Goal: Task Accomplishment & Management: Manage account settings

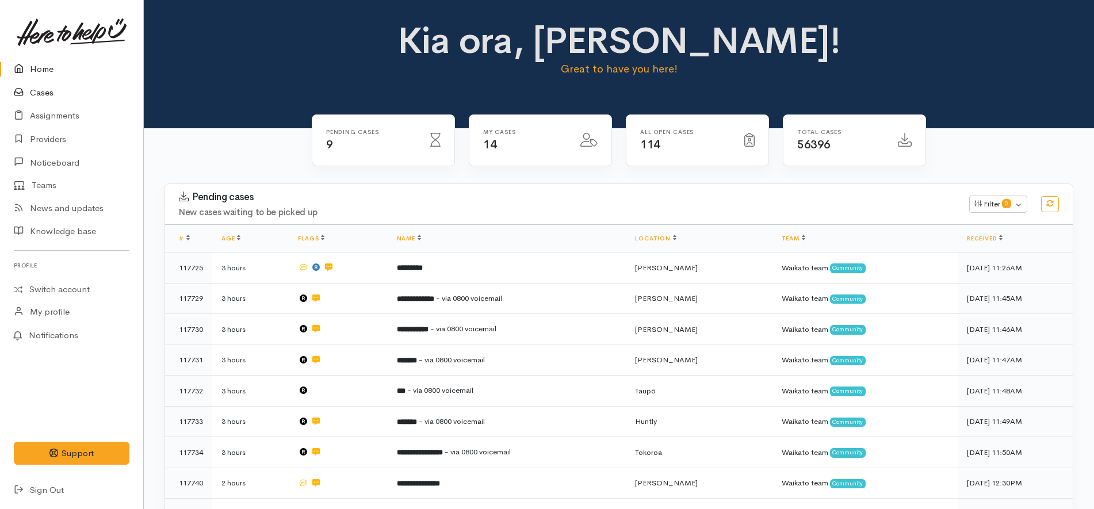
click at [72, 92] on link "Cases" at bounding box center [71, 93] width 143 height 24
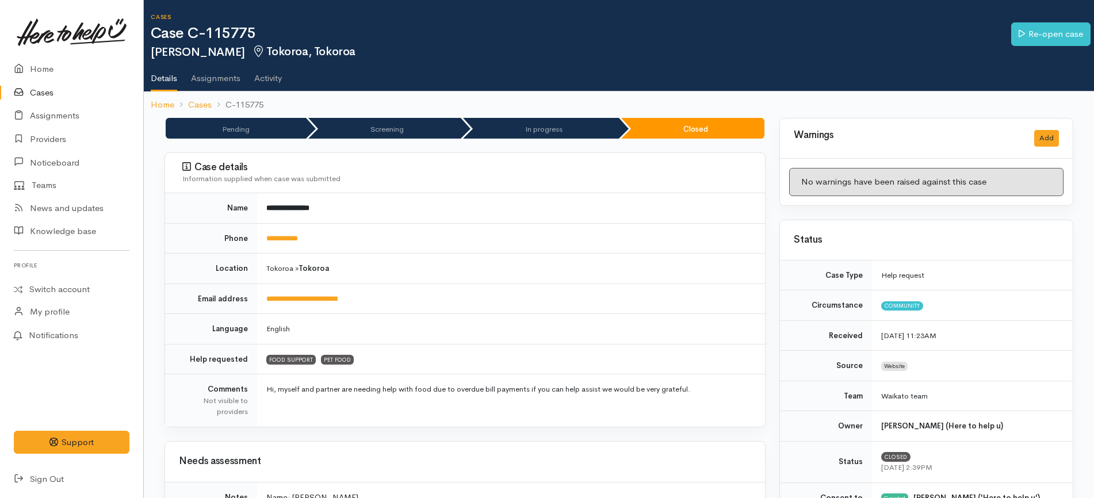
click at [44, 99] on link "Cases" at bounding box center [71, 93] width 143 height 24
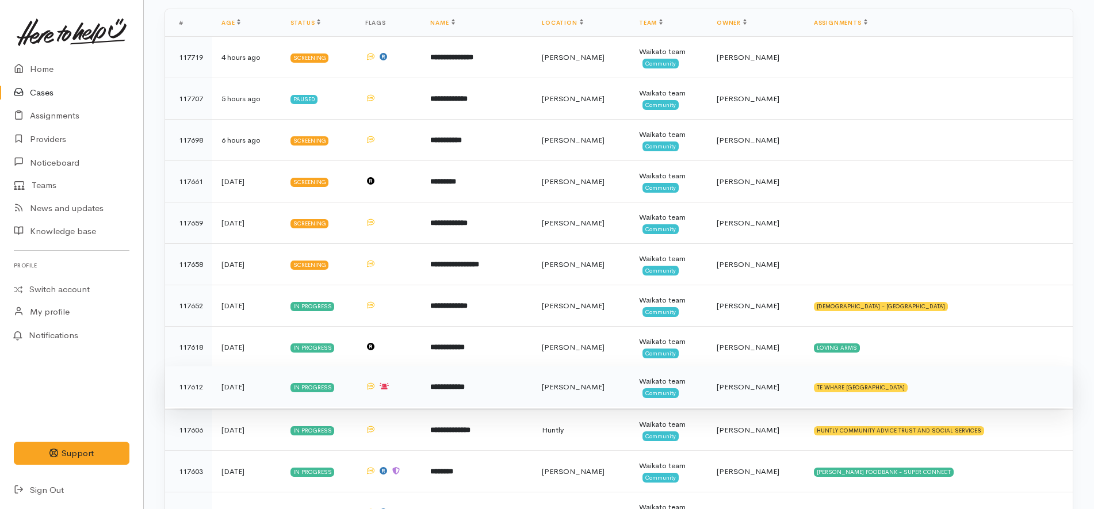
scroll to position [303, 0]
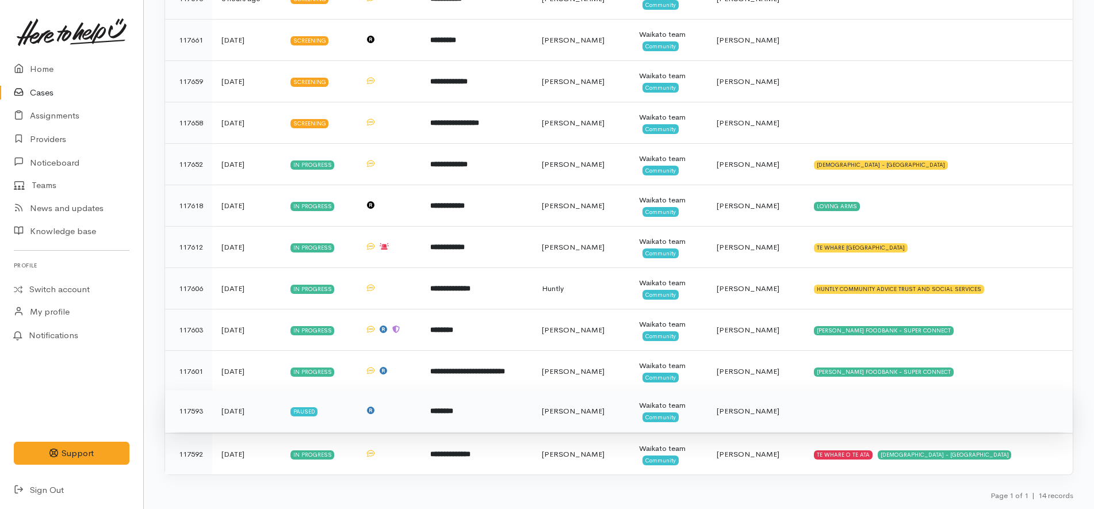
click at [862, 419] on td at bounding box center [939, 411] width 268 height 41
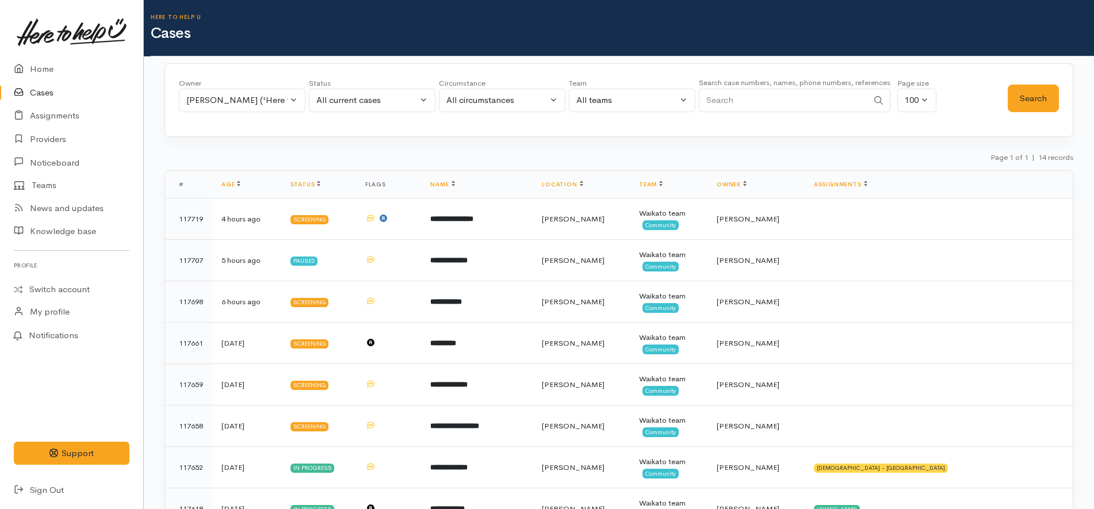
click at [751, 104] on input "Search" at bounding box center [783, 101] width 169 height 24
paste input "117725"
type input "117725"
click at [1020, 94] on button "Search" at bounding box center [1033, 99] width 51 height 28
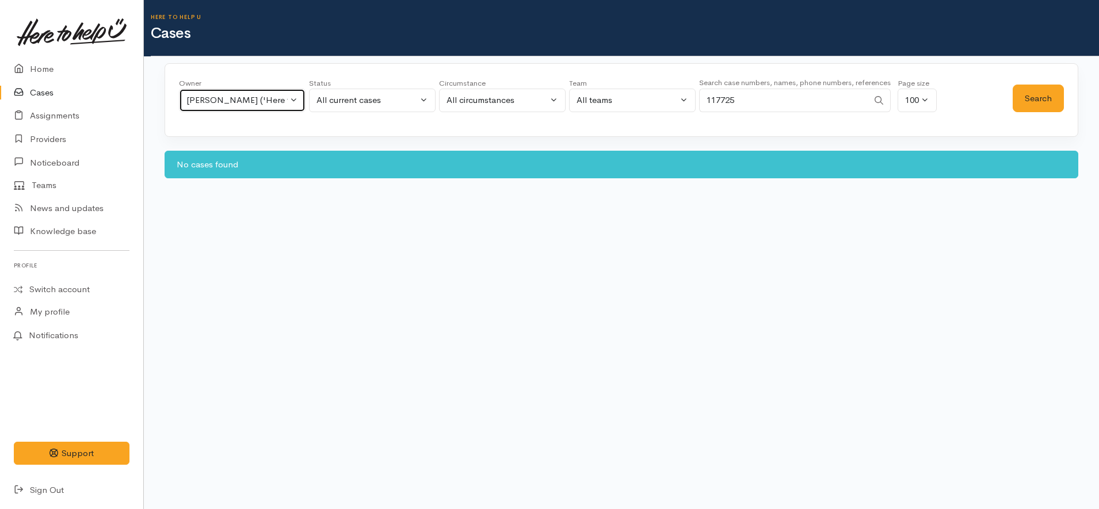
click at [266, 101] on div "[PERSON_NAME] ('Here to help u')" at bounding box center [236, 100] width 101 height 13
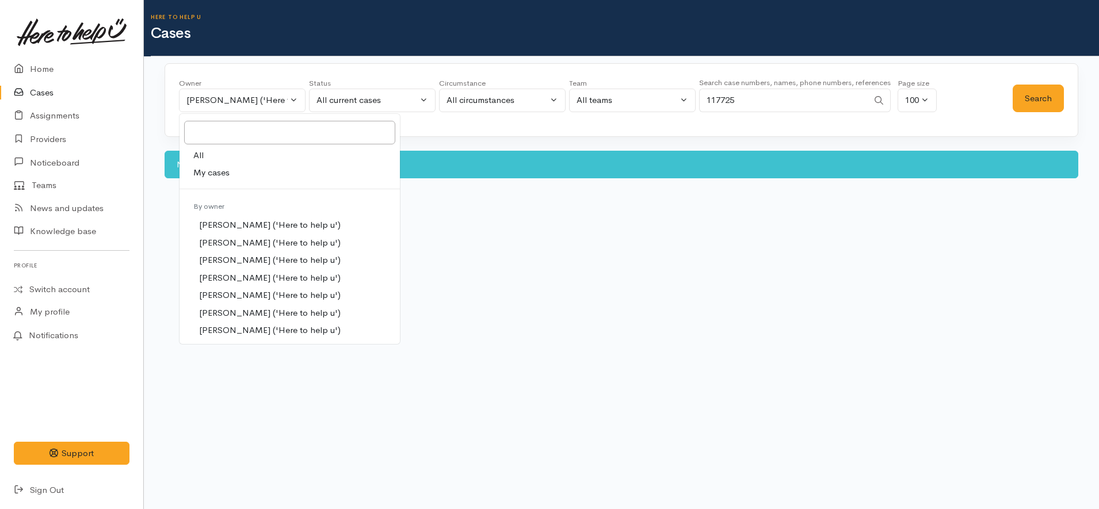
click at [223, 160] on link "All" at bounding box center [289, 156] width 220 height 18
select select "-1"
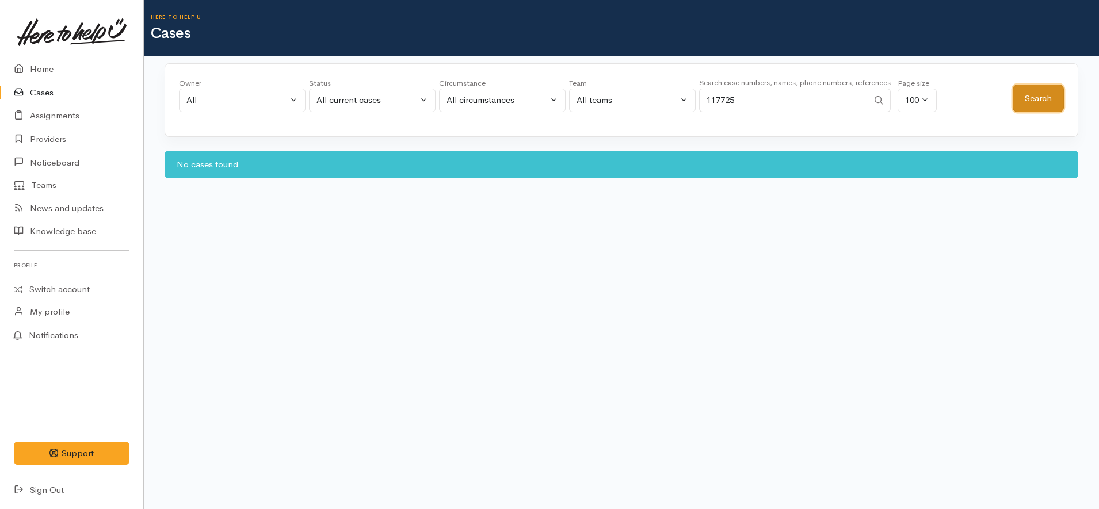
click at [1026, 98] on button "Search" at bounding box center [1037, 99] width 51 height 28
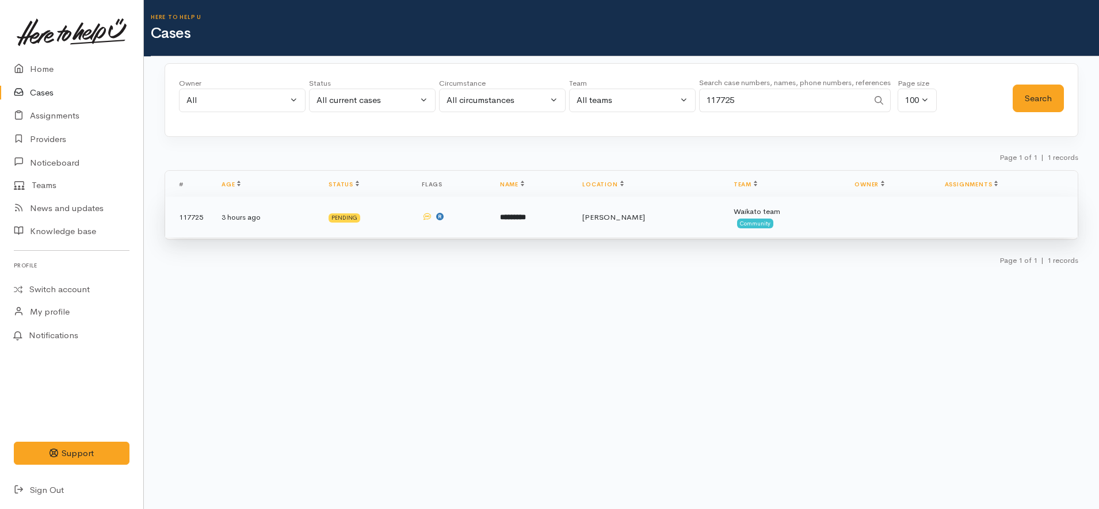
click at [526, 211] on td "*********" at bounding box center [532, 217] width 82 height 41
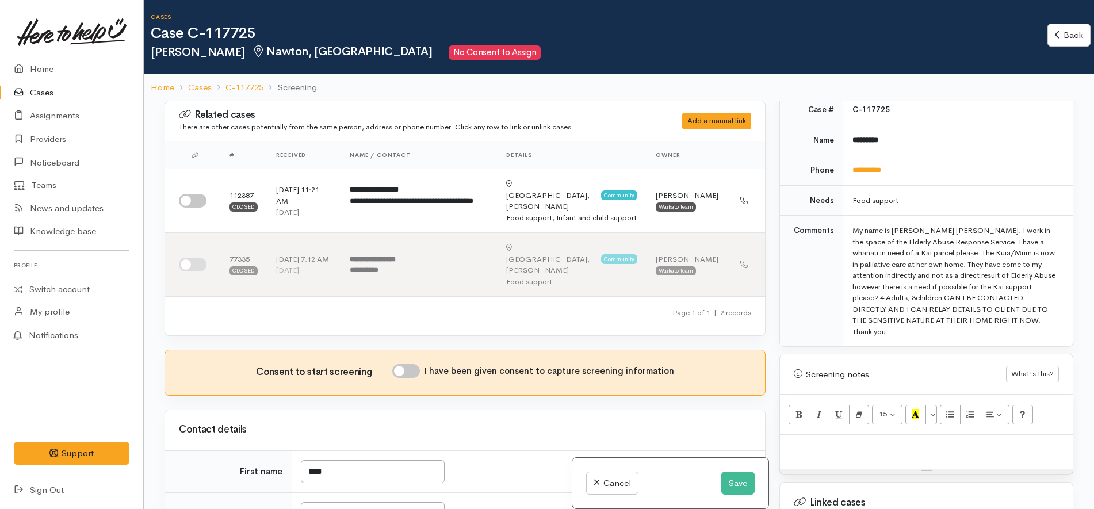
scroll to position [503, 0]
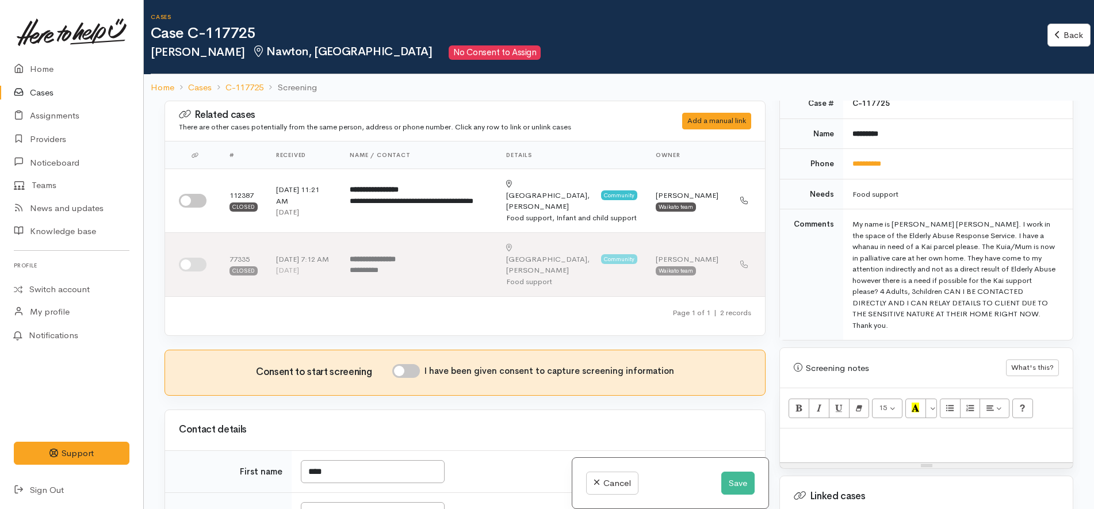
click at [1012, 179] on td "Food support" at bounding box center [958, 194] width 230 height 30
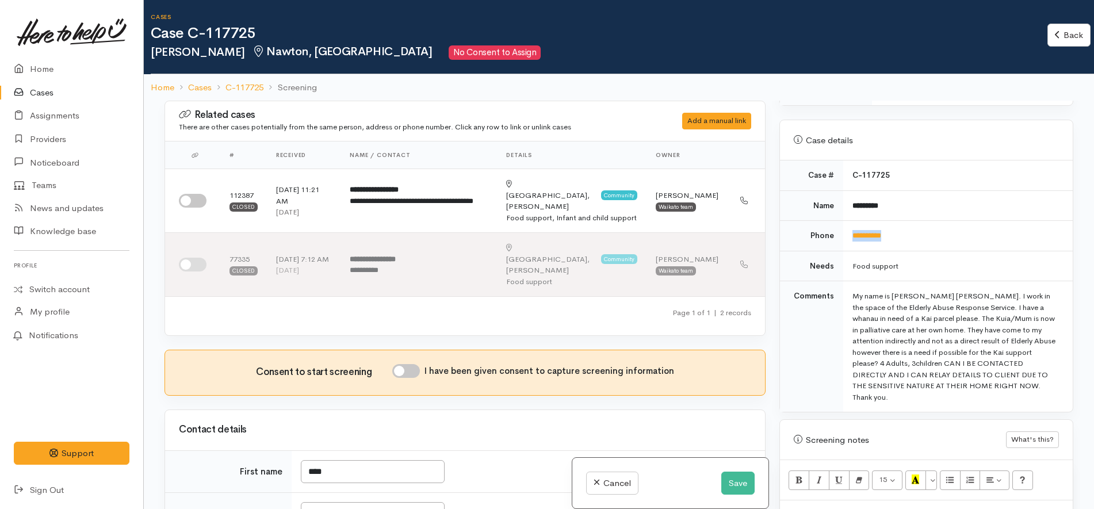
drag, startPoint x: 922, startPoint y: 229, endPoint x: 839, endPoint y: 221, distance: 83.8
click at [839, 221] on tr "**********" at bounding box center [926, 236] width 293 height 30
copy tr "**********"
click at [959, 221] on td "**********" at bounding box center [958, 236] width 230 height 30
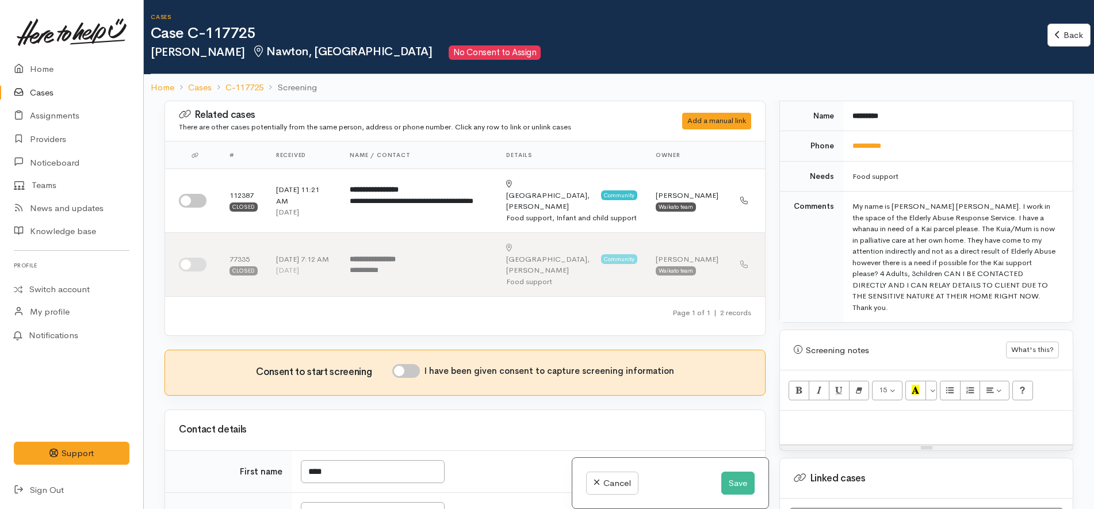
scroll to position [575, 0]
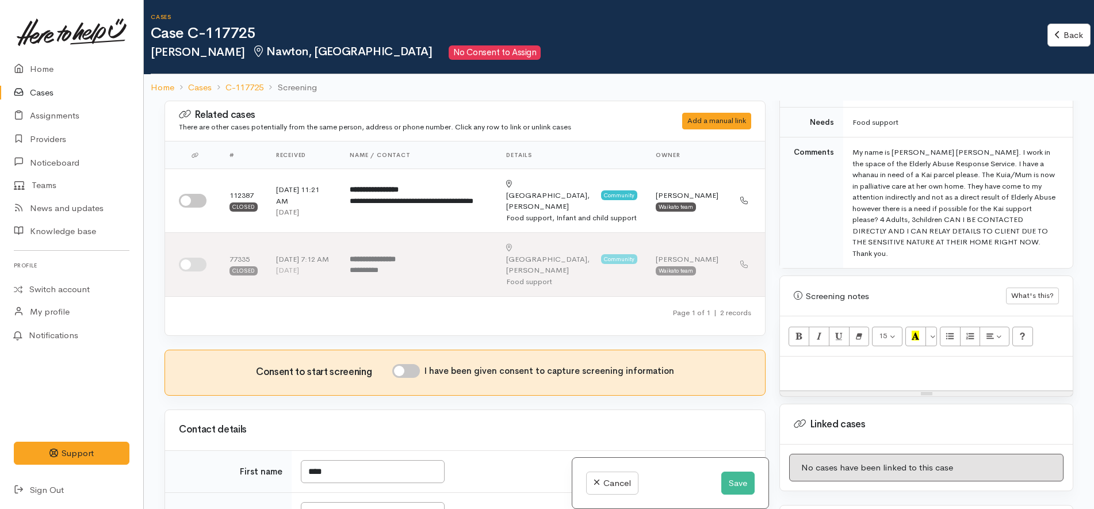
click at [855, 357] on div at bounding box center [926, 374] width 293 height 34
click at [735, 482] on button "Save" at bounding box center [737, 484] width 33 height 24
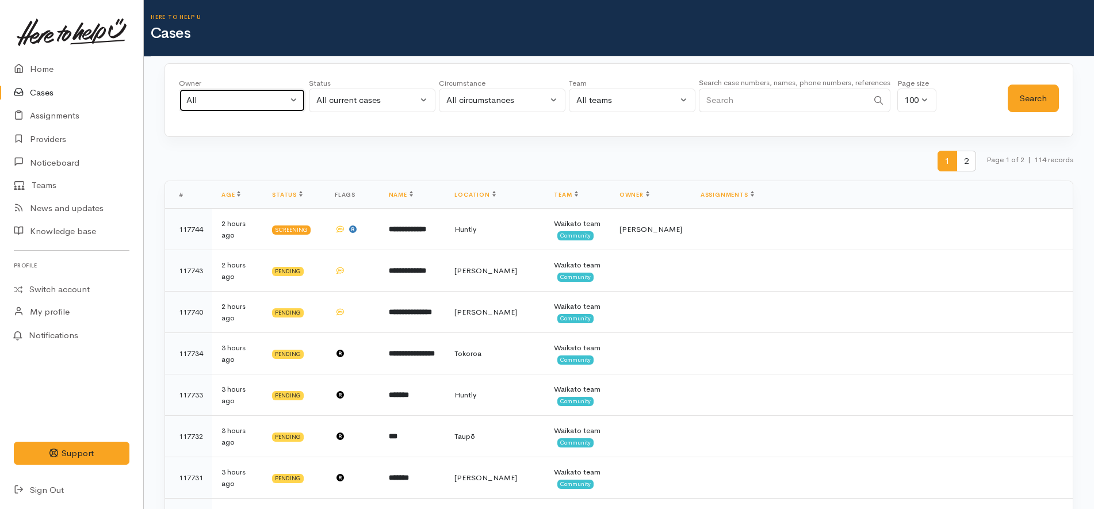
click at [213, 102] on div "All" at bounding box center [236, 100] width 101 height 13
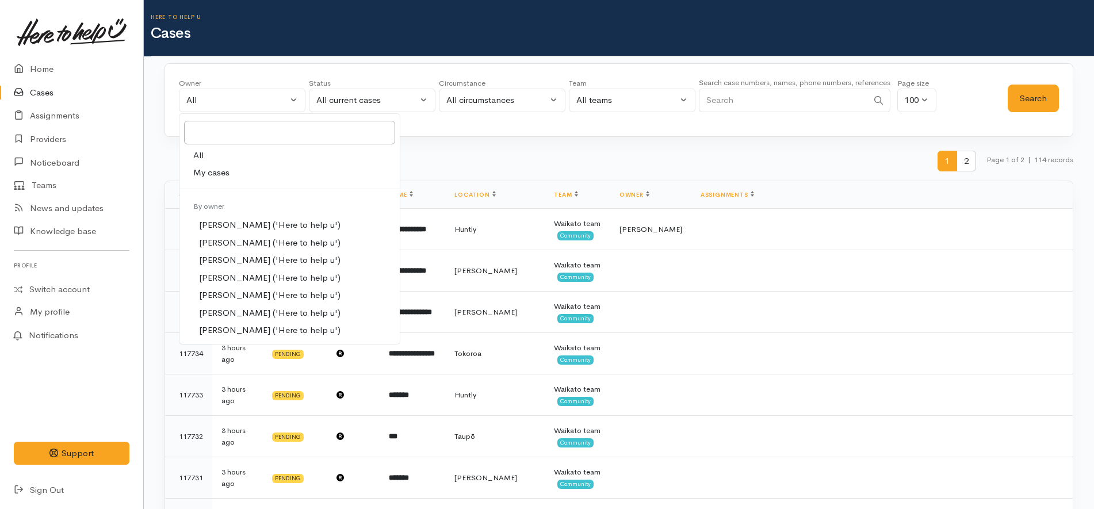
click at [211, 177] on span "My cases" at bounding box center [211, 172] width 36 height 13
select select "1252"
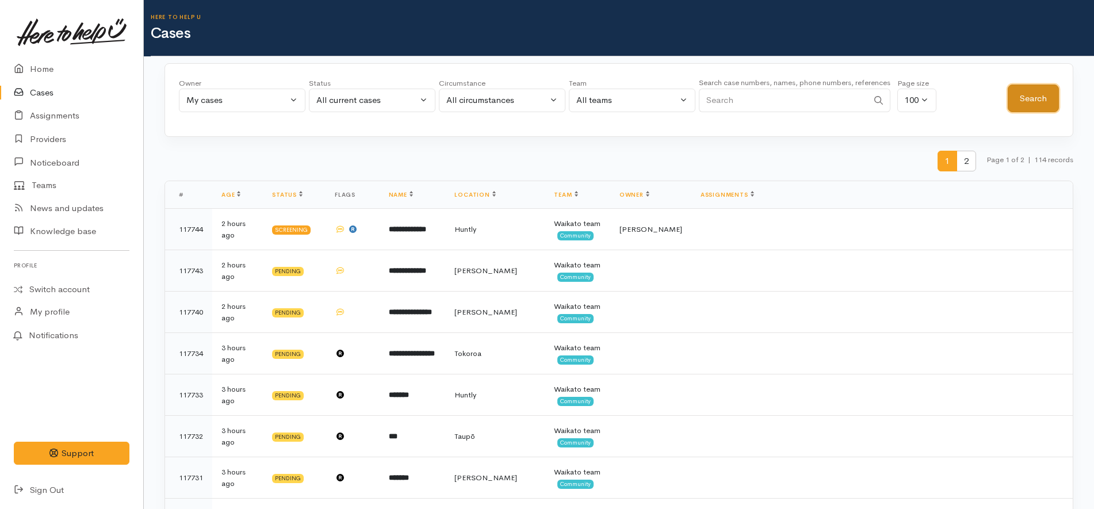
click at [1023, 102] on button "Search" at bounding box center [1033, 99] width 51 height 28
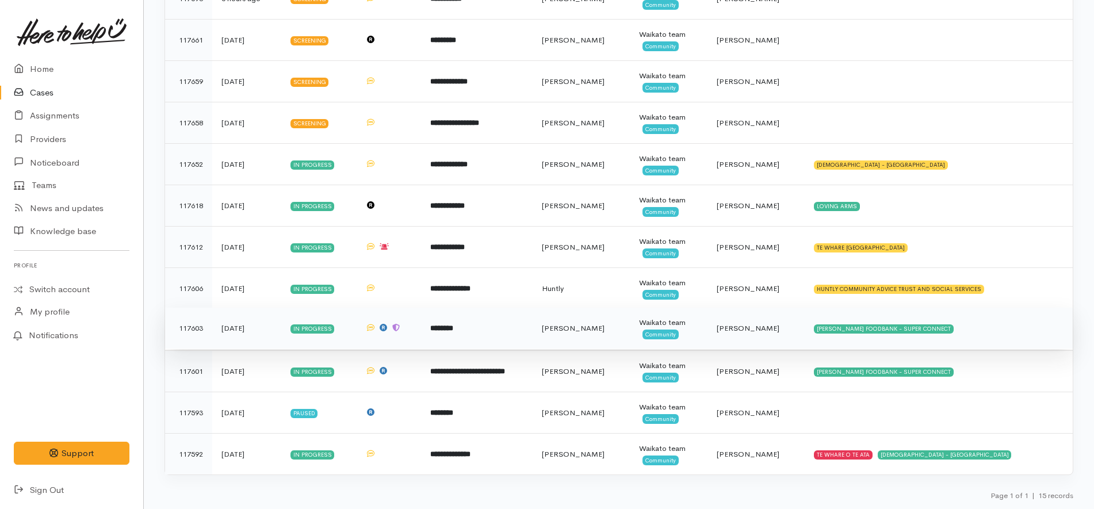
scroll to position [201, 0]
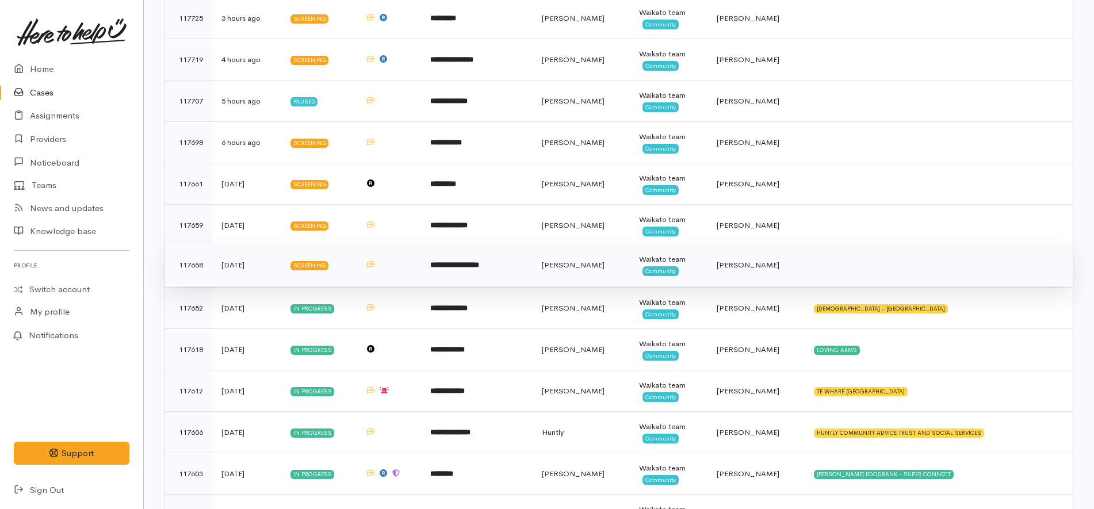
click at [487, 271] on td "**********" at bounding box center [477, 264] width 112 height 41
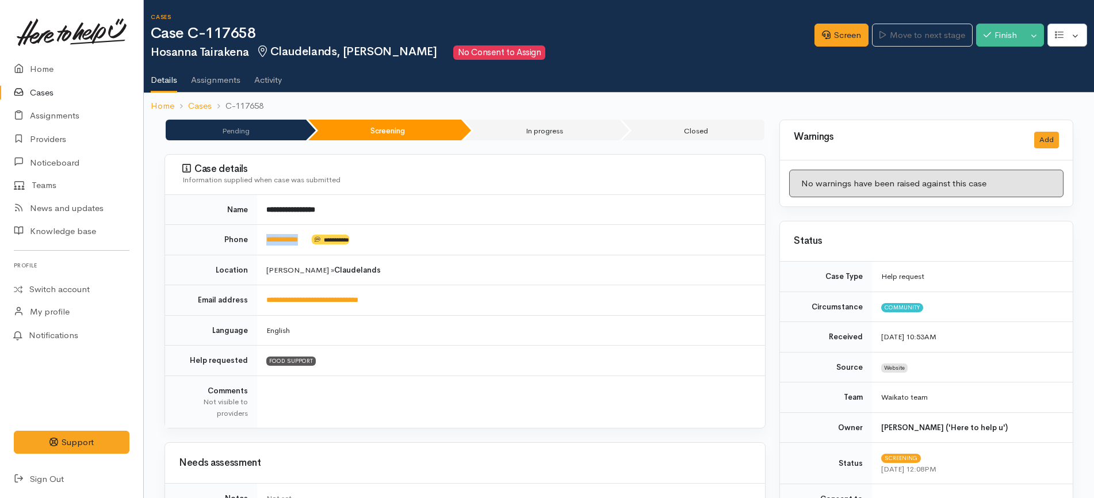
drag, startPoint x: 319, startPoint y: 243, endPoint x: 265, endPoint y: 247, distance: 54.2
click at [265, 247] on td "**********" at bounding box center [511, 240] width 508 height 30
copy td "**********"
click at [839, 33] on link "Screen" at bounding box center [842, 36] width 54 height 24
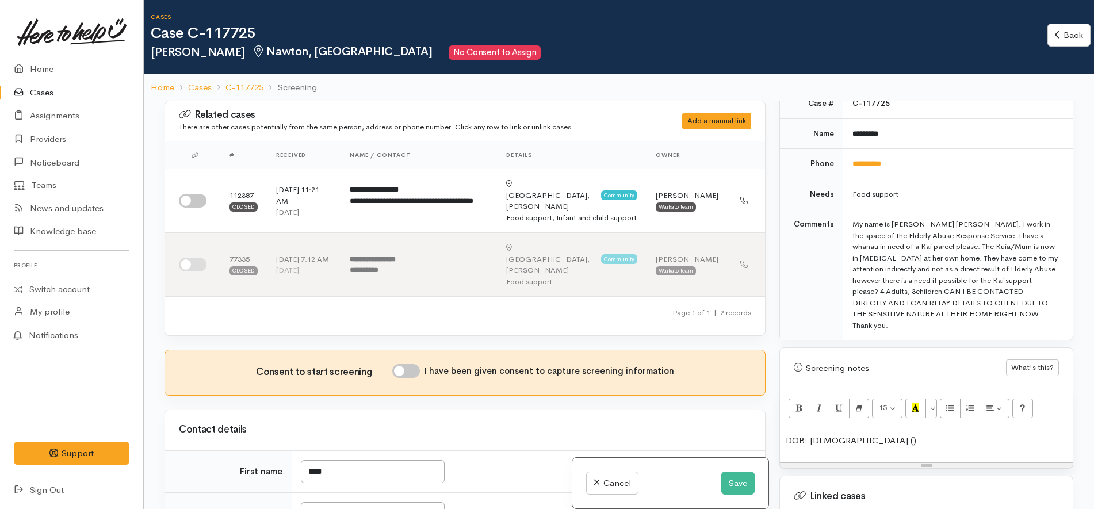
scroll to position [575, 0]
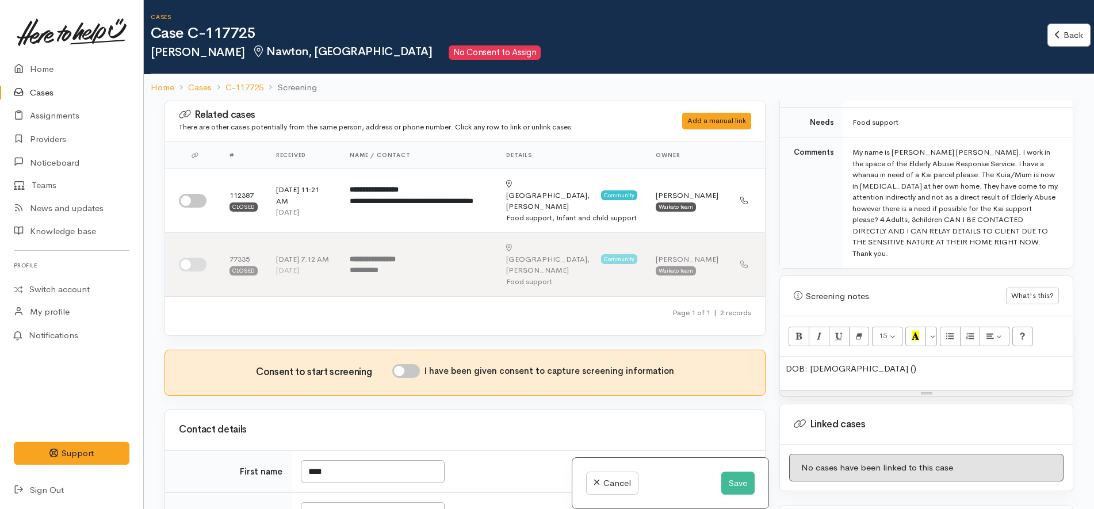
click at [903, 362] on p "DOB: [DEMOGRAPHIC_DATA] ()" at bounding box center [926, 368] width 281 height 13
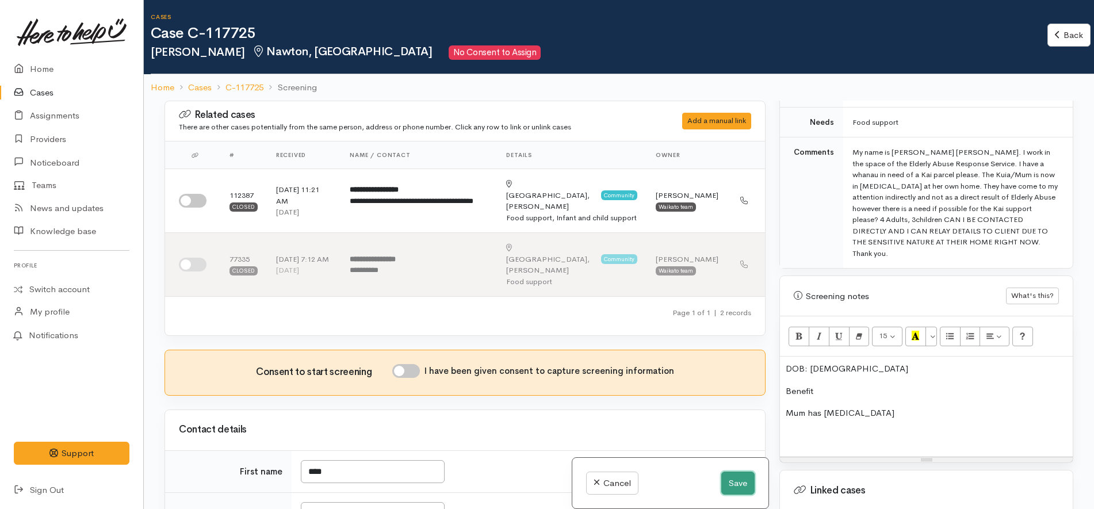
click at [747, 488] on button "Save" at bounding box center [737, 484] width 33 height 24
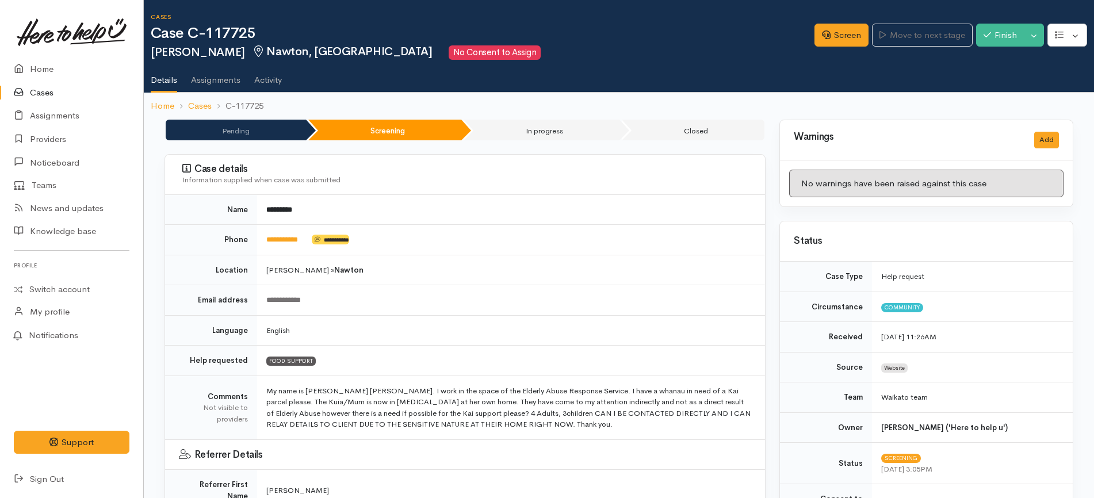
click at [648, 289] on td "**********" at bounding box center [511, 300] width 508 height 30
click at [830, 33] on link "Screen" at bounding box center [842, 36] width 54 height 24
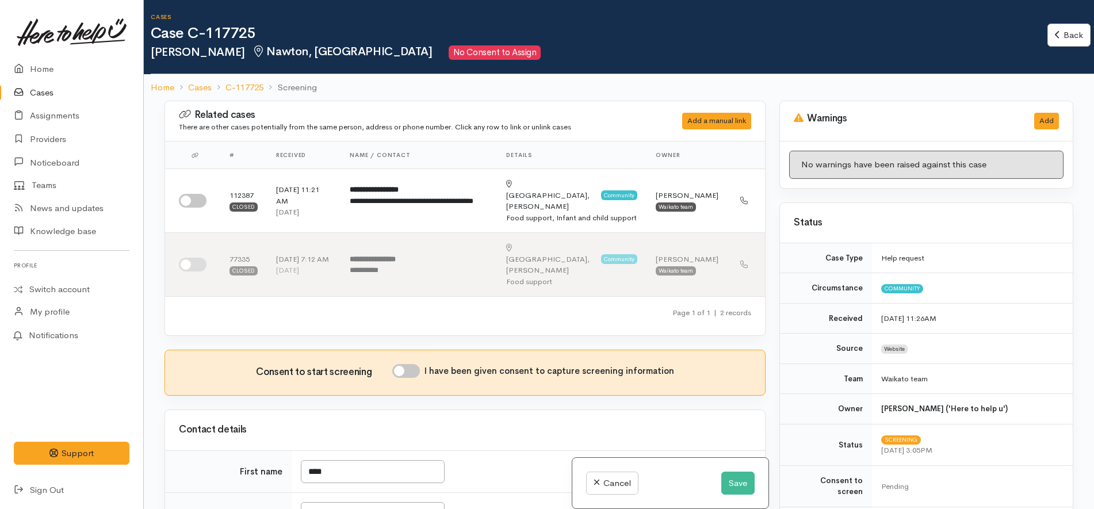
click at [408, 364] on input "I have been given consent to capture screening information" at bounding box center [406, 371] width 28 height 14
checkbox input "true"
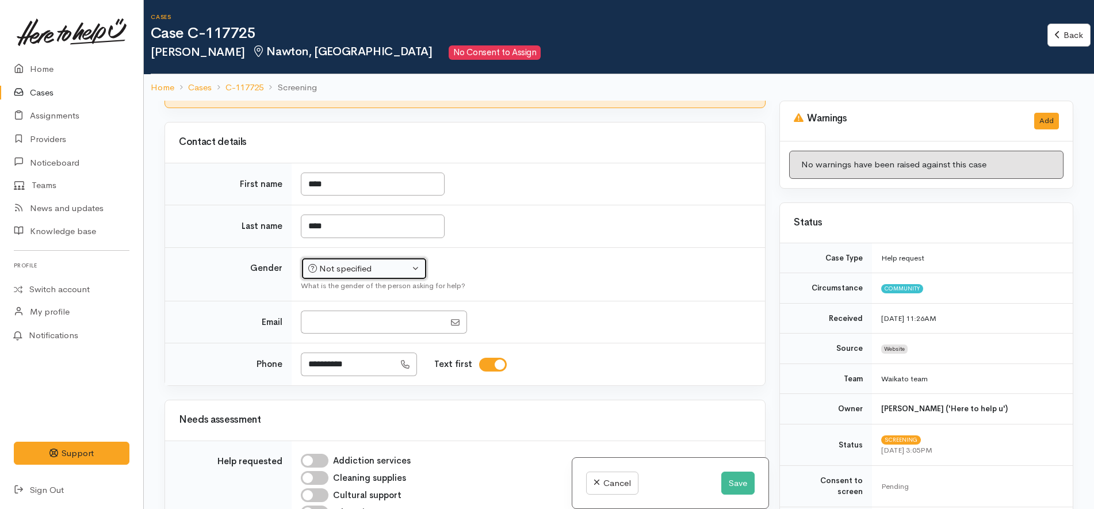
click at [383, 262] on div "Not specified" at bounding box center [358, 268] width 101 height 13
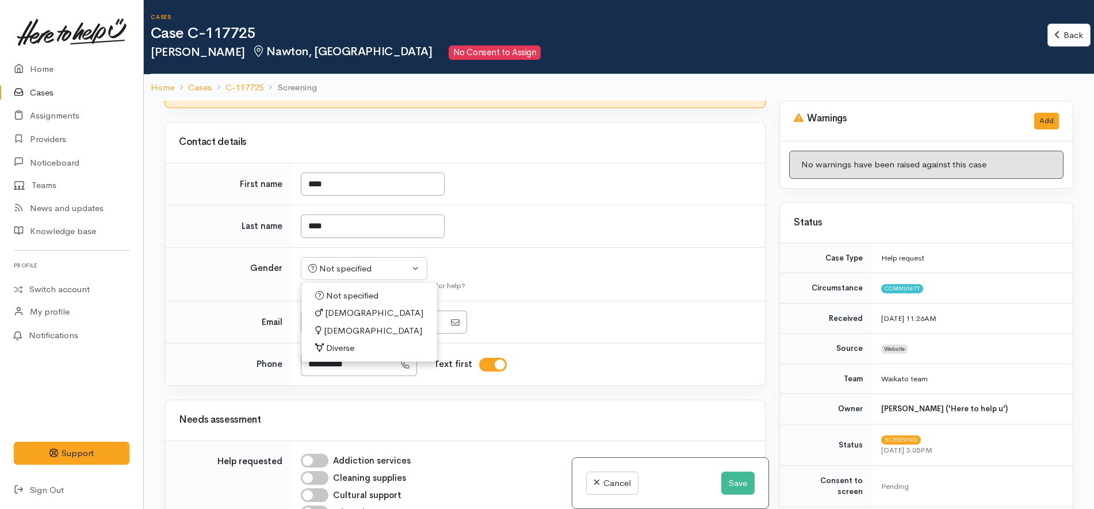
click at [348, 324] on span "[DEMOGRAPHIC_DATA]" at bounding box center [373, 330] width 98 height 13
select select "[DEMOGRAPHIC_DATA]"
click at [597, 280] on div "What is the gender of the person asking for help?" at bounding box center [526, 286] width 450 height 12
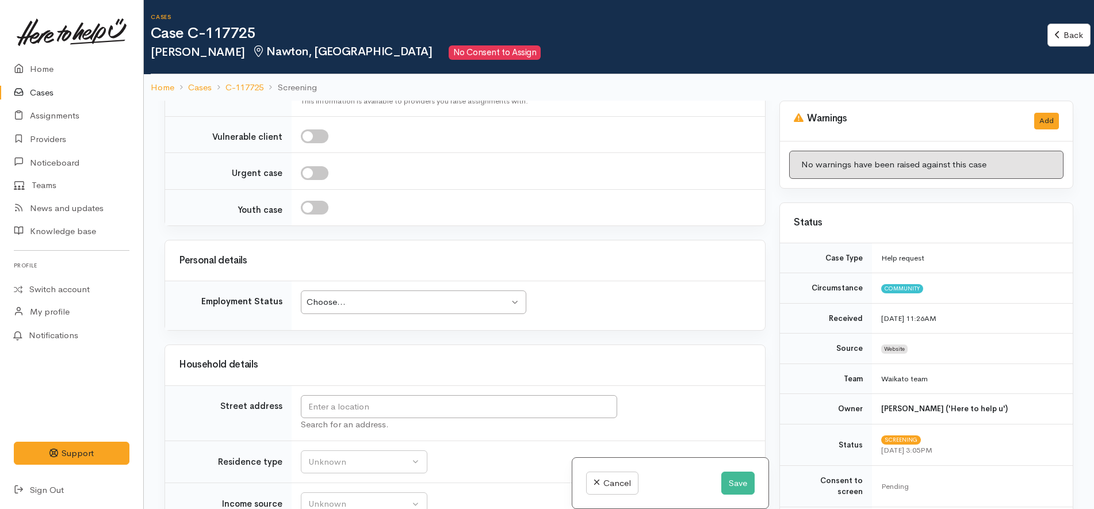
scroll to position [935, 0]
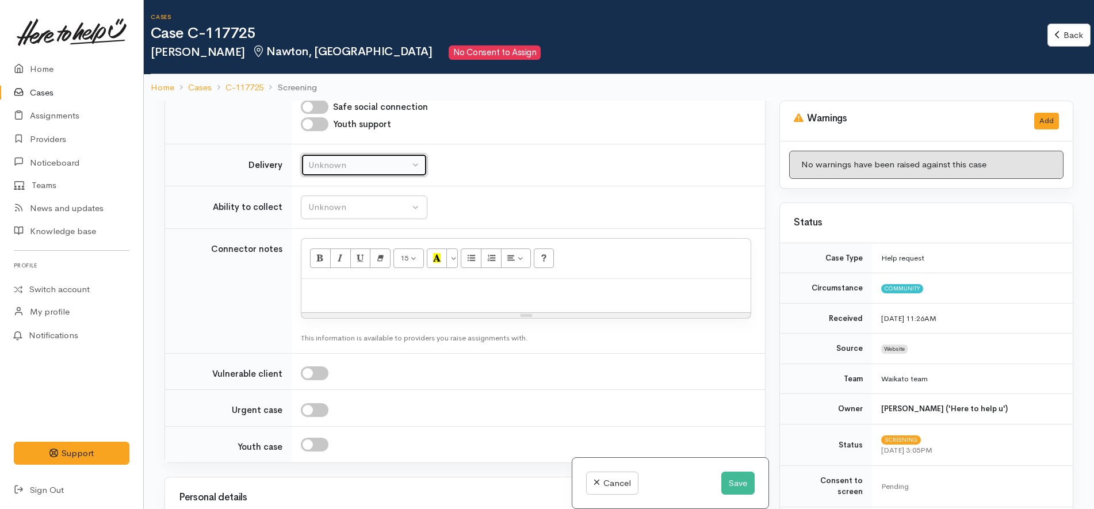
click at [374, 159] on div "Unknown" at bounding box center [358, 165] width 101 height 13
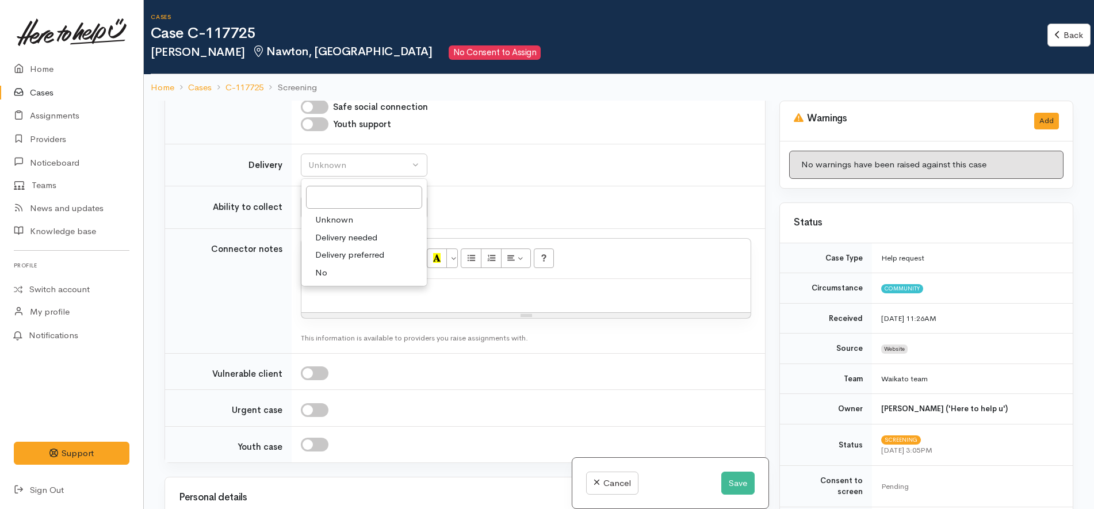
click at [341, 264] on link "No" at bounding box center [363, 273] width 125 height 18
select select "1"
click at [385, 201] on div "Unknown" at bounding box center [358, 207] width 101 height 13
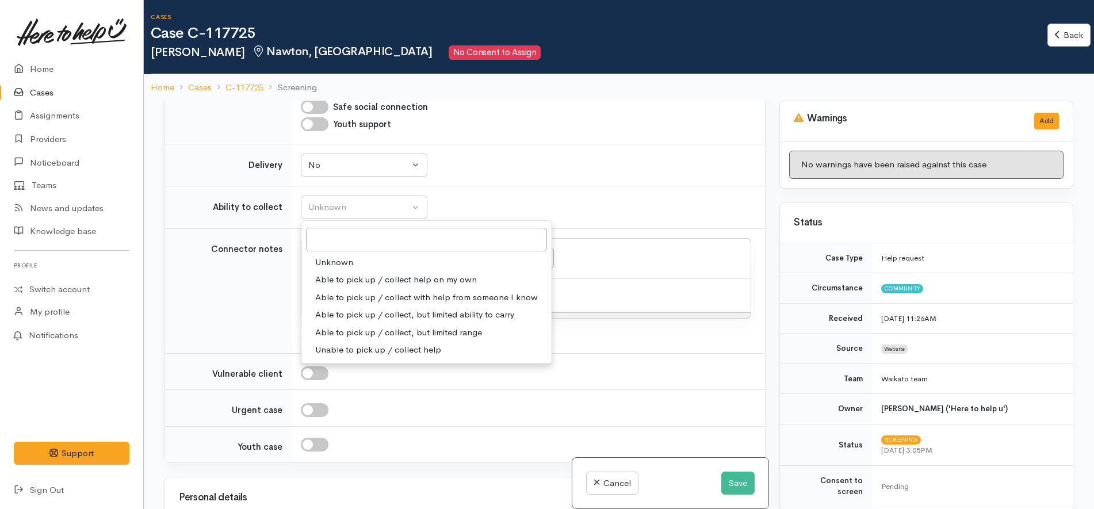
click at [368, 273] on span "Able to pick up / collect help on my own" at bounding box center [396, 279] width 162 height 13
select select "2"
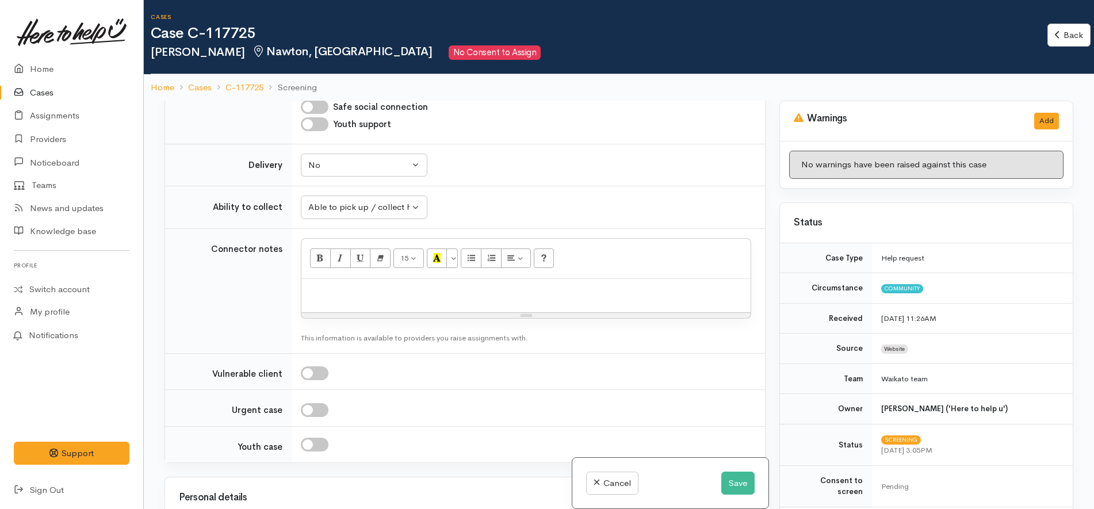
click at [597, 186] on td "Unknown Able to pick up / collect help on my own Able to pick up / collect with…" at bounding box center [528, 207] width 473 height 43
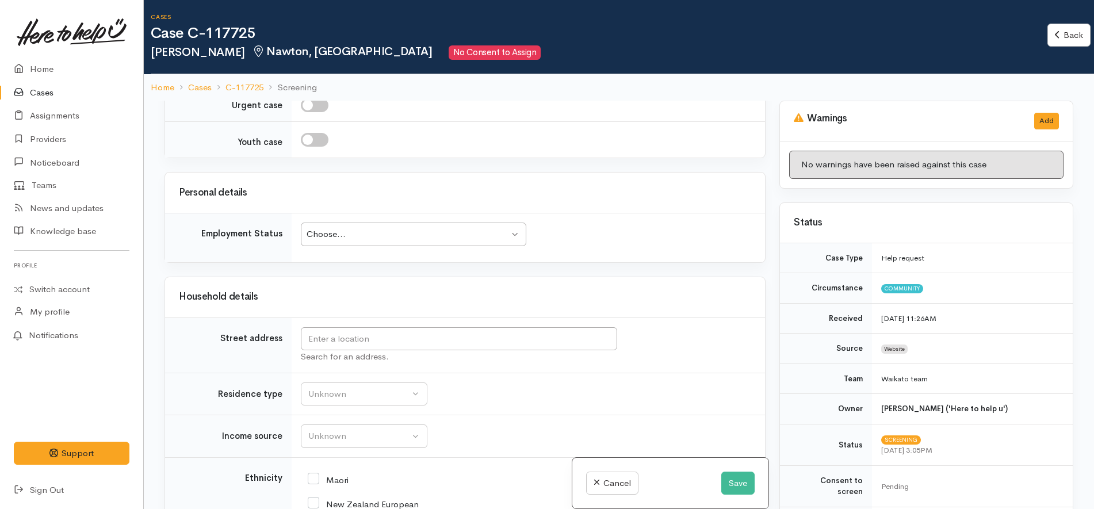
scroll to position [1438, 0]
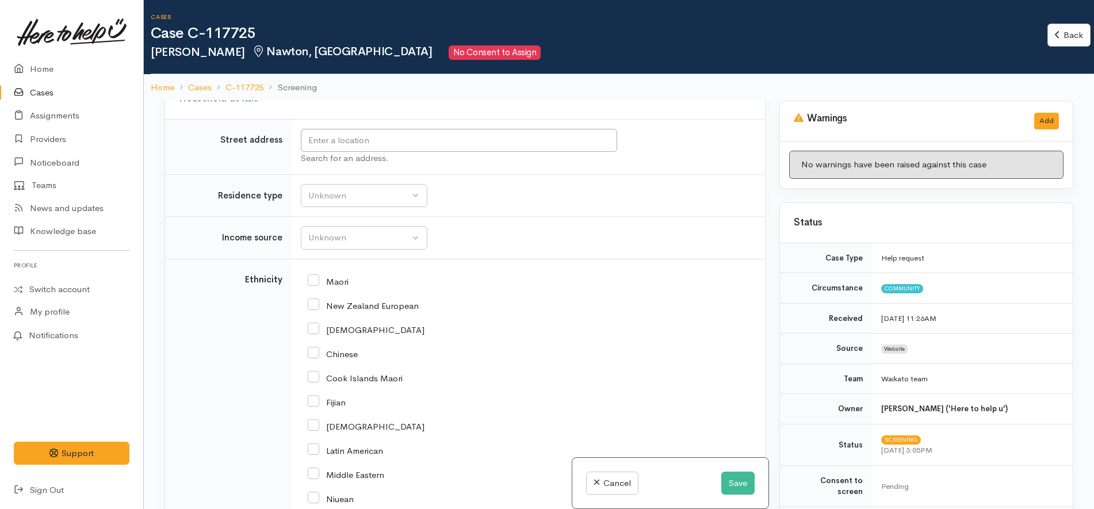
click at [329, 276] on input "Maori" at bounding box center [328, 281] width 41 height 10
checkbox input "true"
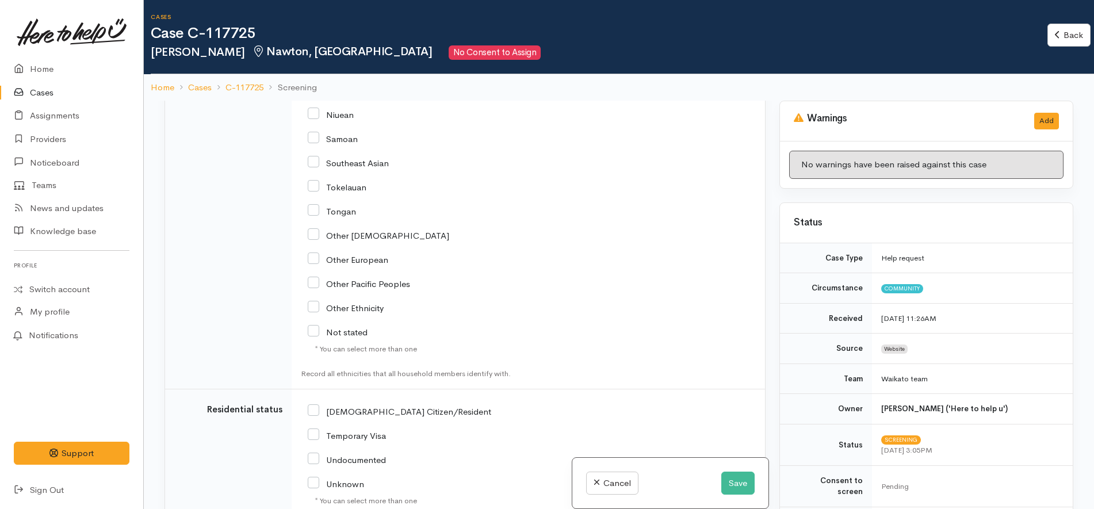
scroll to position [1975, 0]
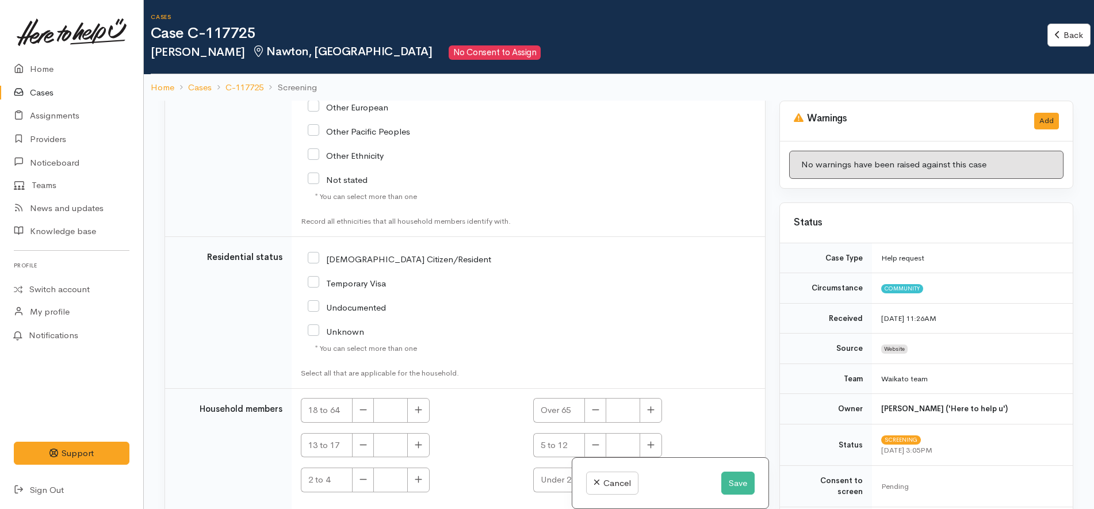
click at [365, 253] on input "[DEMOGRAPHIC_DATA] Citizen/Resident" at bounding box center [400, 258] width 184 height 10
checkbox input "true"
drag, startPoint x: 747, startPoint y: 485, endPoint x: 740, endPoint y: 485, distance: 6.9
click at [740, 485] on button "Save" at bounding box center [737, 484] width 33 height 24
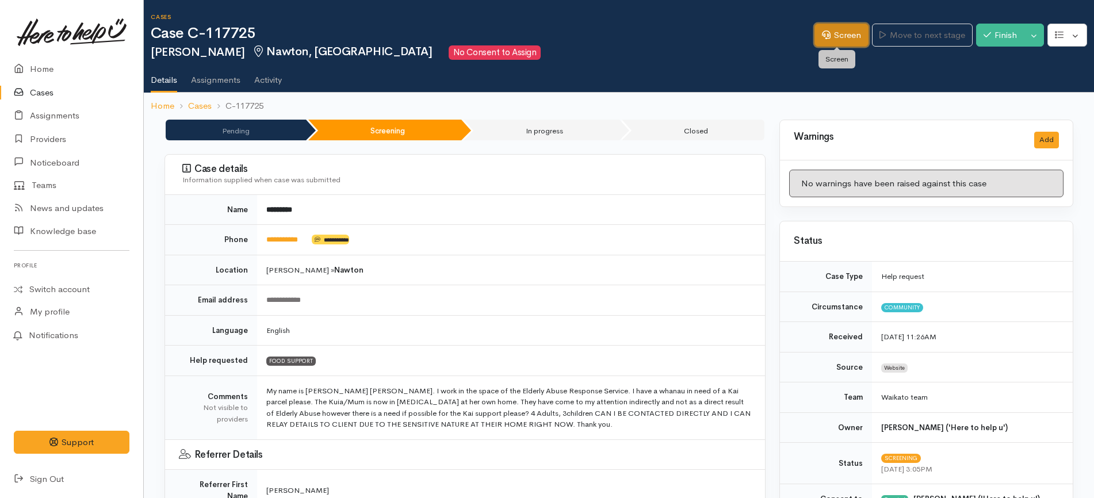
click at [827, 33] on link "Screen" at bounding box center [842, 36] width 54 height 24
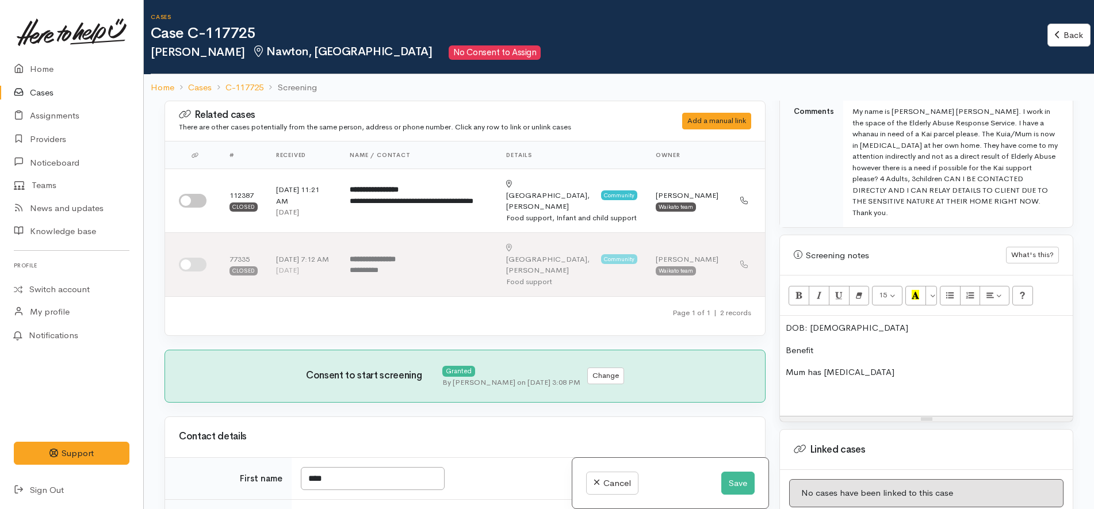
scroll to position [719, 0]
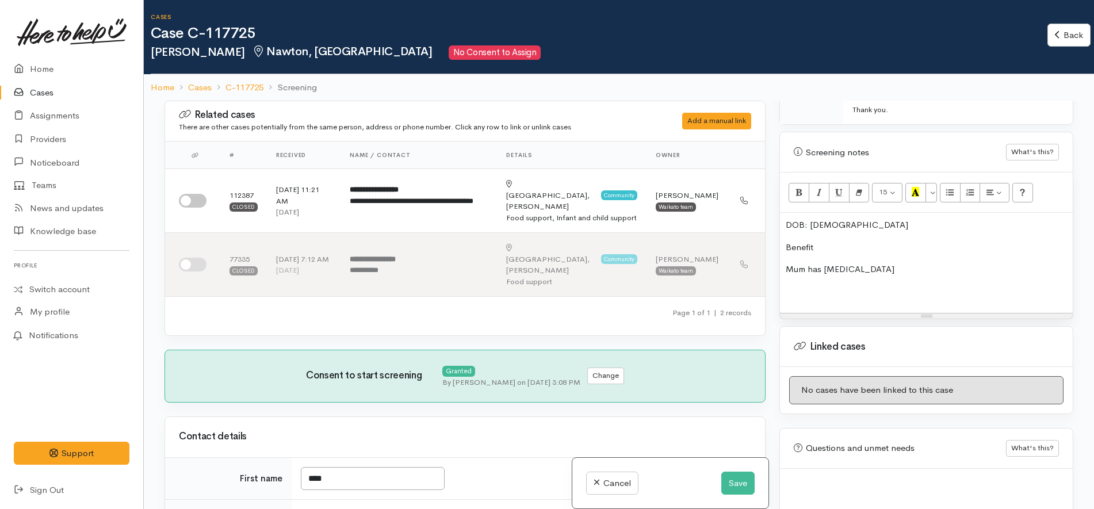
click at [884, 285] on p at bounding box center [926, 291] width 281 height 13
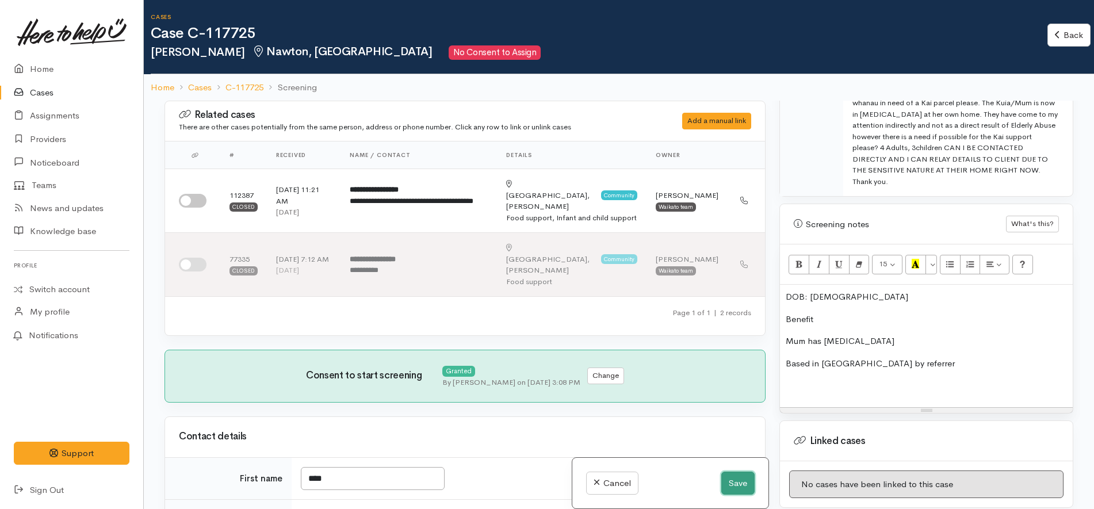
click at [735, 484] on button "Save" at bounding box center [737, 484] width 33 height 24
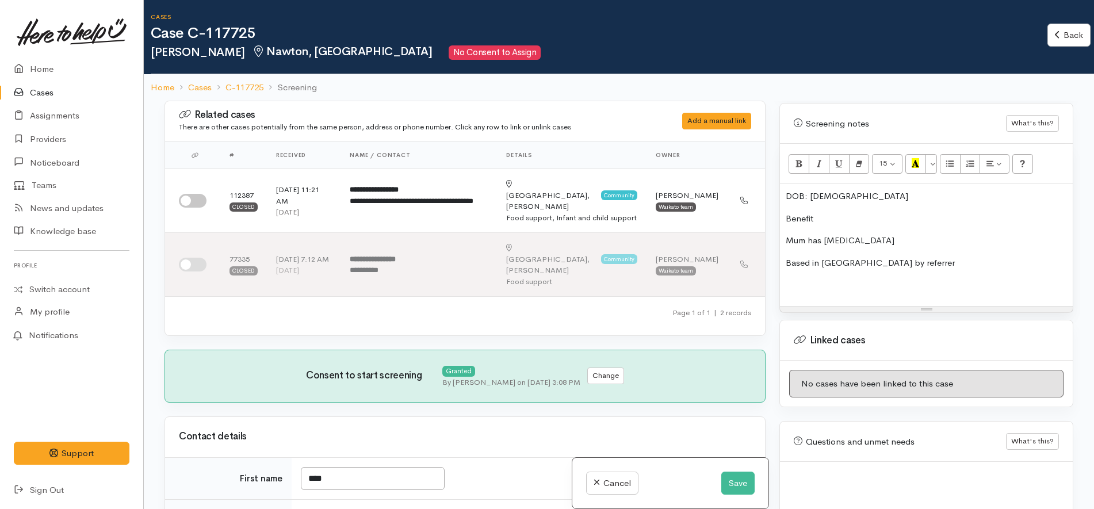
scroll to position [762, 0]
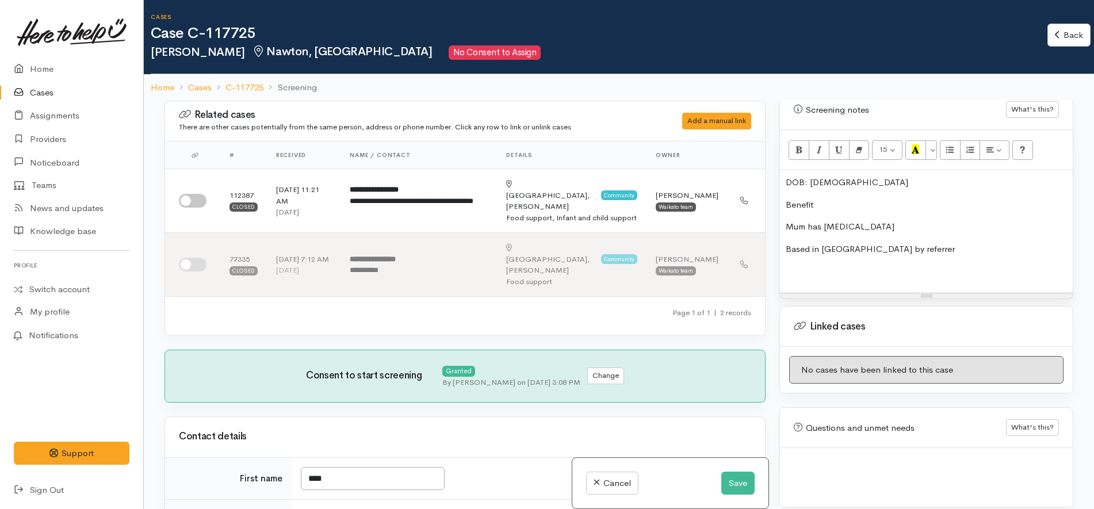
click at [956, 265] on p at bounding box center [926, 271] width 281 height 13
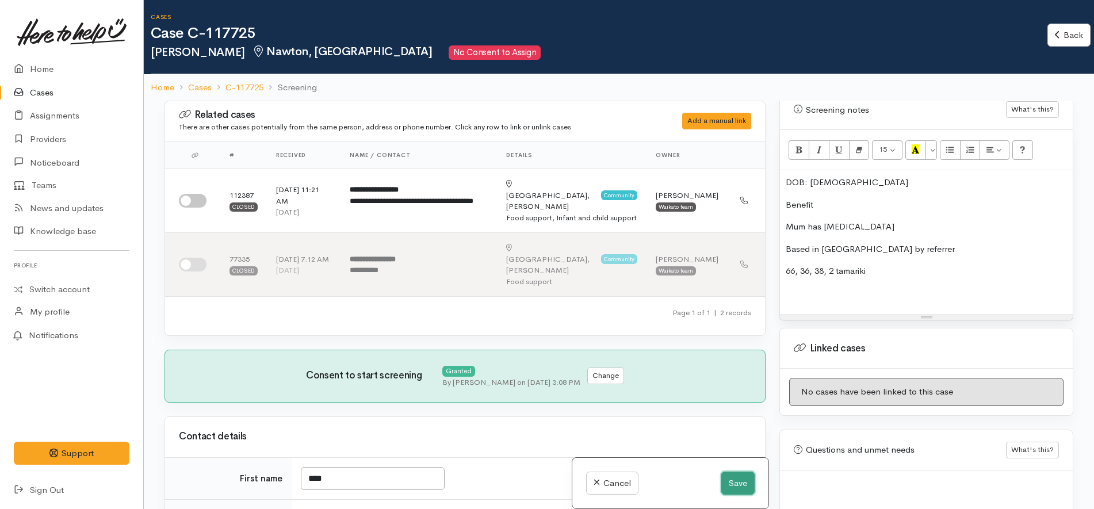
click at [736, 484] on button "Save" at bounding box center [737, 484] width 33 height 24
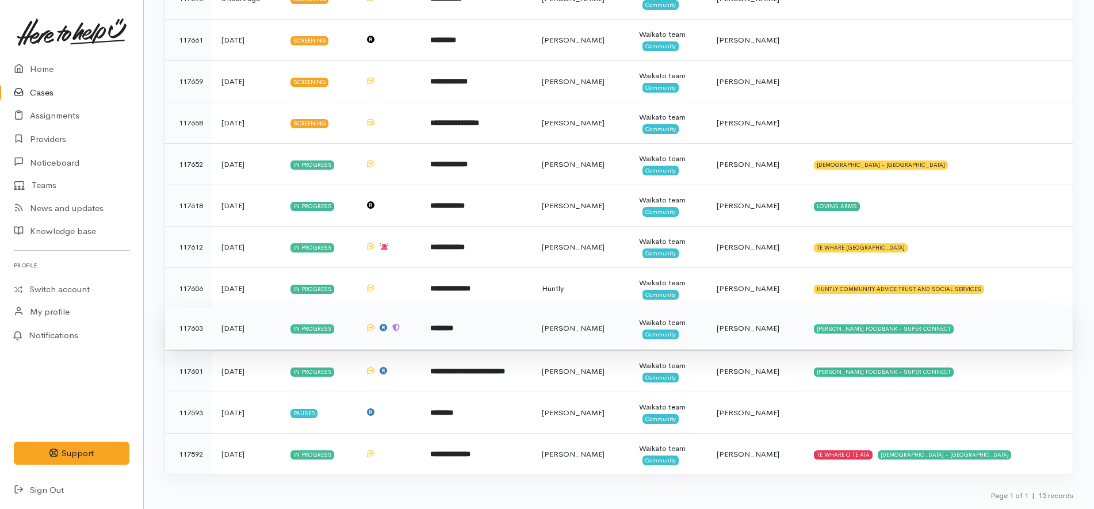
scroll to position [201, 0]
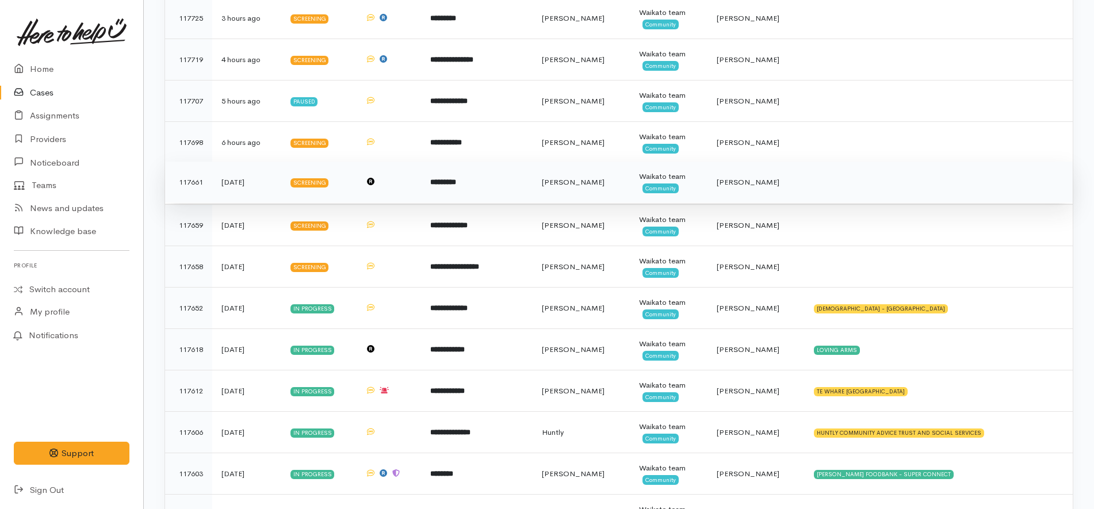
click at [492, 180] on td "*********" at bounding box center [477, 182] width 112 height 41
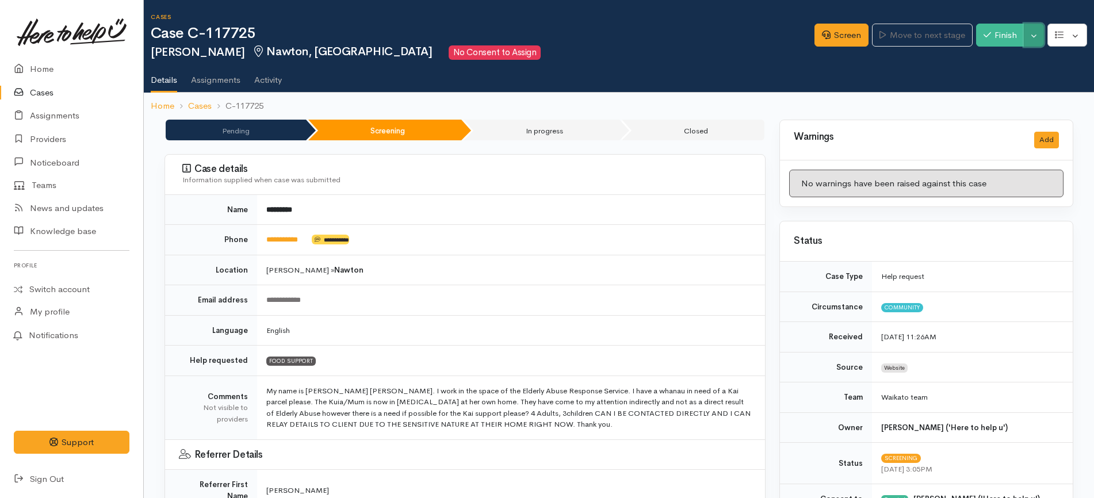
click at [1037, 36] on button "Toggle Dropdown" at bounding box center [1034, 36] width 20 height 24
click at [996, 81] on link "Cancel" at bounding box center [998, 80] width 91 height 18
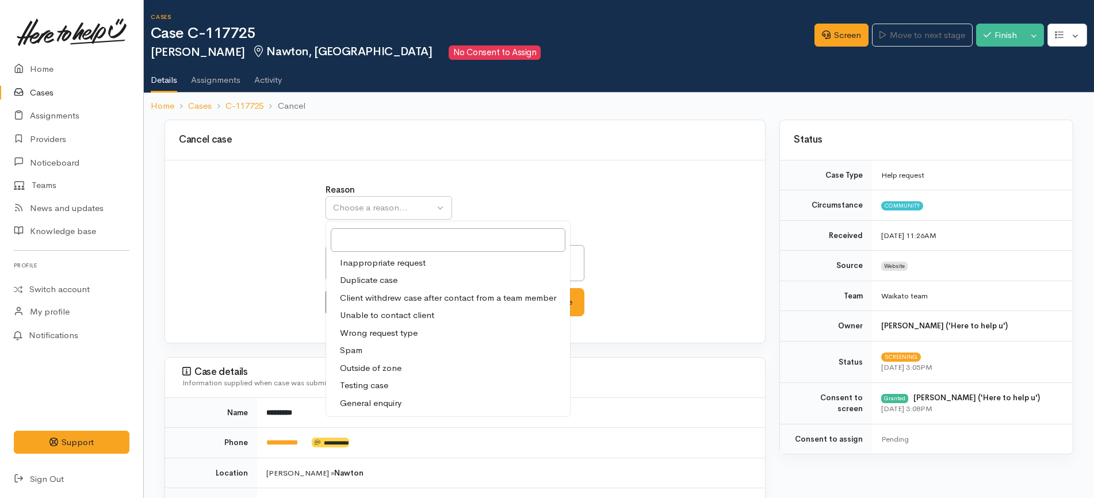
click at [426, 294] on span "Client withdrew case after contact from a team member" at bounding box center [448, 298] width 216 height 13
select select "3"
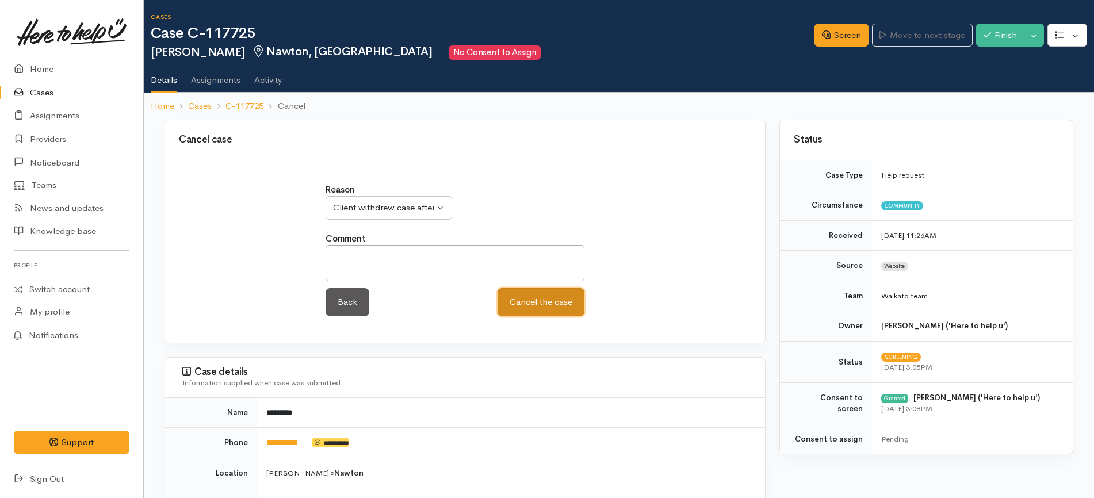
click at [542, 307] on button "Cancel the case" at bounding box center [541, 302] width 87 height 28
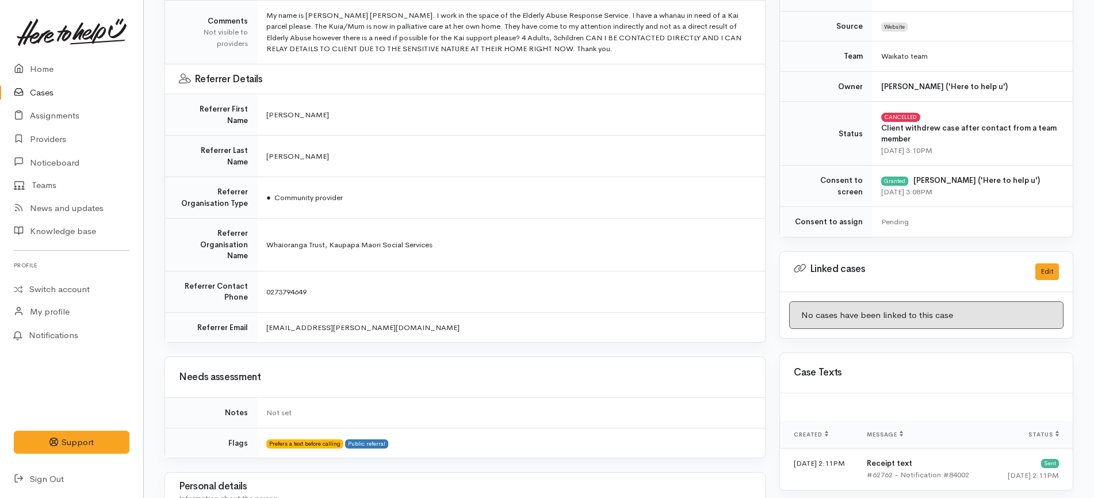
scroll to position [372, 0]
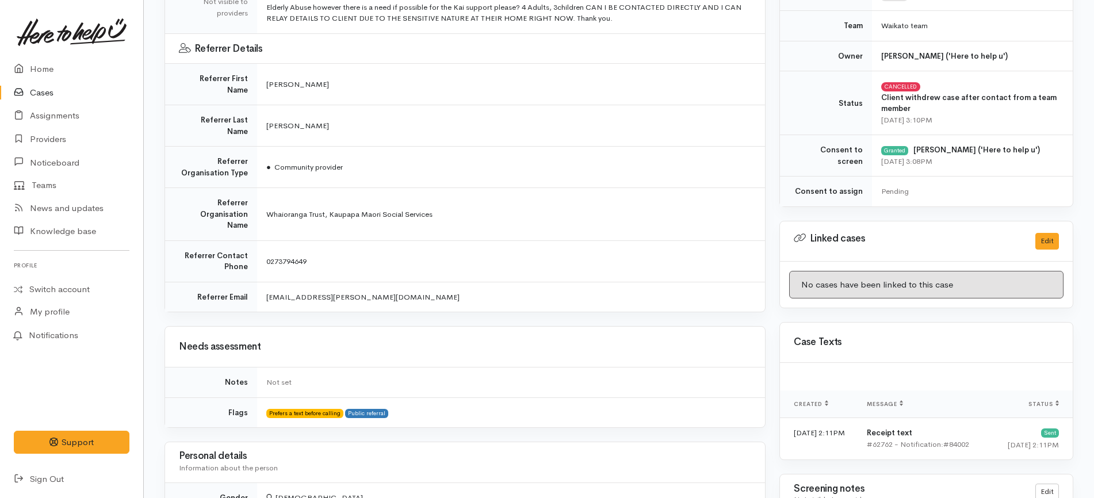
click at [429, 240] on td "0273794649" at bounding box center [511, 260] width 508 height 41
drag, startPoint x: 415, startPoint y: 285, endPoint x: 427, endPoint y: 266, distance: 22.2
click at [416, 282] on div "**********" at bounding box center [465, 397] width 615 height 1298
click at [427, 282] on td "[EMAIL_ADDRESS][PERSON_NAME][DOMAIN_NAME]" at bounding box center [511, 297] width 508 height 30
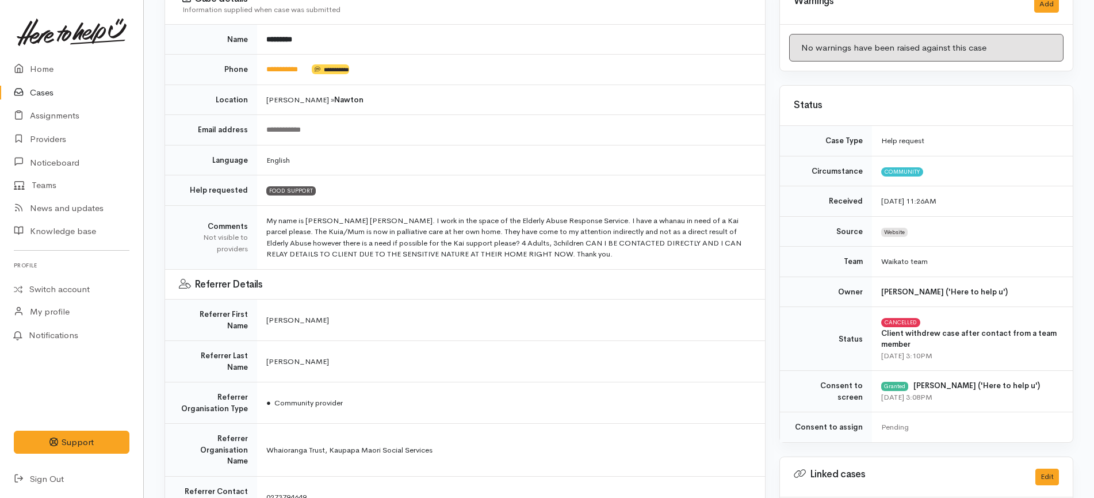
scroll to position [0, 0]
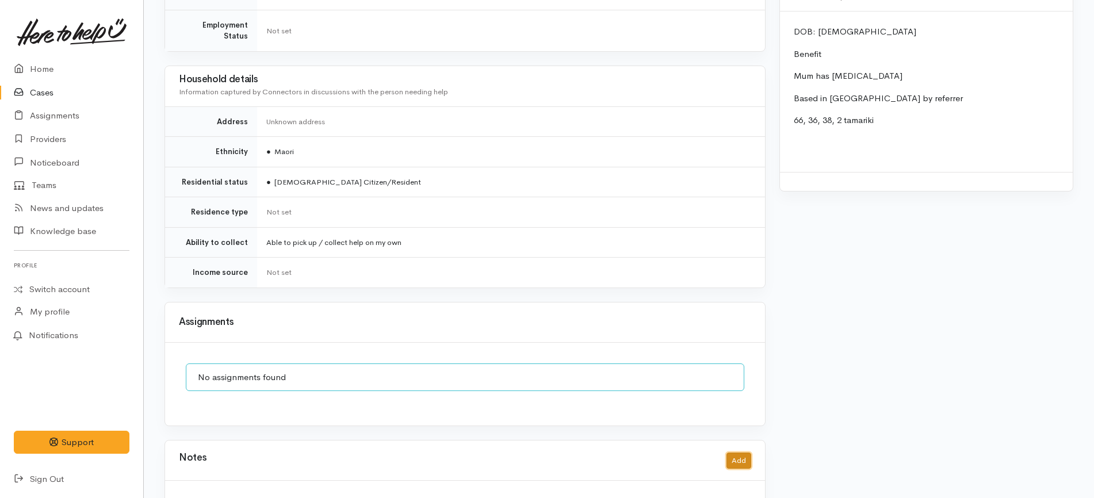
click at [739, 453] on button "Add" at bounding box center [739, 461] width 25 height 17
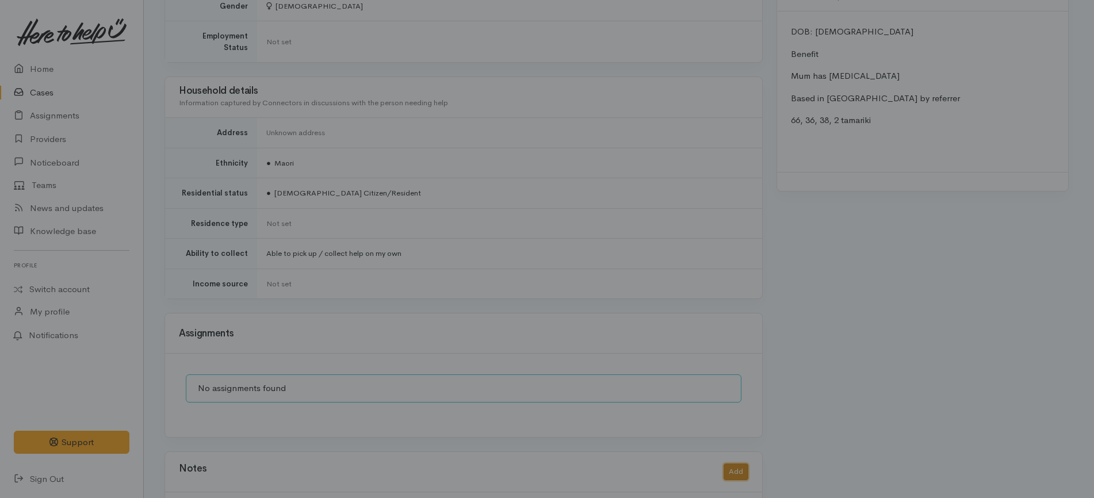
scroll to position [864, 0]
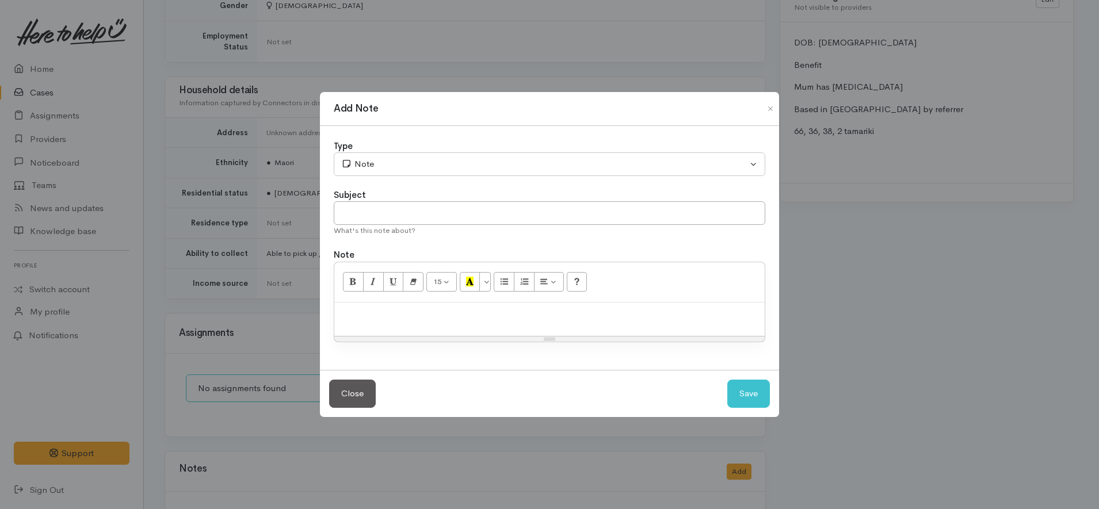
click at [590, 316] on p at bounding box center [549, 314] width 419 height 13
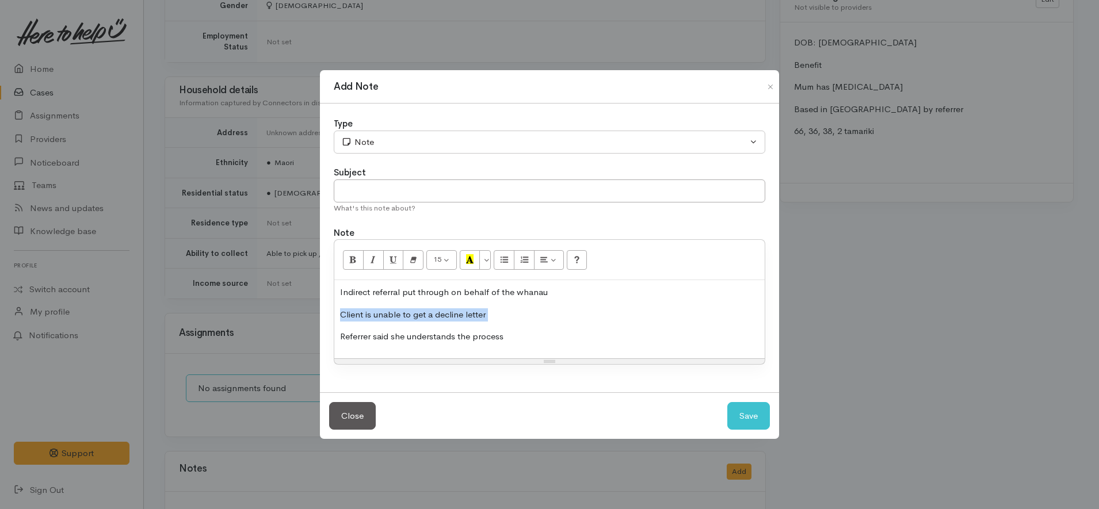
copy p "Client is unable to get a decline letter"
click at [571, 309] on p "Referrer said she understands the process" at bounding box center [549, 314] width 419 height 13
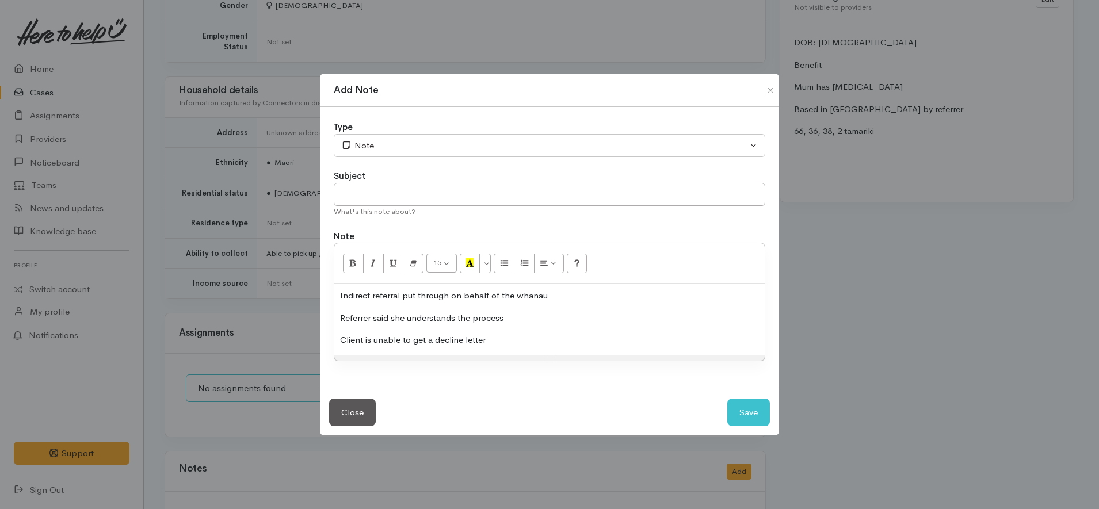
click at [552, 354] on div "15 8 9 10 11 12 14 18 24 36 Background Color Transparent Select #ffff00 Text Co…" at bounding box center [549, 302] width 431 height 119
click at [534, 340] on p "Client is unable to get a decline letter" at bounding box center [549, 340] width 419 height 13
click at [560, 300] on p "Indirect referral put through on behalf of the whanau" at bounding box center [549, 295] width 419 height 13
click at [509, 333] on div "Indirect referral put through on behalf of the whanau Referrer said she underst…" at bounding box center [549, 319] width 430 height 71
click at [513, 318] on p "Referrer said she understands the process" at bounding box center [549, 318] width 419 height 13
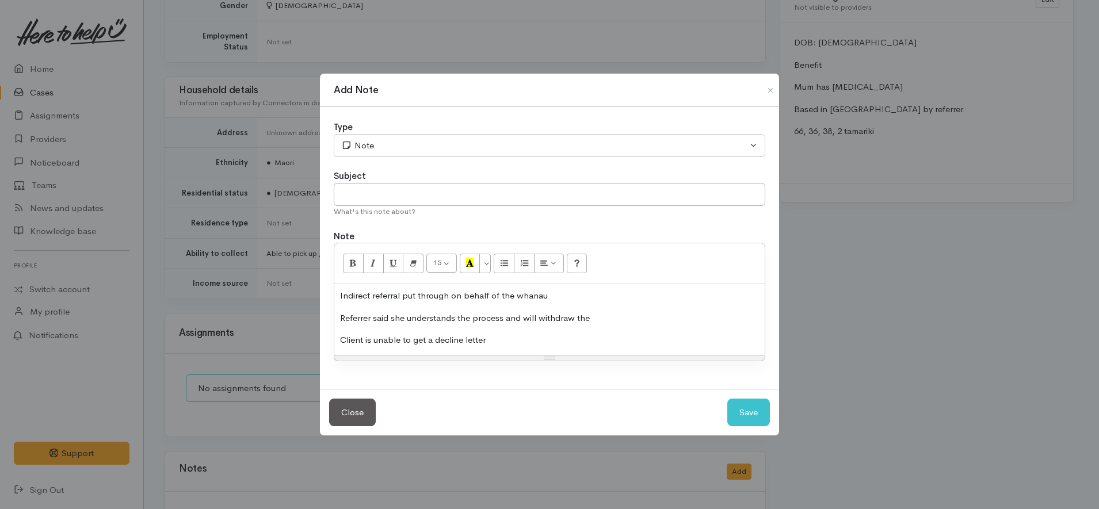
click at [502, 341] on p "Client is unable to get a decline letter" at bounding box center [549, 340] width 419 height 13
click at [614, 320] on p "Referrer said she understands the process and will withdraw the" at bounding box center [549, 318] width 419 height 13
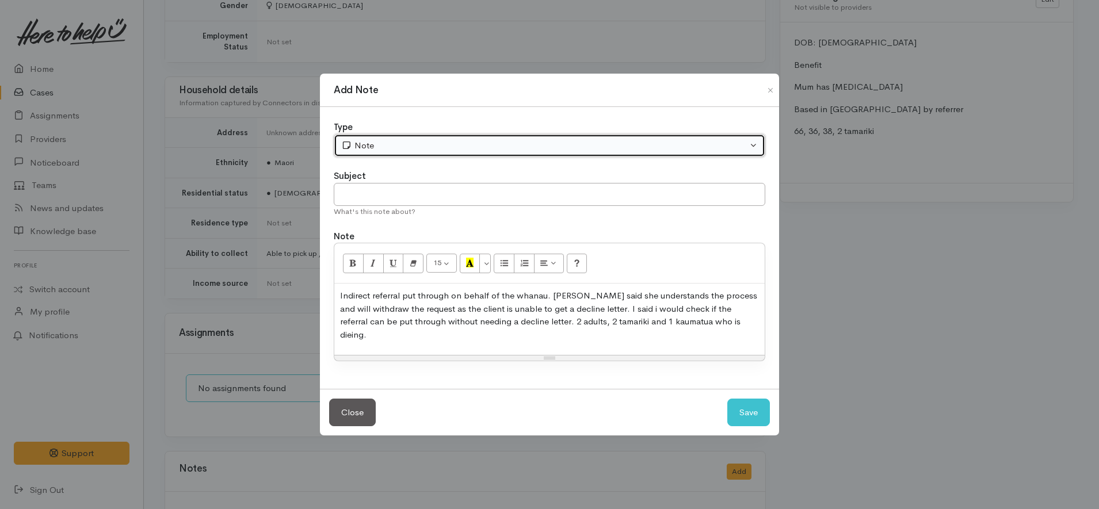
click at [427, 144] on div "Note" at bounding box center [544, 145] width 406 height 13
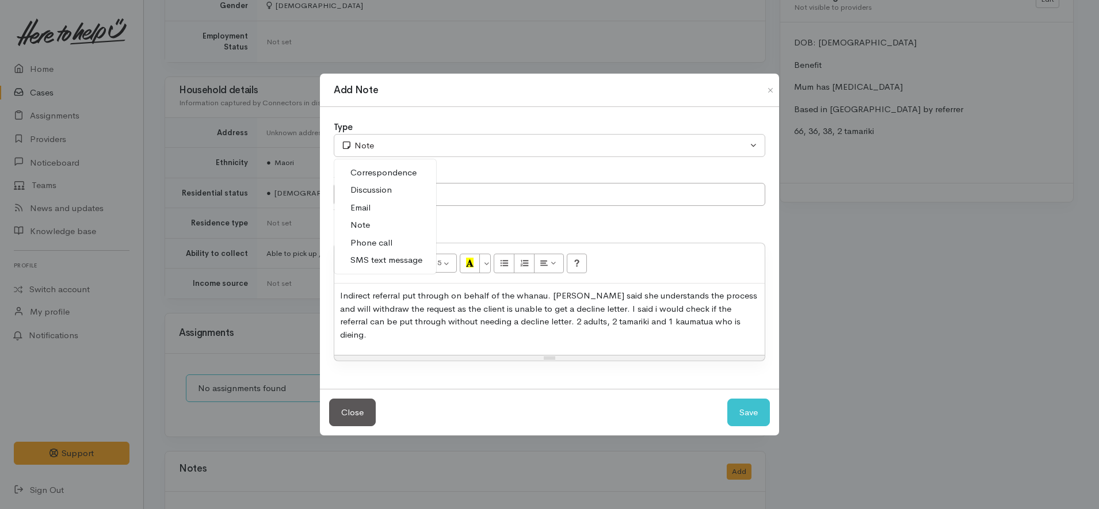
click at [368, 192] on span "Discussion" at bounding box center [370, 190] width 41 height 13
click at [729, 335] on div "Indirect referral put through on behalf of the whanau. Referrer said she unders…" at bounding box center [549, 319] width 430 height 71
click at [748, 405] on button "Save" at bounding box center [748, 413] width 43 height 28
select select "1"
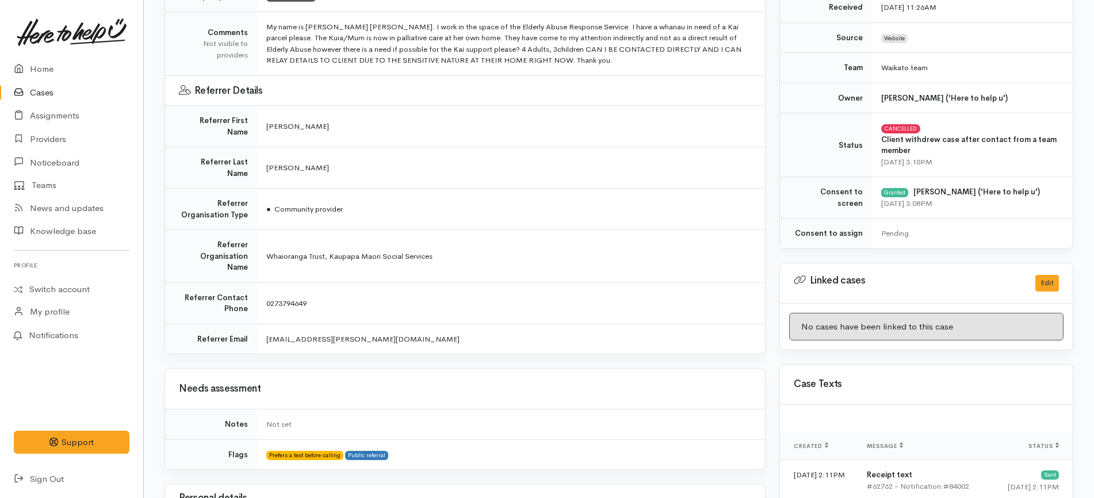
scroll to position [0, 0]
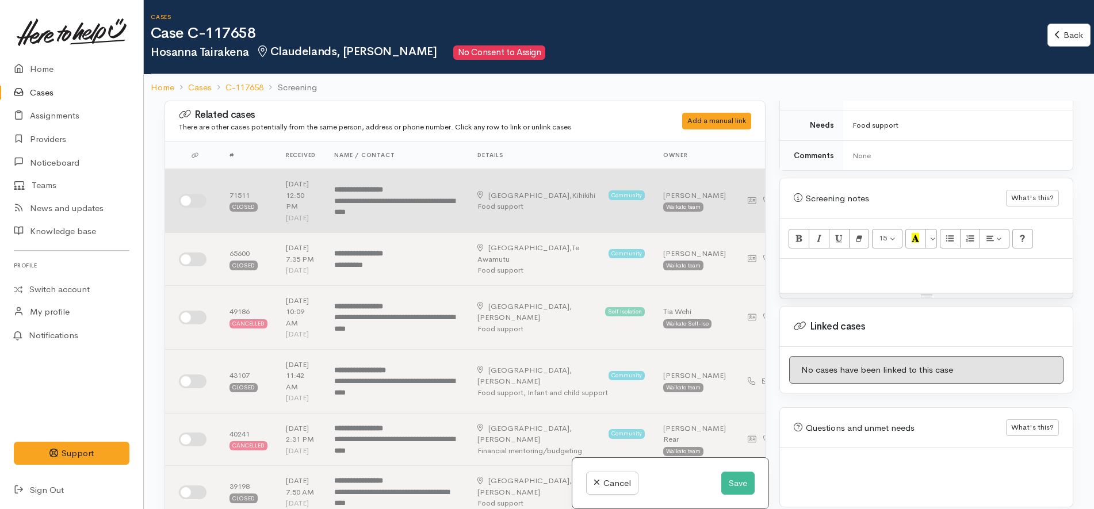
click at [192, 197] on input "checkbox" at bounding box center [193, 201] width 28 height 14
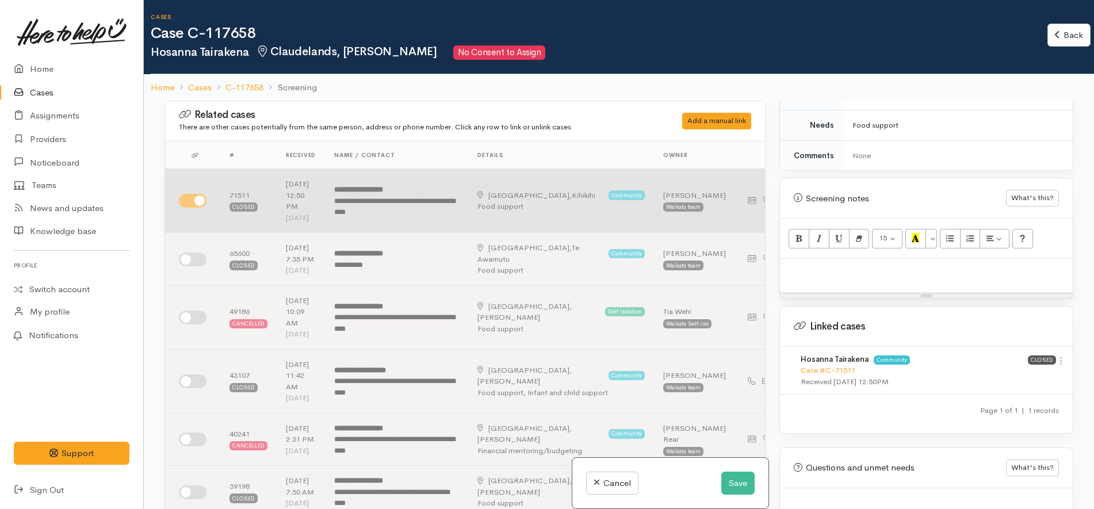
scroll to position [602, 0]
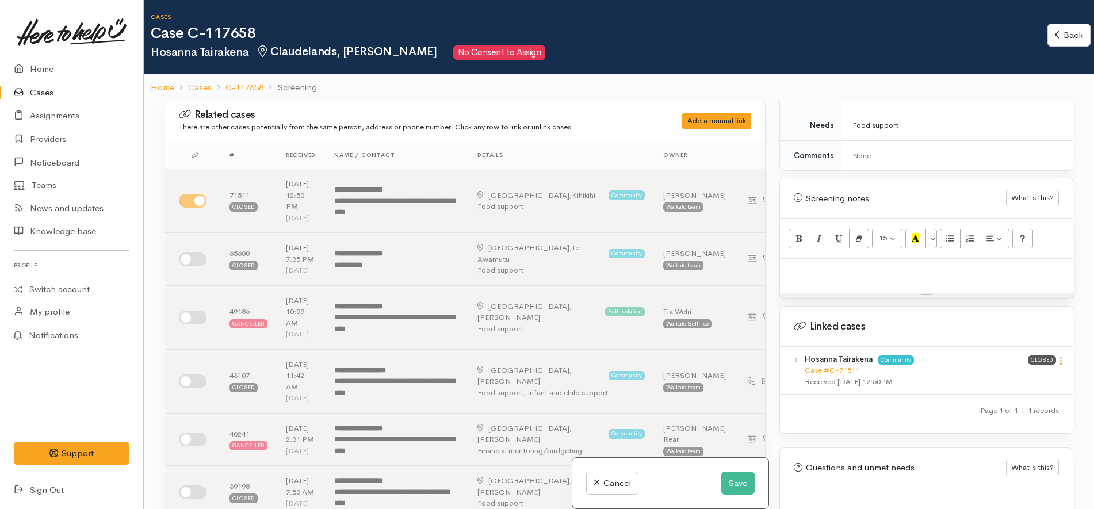
click at [1056, 356] on icon at bounding box center [1061, 361] width 10 height 10
click at [1032, 374] on link "View case" at bounding box center [1019, 383] width 91 height 18
click at [832, 273] on div at bounding box center [926, 276] width 293 height 34
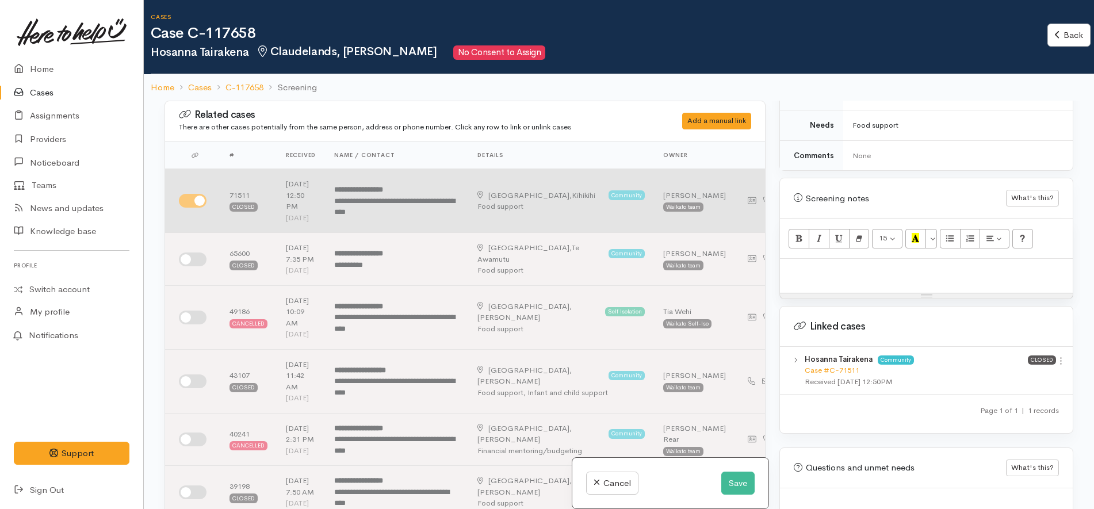
click at [200, 198] on input "checkbox" at bounding box center [193, 201] width 28 height 14
checkbox input "false"
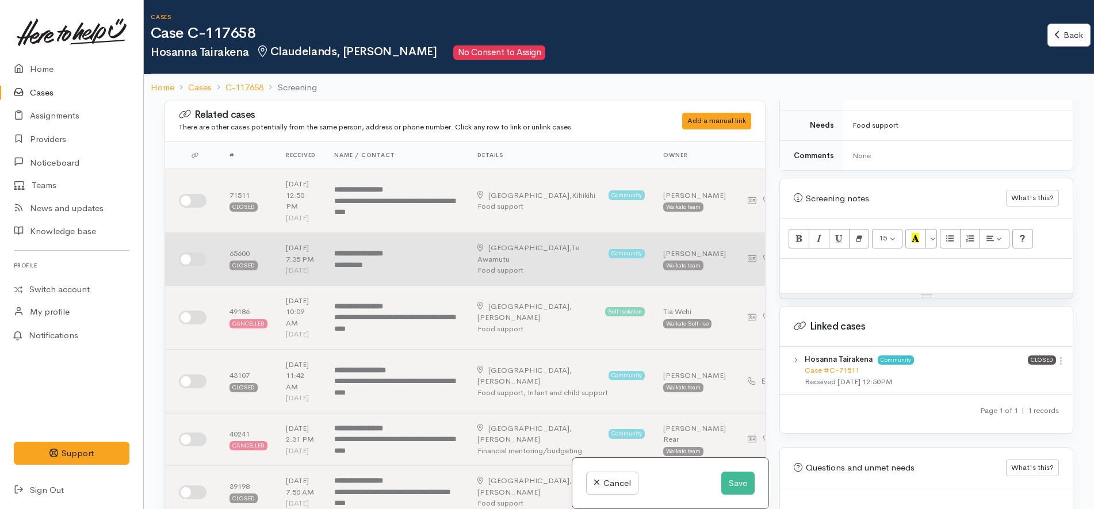
click at [194, 253] on input "checkbox" at bounding box center [193, 260] width 28 height 14
checkbox input "true"
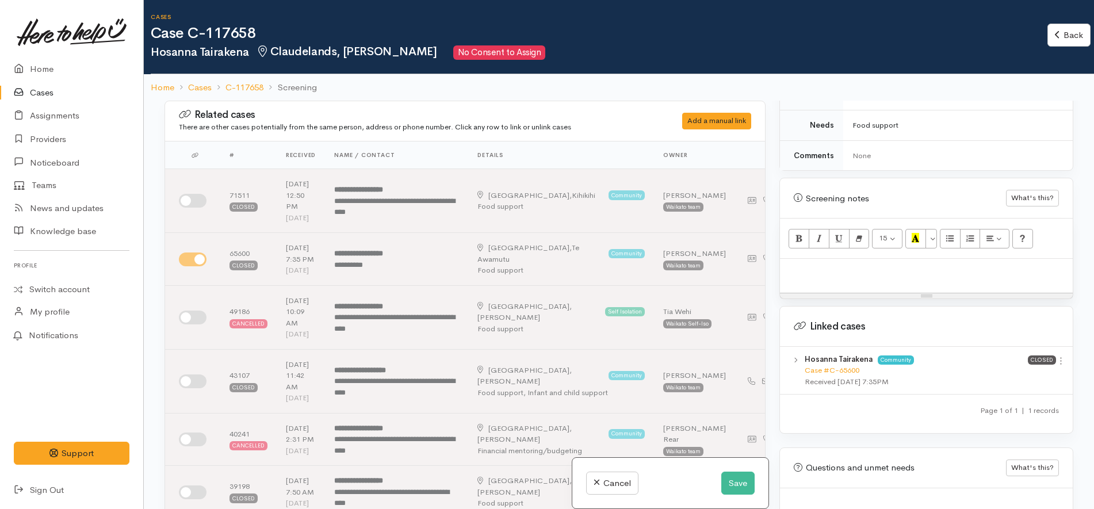
scroll to position [642, 0]
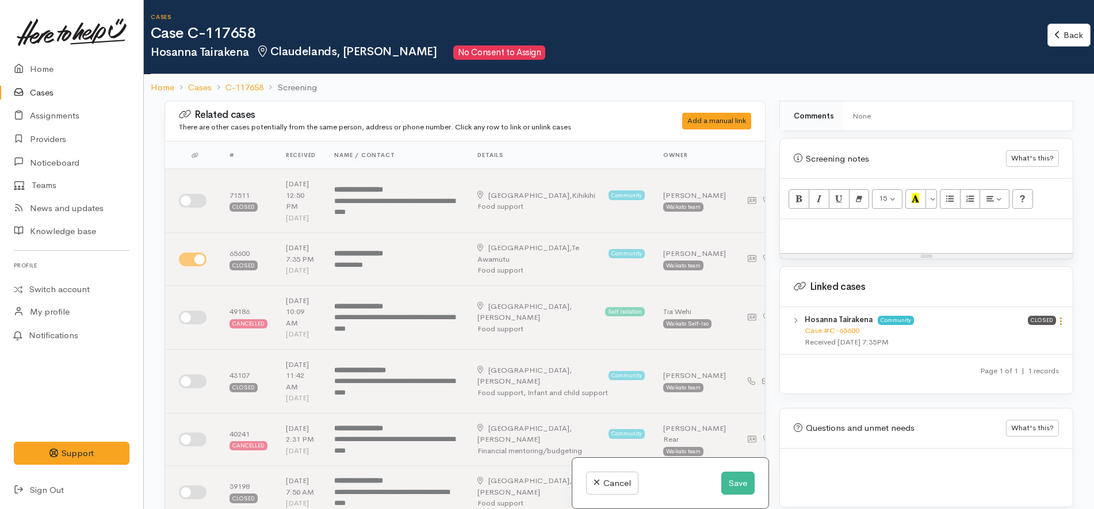
click at [1056, 316] on icon at bounding box center [1061, 321] width 10 height 10
click at [1038, 335] on link "View case" at bounding box center [1019, 344] width 91 height 18
click at [904, 230] on div at bounding box center [926, 236] width 293 height 34
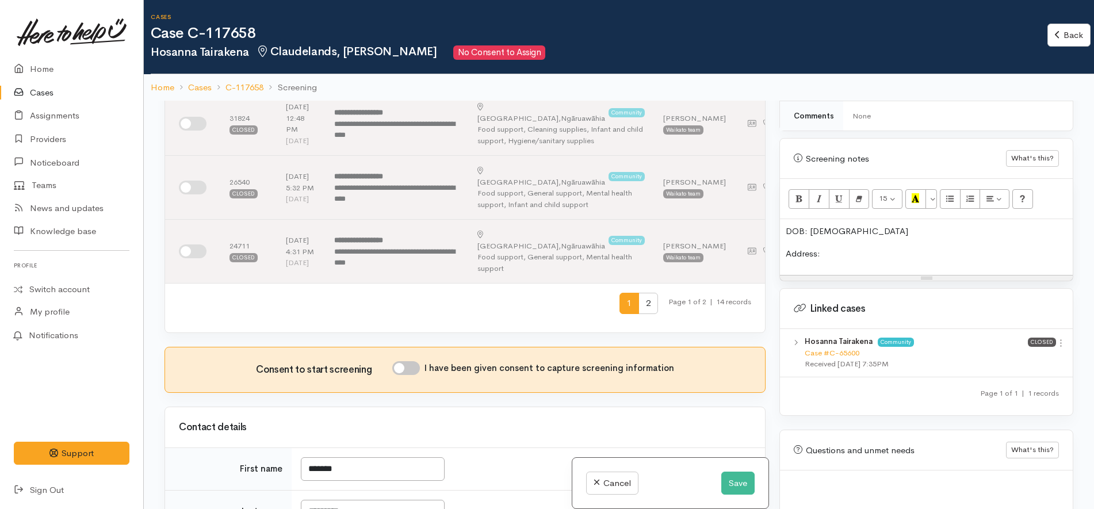
click at [418, 361] on input "I have been given consent to capture screening information" at bounding box center [406, 368] width 28 height 14
checkbox input "true"
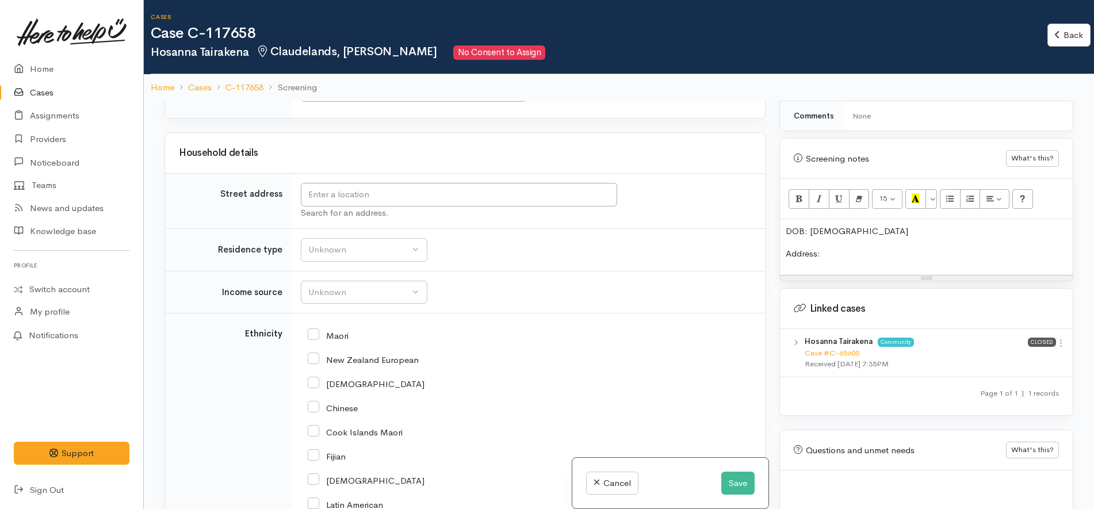
scroll to position [1846, 0]
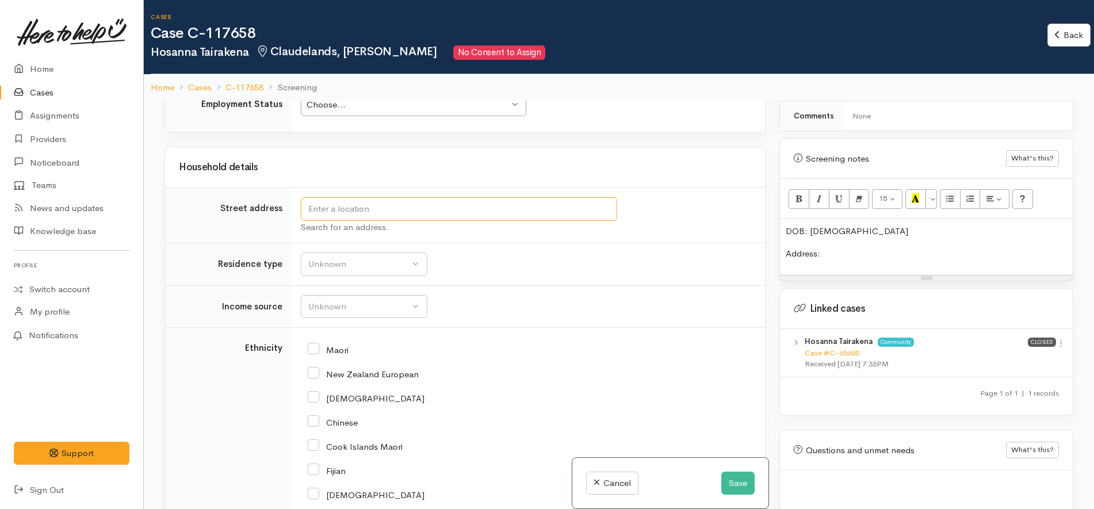
click at [394, 197] on input "text" at bounding box center [459, 209] width 316 height 24
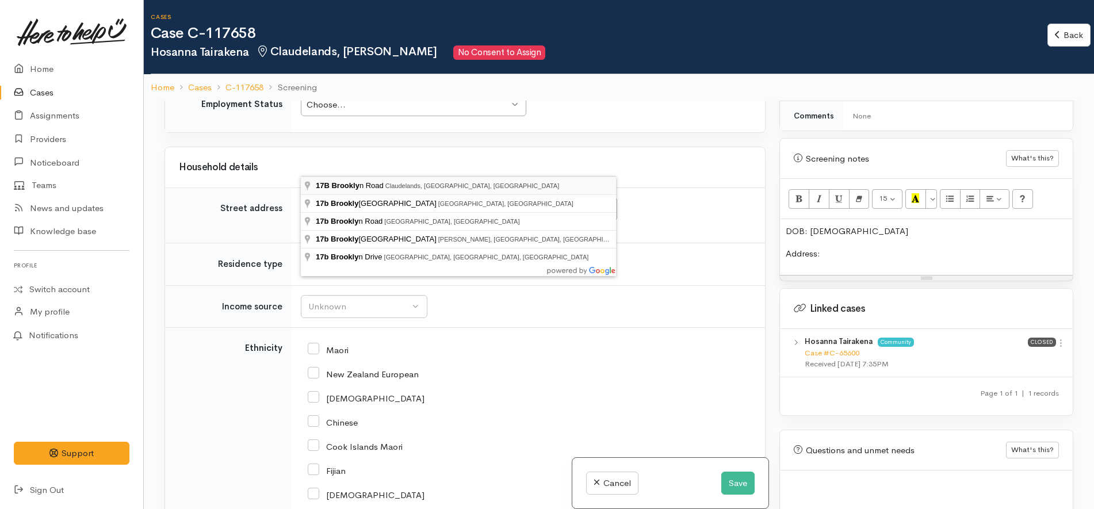
type input "17B Brooklyn Road, Claudelands, Hamilton, New Zealand"
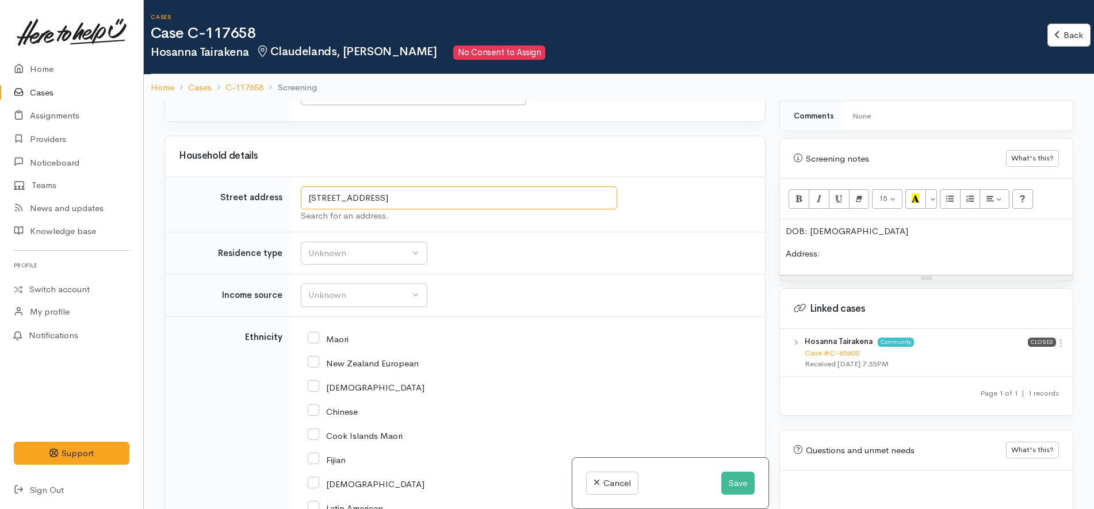
drag, startPoint x: 477, startPoint y: 163, endPoint x: 242, endPoint y: 154, distance: 235.5
click at [242, 177] on tr "Street address 17B Brooklyn Road, Claudelands, Hamilton, New Zealand Search for…" at bounding box center [465, 204] width 600 height 55
click at [858, 247] on p "Address:" at bounding box center [926, 253] width 281 height 13
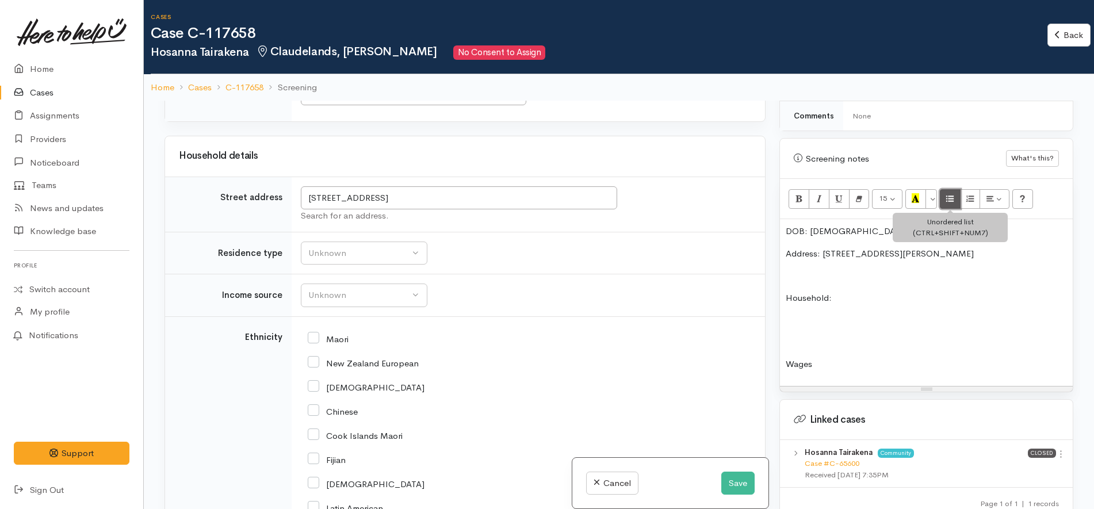
click at [958, 189] on button "Unordered list (CTRL+SHIFT+NUM7)" at bounding box center [950, 199] width 21 height 20
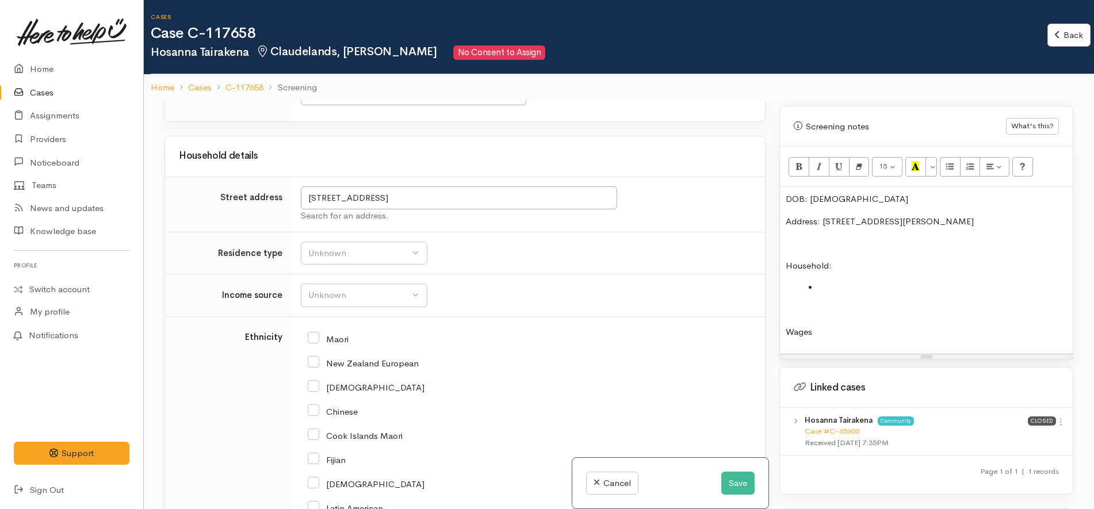
scroll to position [701, 0]
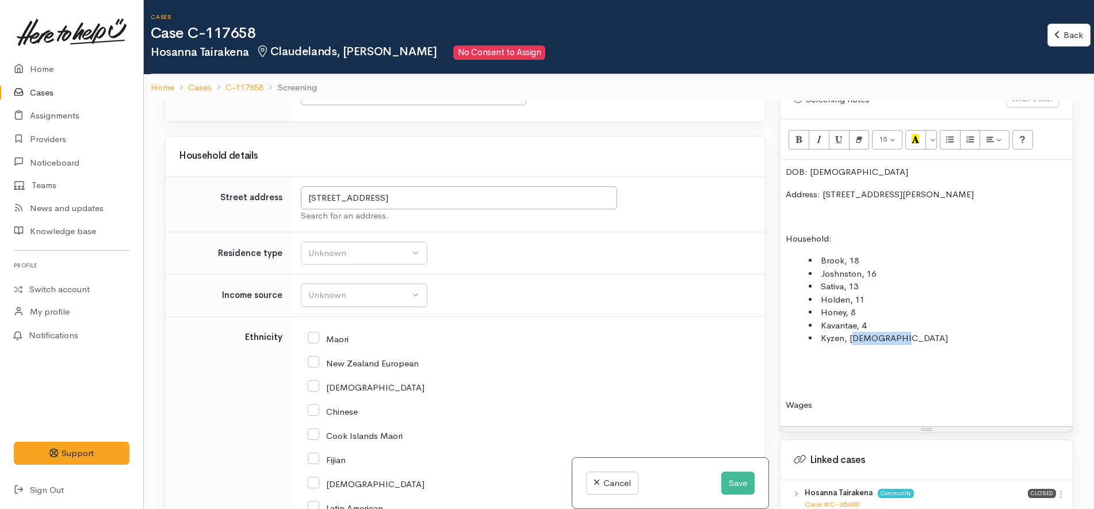
copy li "years old"
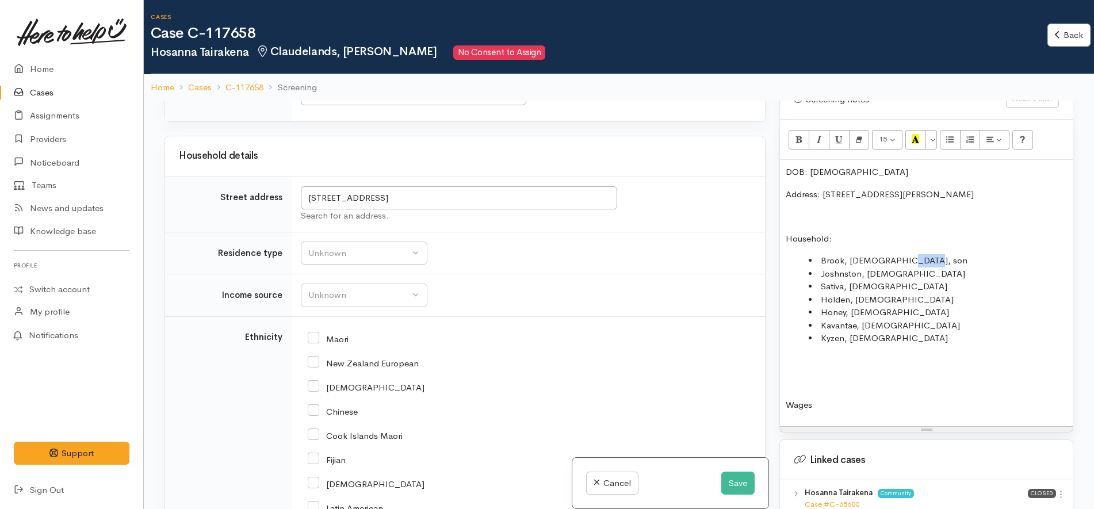
copy li ", son"
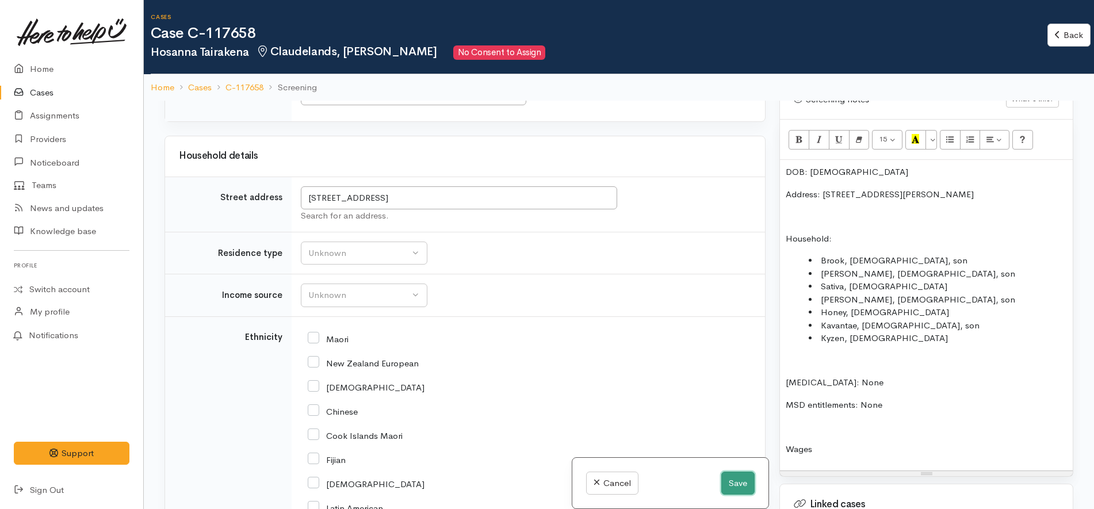
click at [729, 481] on button "Save" at bounding box center [737, 484] width 33 height 24
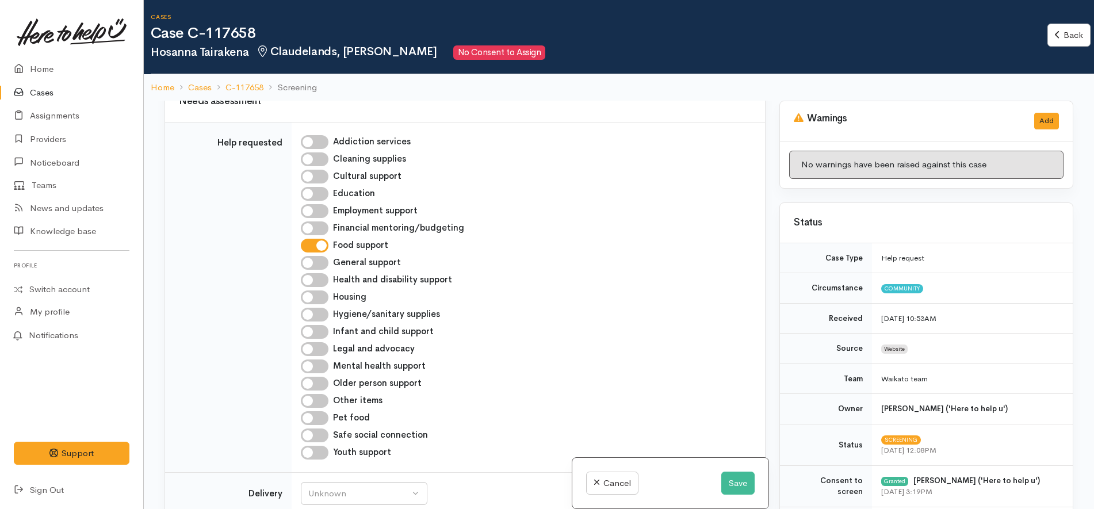
scroll to position [719, 0]
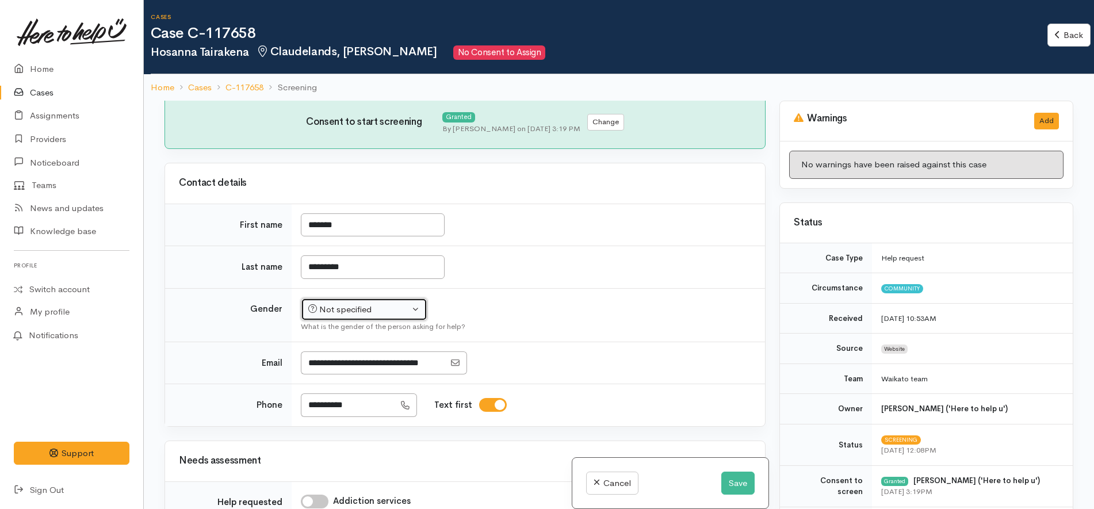
click at [347, 303] on div "Not specified" at bounding box center [358, 309] width 101 height 13
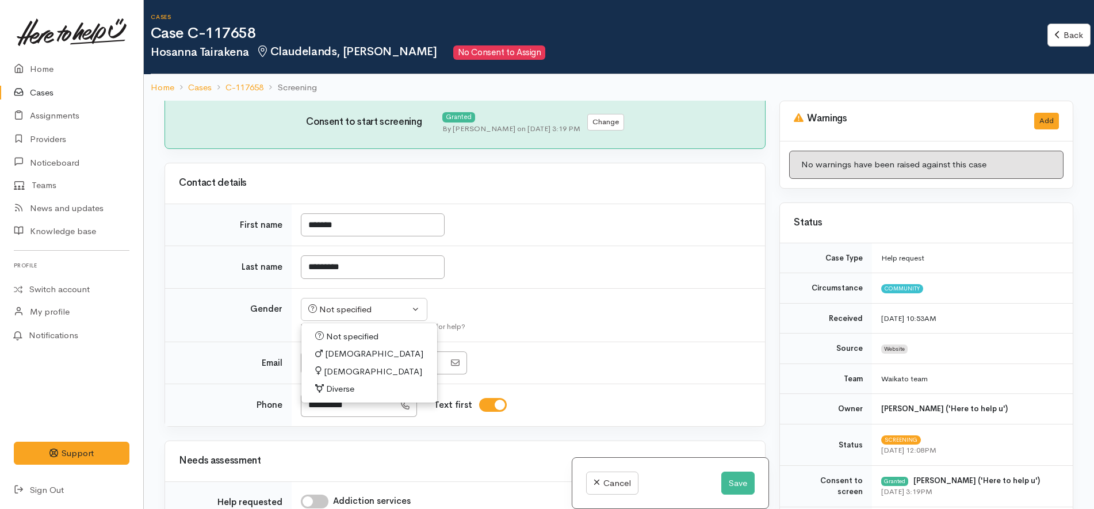
click at [346, 365] on span "[DEMOGRAPHIC_DATA]" at bounding box center [373, 371] width 98 height 13
select select "[DEMOGRAPHIC_DATA]"
click at [559, 288] on td "Not specified Male Female Diverse Female Not specified Male Female Diverse What…" at bounding box center [528, 314] width 473 height 53
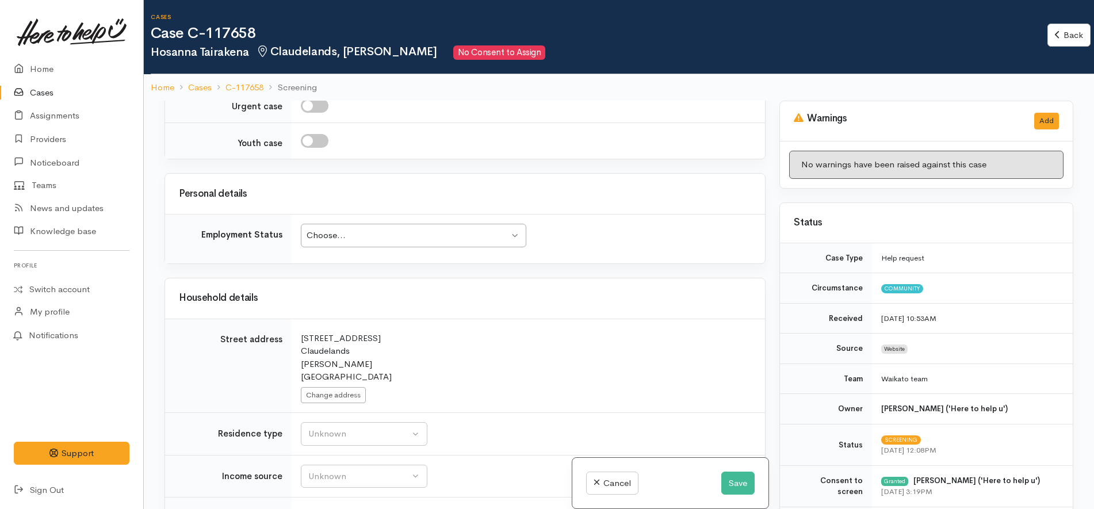
scroll to position [1870, 0]
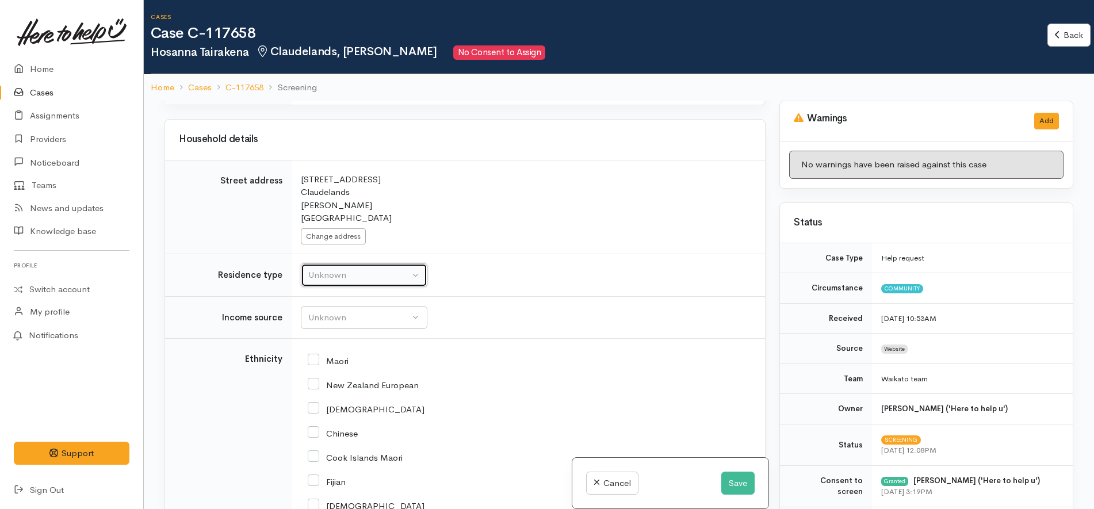
click at [384, 263] on button "Unknown" at bounding box center [364, 275] width 127 height 24
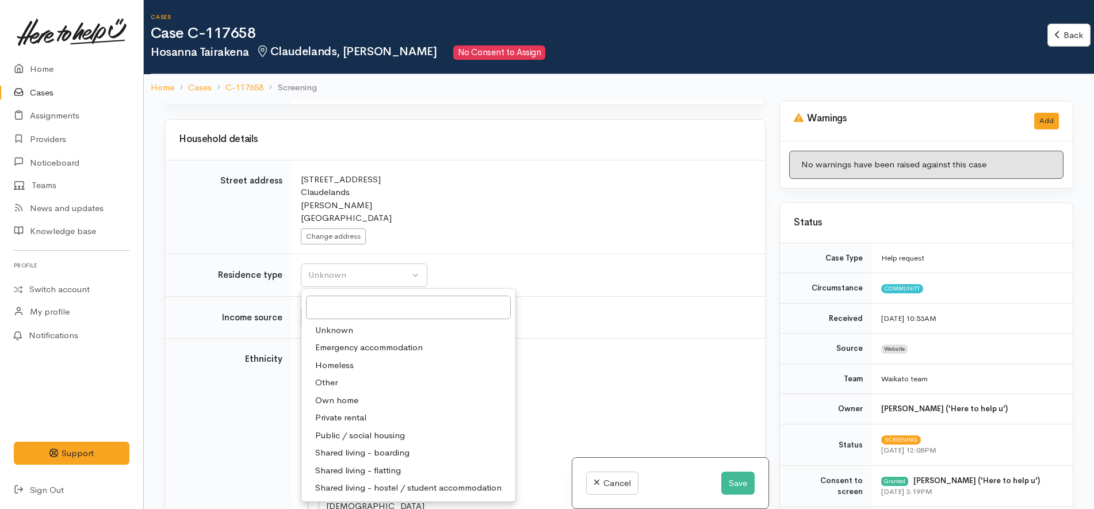
click at [349, 411] on span "Private rental" at bounding box center [340, 417] width 51 height 13
select select "2"
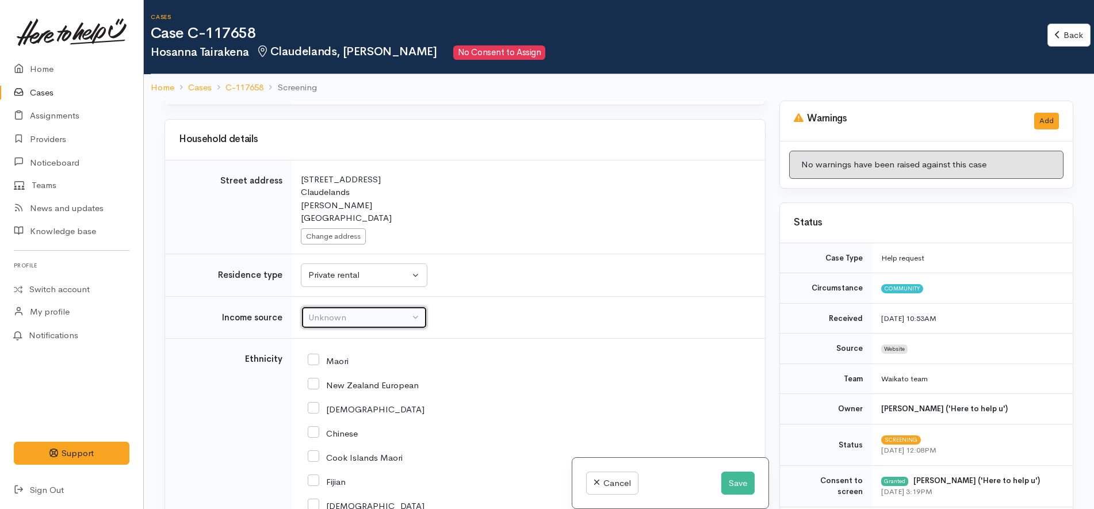
click at [371, 311] on div "Unknown" at bounding box center [358, 317] width 101 height 13
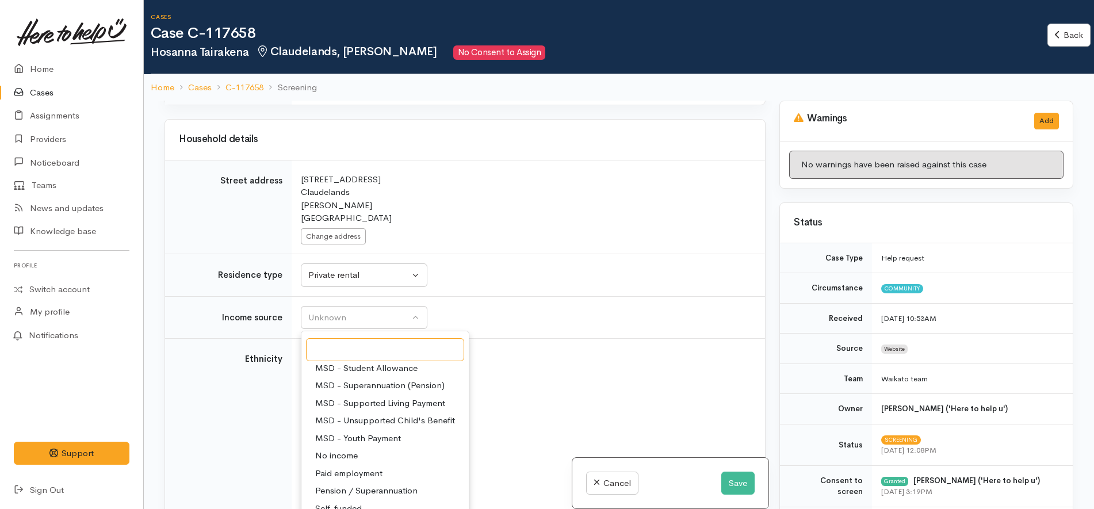
scroll to position [173, 0]
click at [363, 457] on span "Paid employment" at bounding box center [348, 463] width 67 height 13
select select "1"
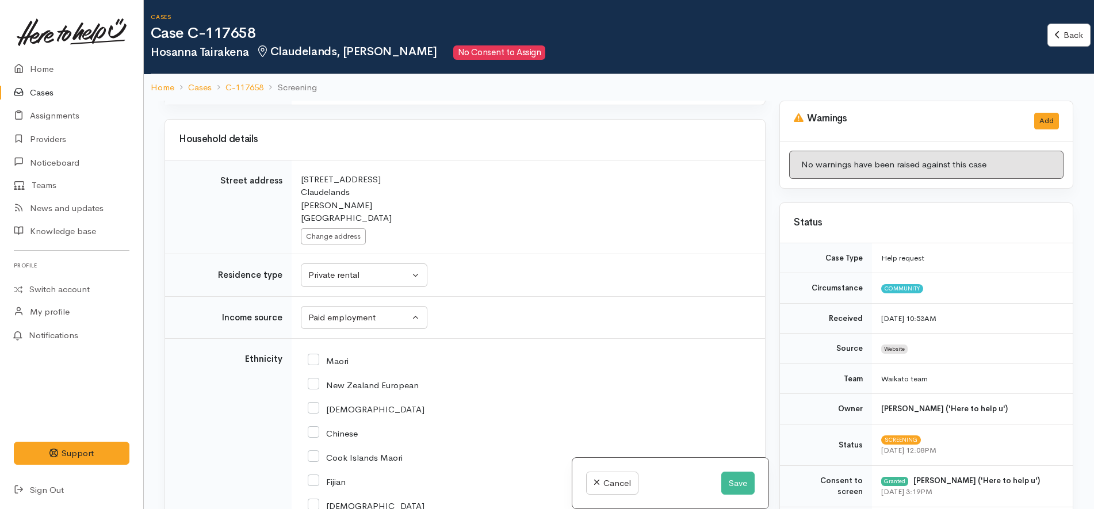
click at [590, 379] on div "New Zealand European" at bounding box center [526, 384] width 437 height 10
click at [338, 355] on input "Maori" at bounding box center [328, 360] width 41 height 10
checkbox input "true"
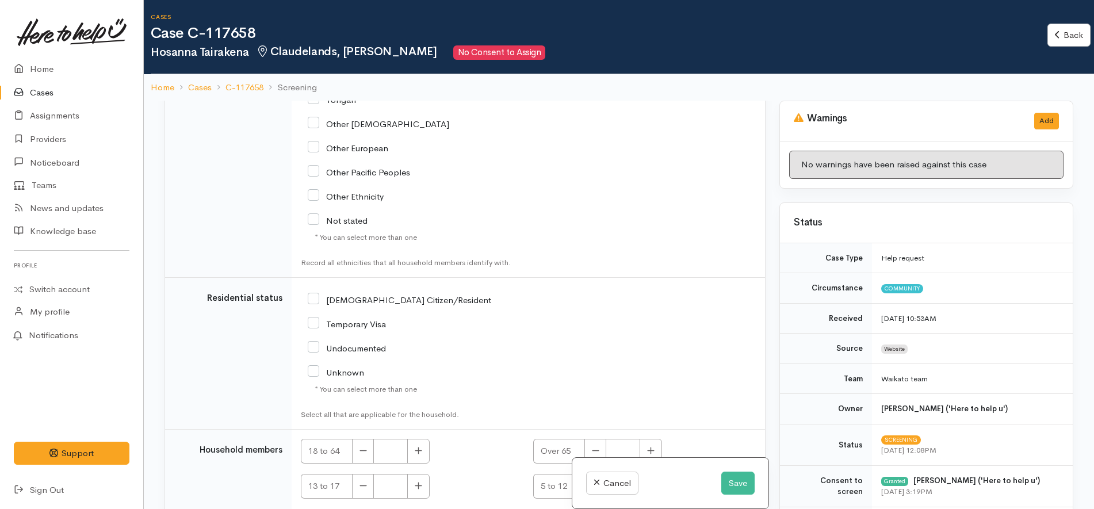
click at [366, 294] on input "[DEMOGRAPHIC_DATA] Citizen/Resident" at bounding box center [400, 299] width 184 height 10
checkbox input "true"
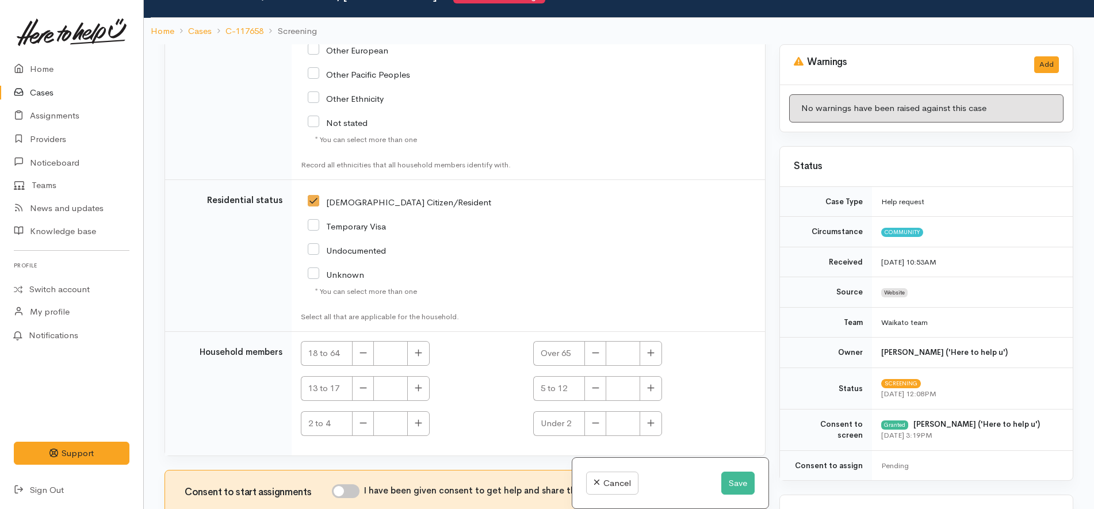
scroll to position [101, 0]
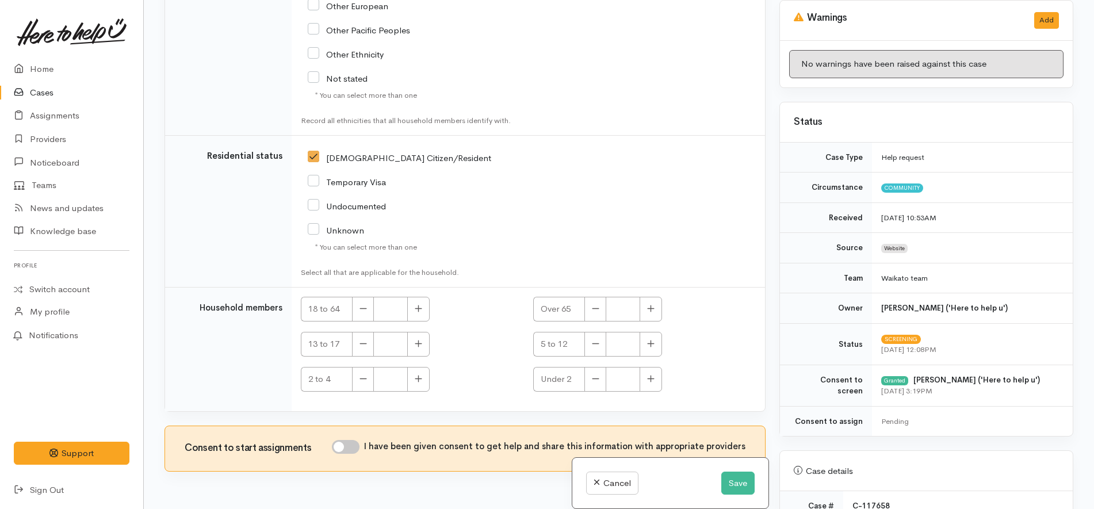
click at [350, 440] on input "I have been given consent to get help and share this information with appropria…" at bounding box center [346, 447] width 28 height 14
checkbox input "true"
click at [492, 232] on div "NZ Citizen/Resident" at bounding box center [451, 206] width 300 height 122
click at [416, 297] on button "button" at bounding box center [418, 309] width 22 height 25
type input "1"
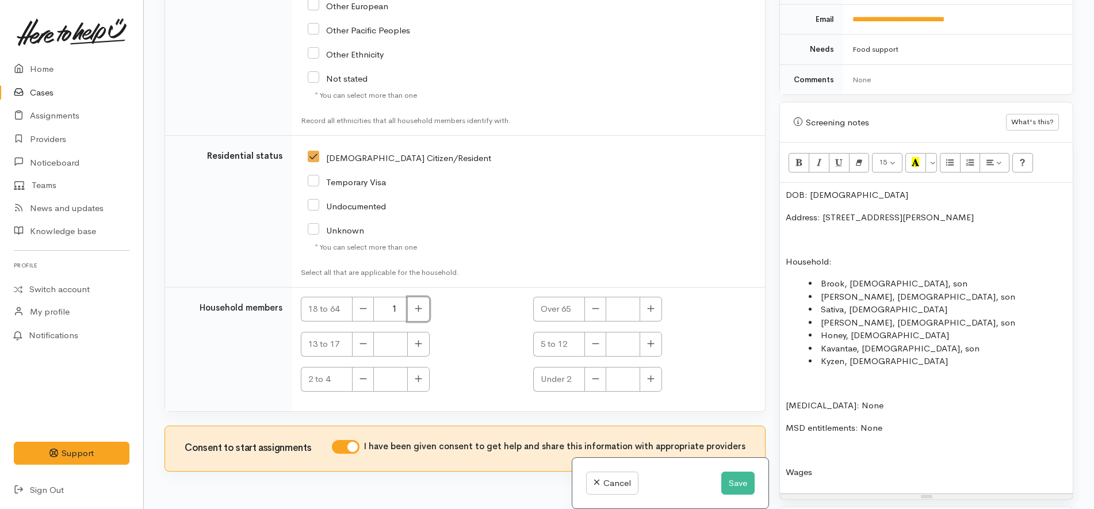
scroll to position [647, 0]
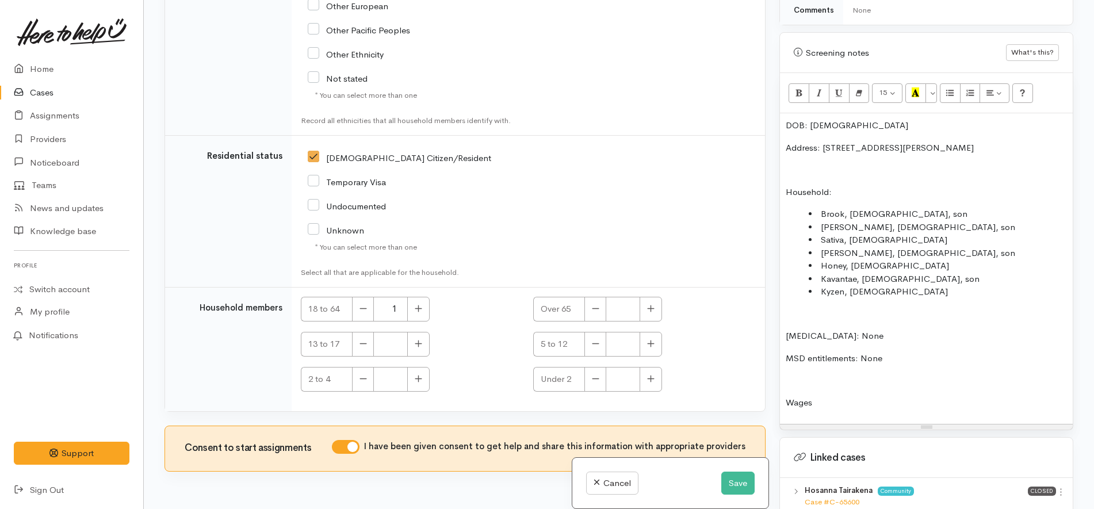
click at [907, 361] on p "MSD entitlements: None" at bounding box center [926, 358] width 281 height 13
click at [840, 224] on li "Joshnston, 16 years old, son" at bounding box center [938, 227] width 258 height 13
click at [733, 487] on button "Save" at bounding box center [737, 484] width 33 height 24
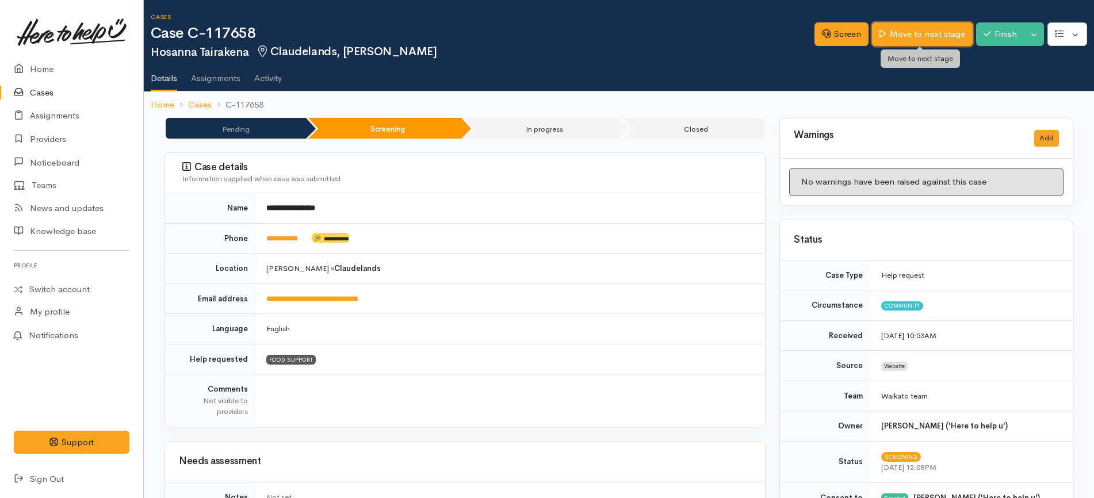
click at [908, 32] on link "Move to next stage" at bounding box center [922, 34] width 100 height 24
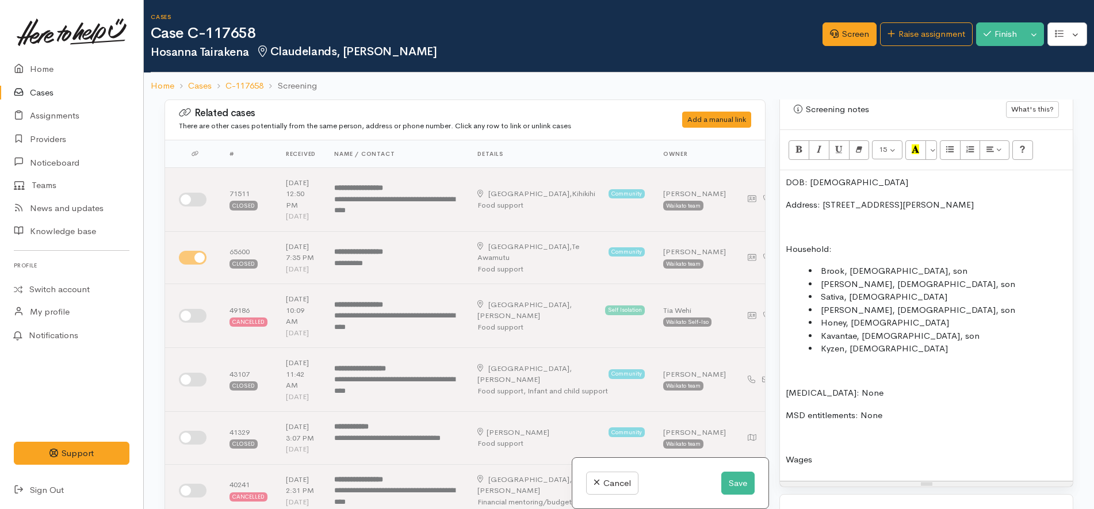
scroll to position [719, 0]
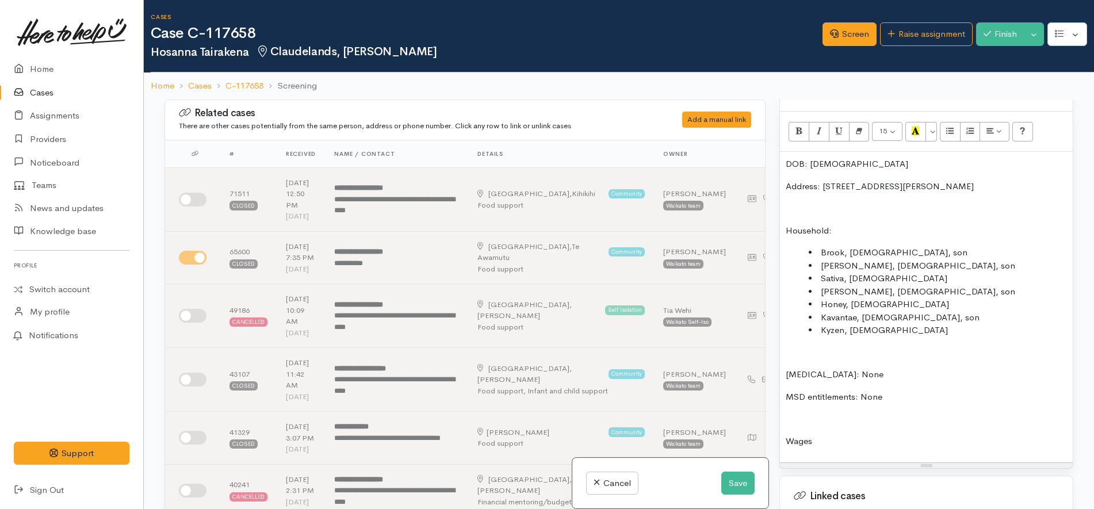
click at [907, 397] on p "MSD entitlements: None" at bounding box center [926, 397] width 281 height 13
click at [911, 415] on p at bounding box center [926, 418] width 281 height 13
paste div
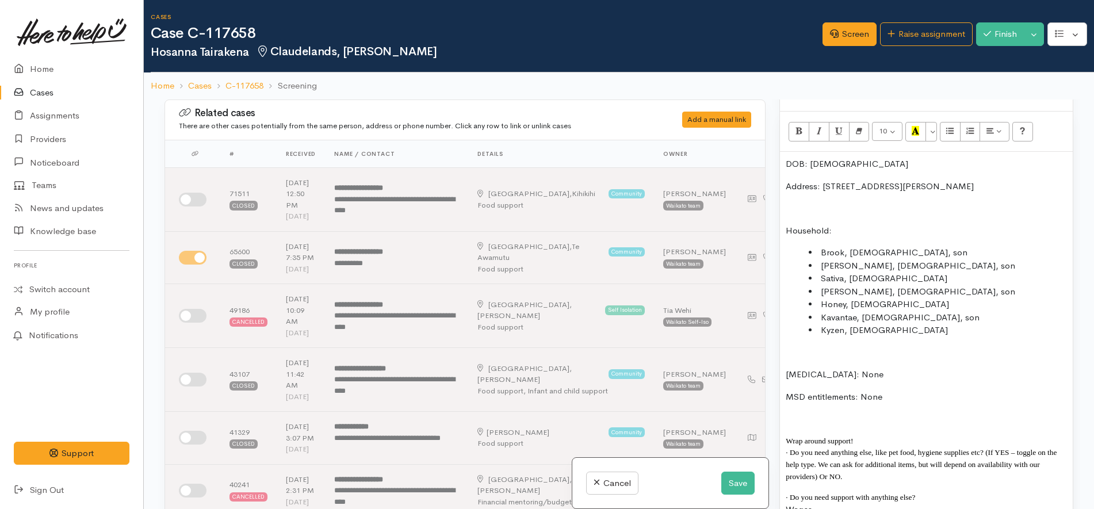
scroll to position [6, 0]
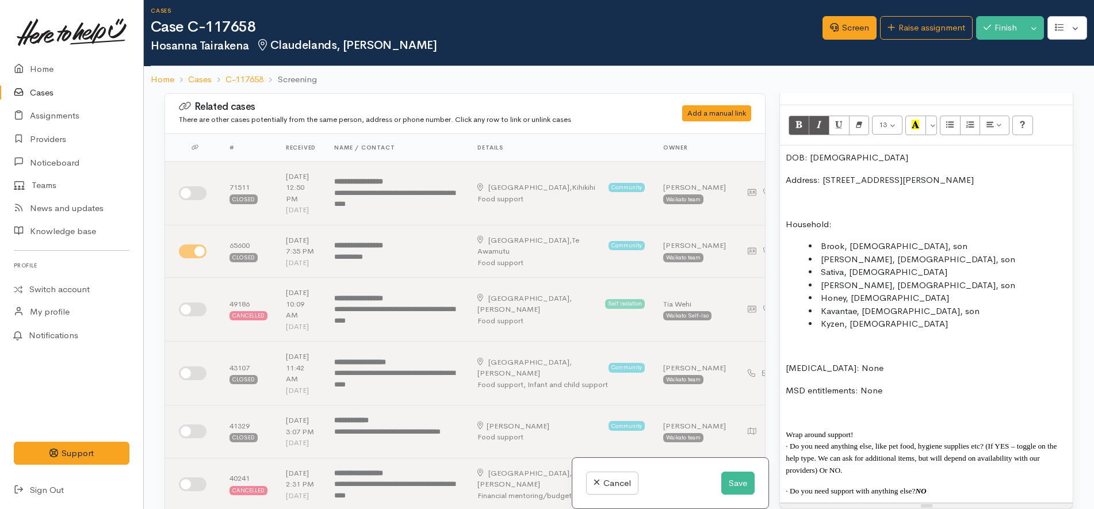
copy b "NO"
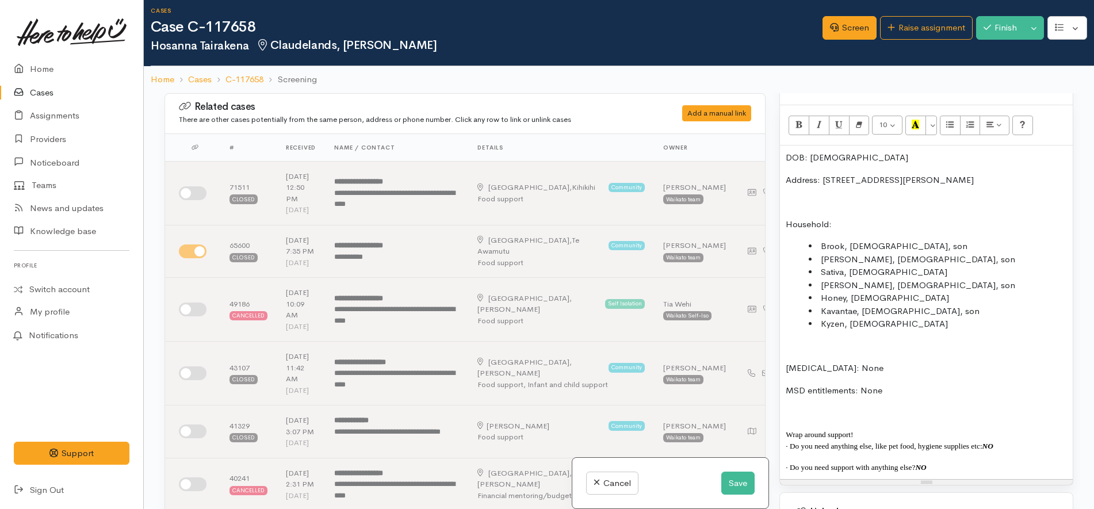
drag, startPoint x: 970, startPoint y: 464, endPoint x: 771, endPoint y: 431, distance: 201.2
click at [771, 431] on div "Related cases There are other cases potentially from the same person, address o…" at bounding box center [619, 347] width 923 height 509
copy div "Wrap around support! · Do you need anything else, like pet food, hygiene suppli…"
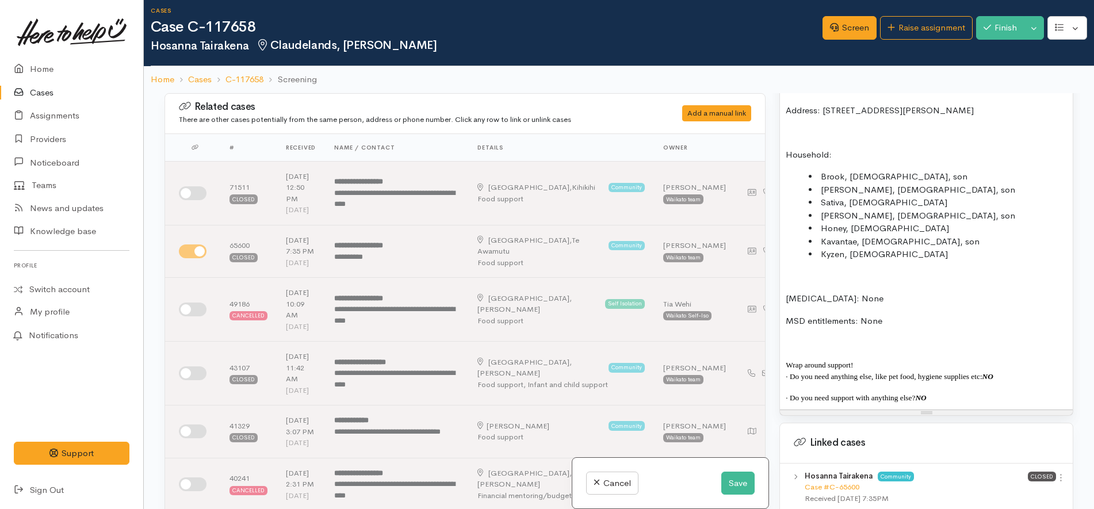
scroll to position [791, 0]
click at [926, 128] on p at bounding box center [926, 130] width 281 height 13
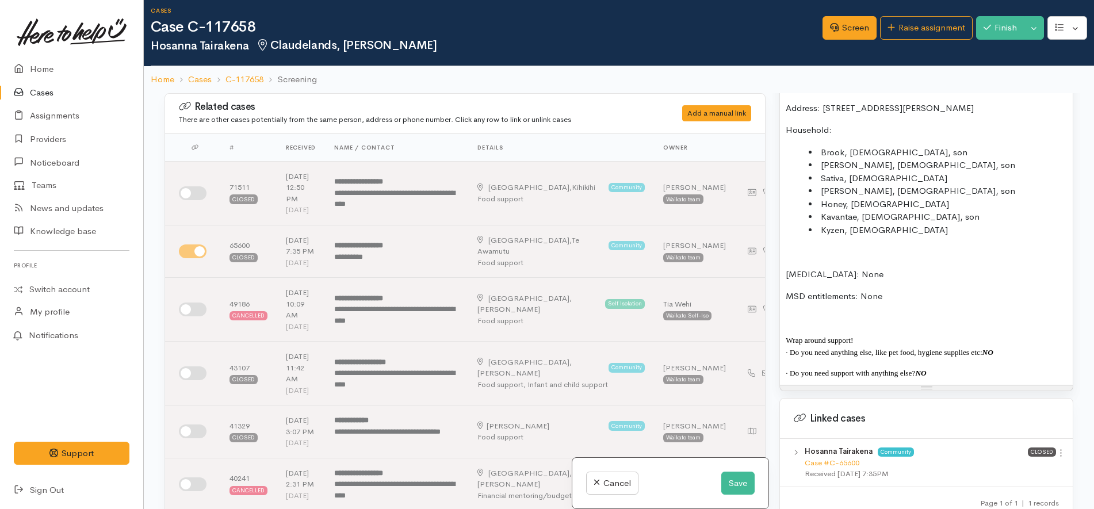
click at [881, 256] on p at bounding box center [926, 252] width 281 height 13
click at [914, 228] on li "Kyzen, 2 years old" at bounding box center [938, 230] width 258 height 13
click at [924, 204] on li "Honey, 8 years old" at bounding box center [938, 204] width 258 height 13
copy li ", daughter"
click at [916, 178] on li "Sativa, 13 years old" at bounding box center [938, 178] width 258 height 13
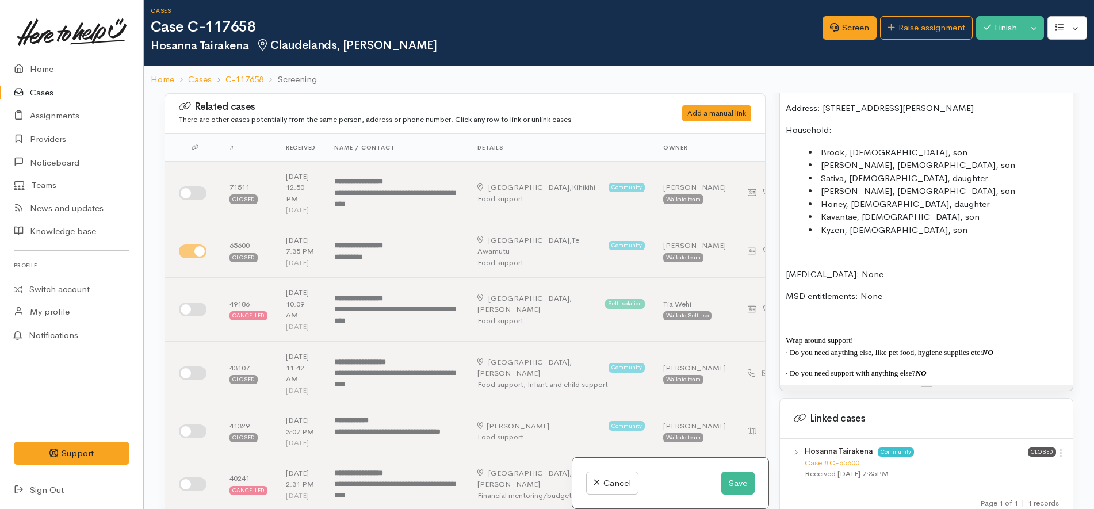
click at [838, 249] on p at bounding box center [926, 252] width 281 height 13
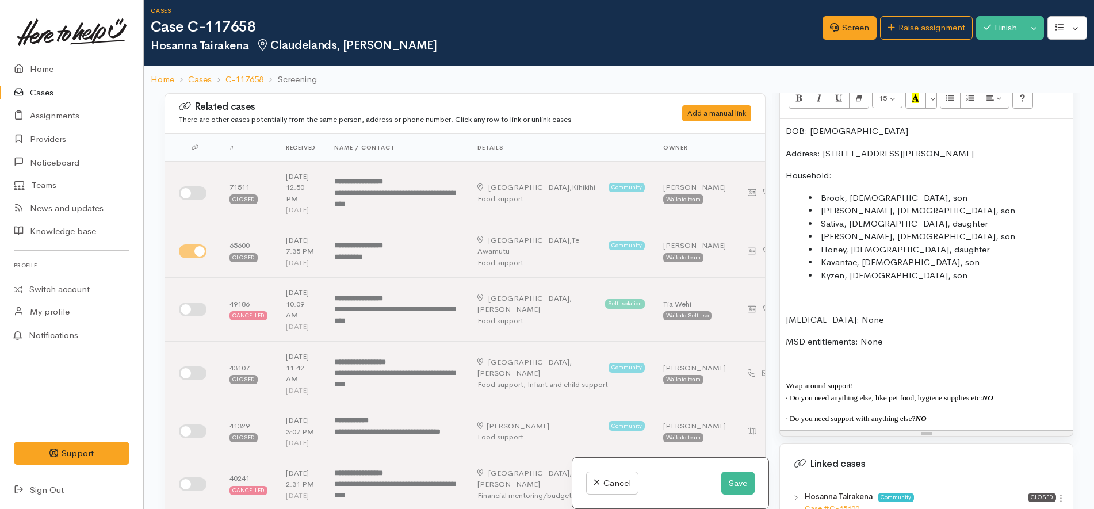
scroll to position [745, 0]
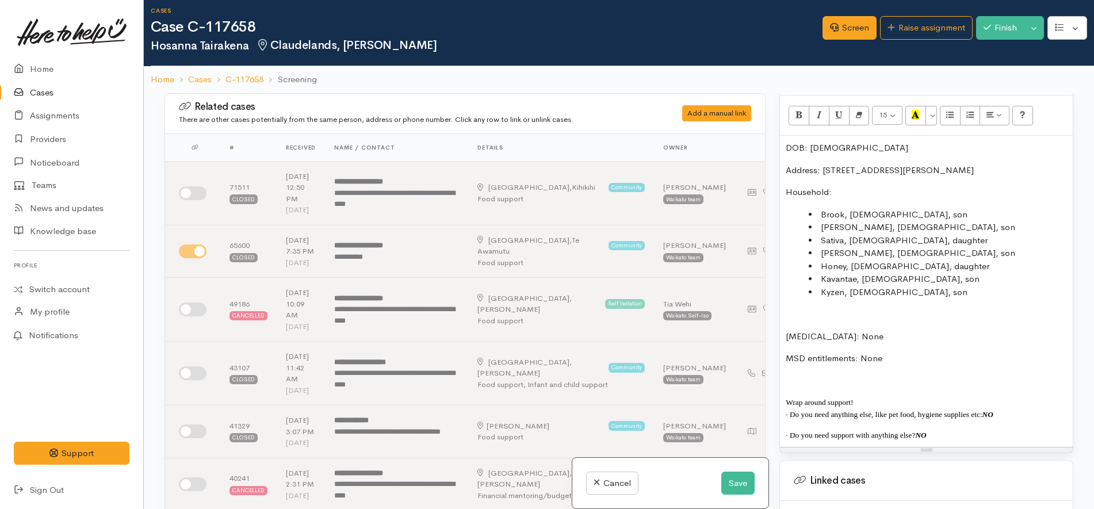
drag, startPoint x: 940, startPoint y: 415, endPoint x: 739, endPoint y: 102, distance: 372.6
click at [739, 102] on div "Related cases There are other cases potentially from the same person, address o…" at bounding box center [619, 347] width 923 height 509
copy div "DOB: 8/2/1989 Address: 17B Brooklyn Road, Claudelands, Hamilton, New Zealand Ho…"
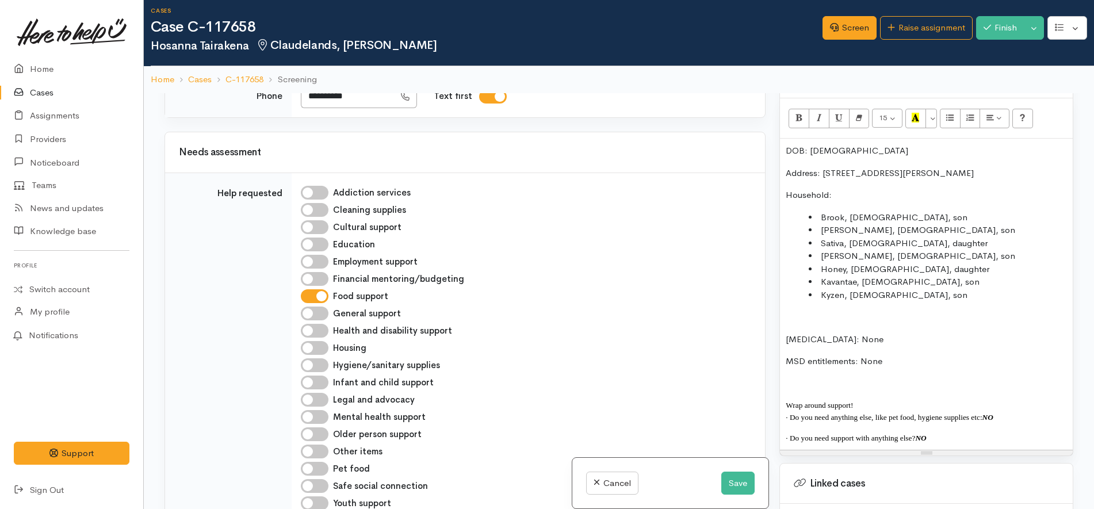
scroll to position [1337, 0]
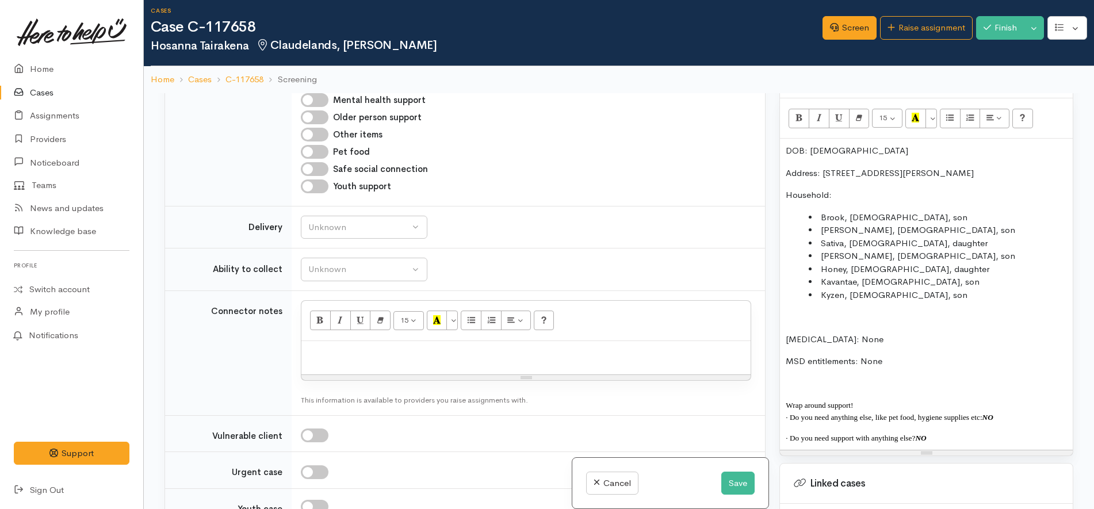
click at [404, 303] on div "15 8 9 10 11 12 14 18 24 36 Background Color Transparent Select #ffff00 Text Co…" at bounding box center [525, 321] width 449 height 40
click at [392, 347] on p at bounding box center [526, 353] width 438 height 13
paste div
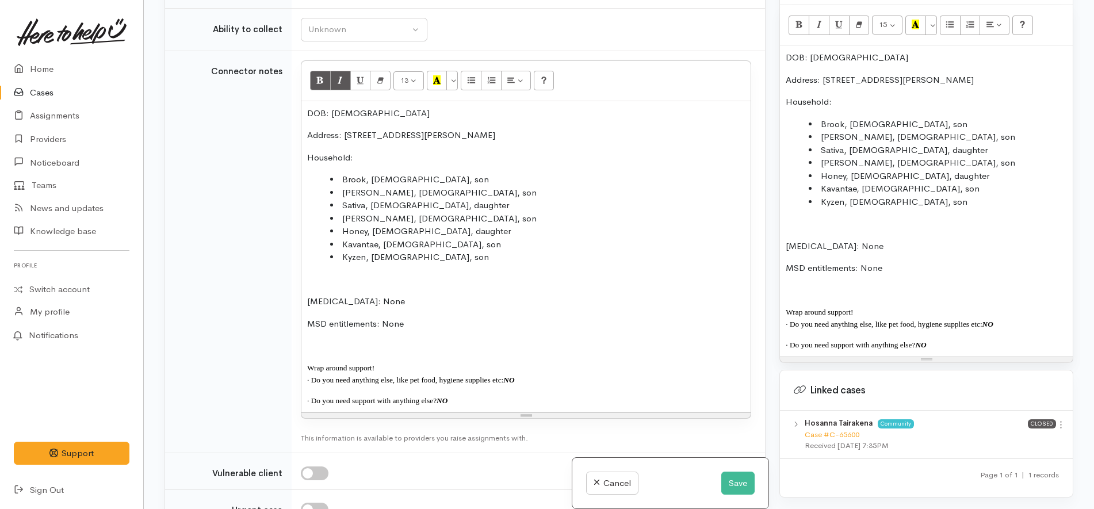
scroll to position [1490, 0]
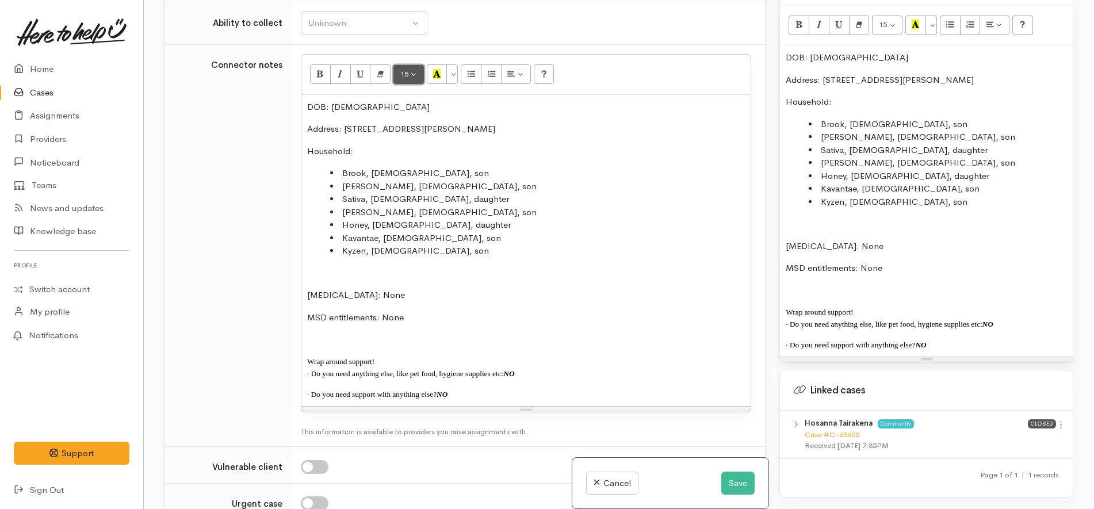
click at [414, 65] on button "15" at bounding box center [408, 75] width 30 height 20
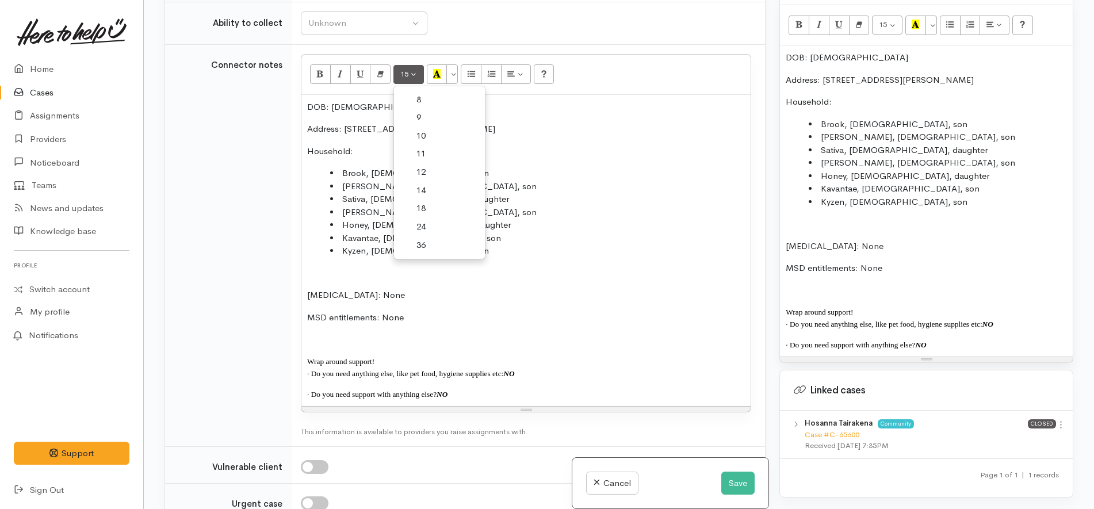
click at [432, 182] on link "14" at bounding box center [439, 191] width 91 height 18
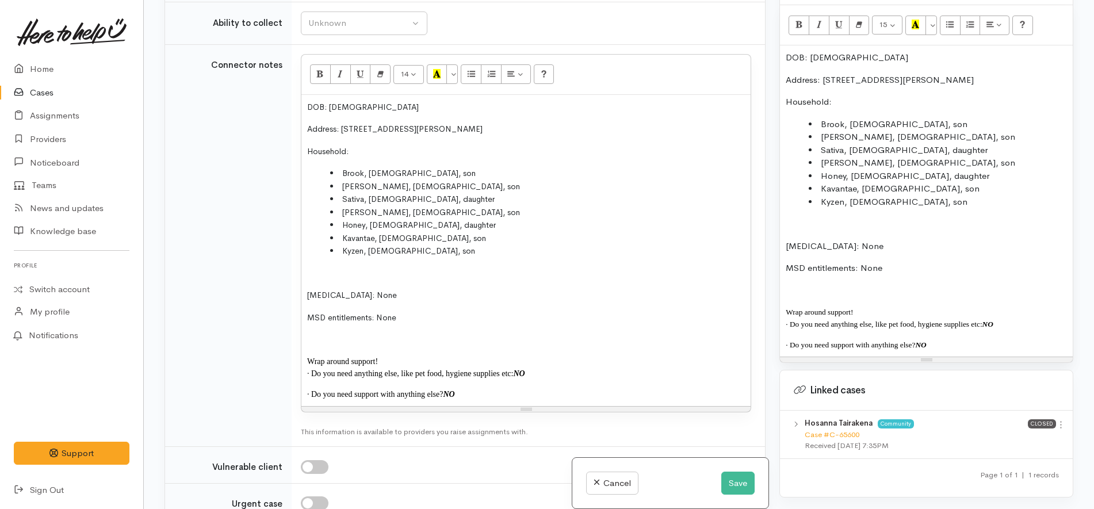
click at [462, 180] on li "[PERSON_NAME], [DEMOGRAPHIC_DATA], son" at bounding box center [537, 186] width 415 height 13
copy div "DOB: 8/2/1989 Address: 17B Brooklyn Road, Claudelands, Hamilton, New Zealand Ho…"
click at [916, 103] on p "Household:" at bounding box center [926, 101] width 281 height 13
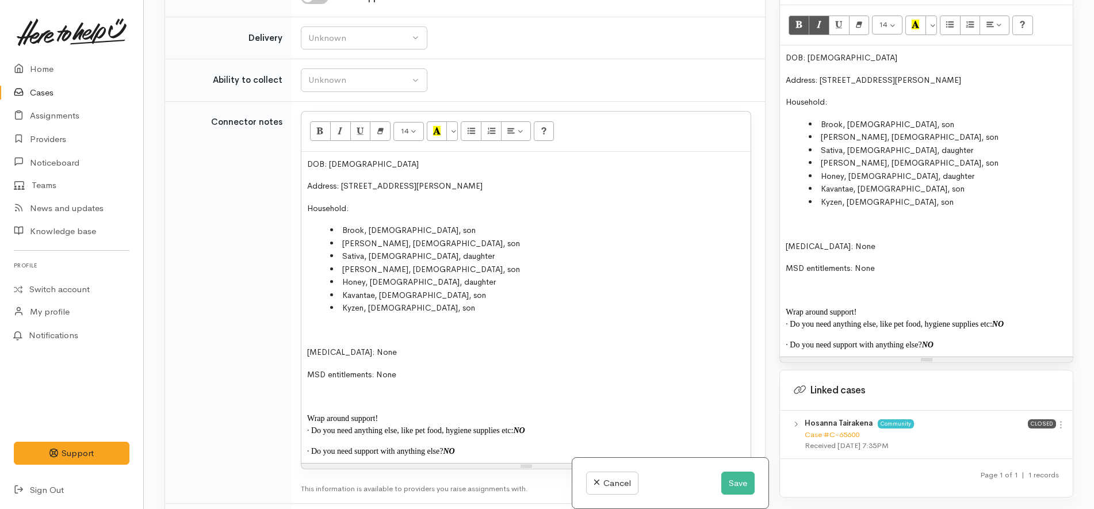
scroll to position [1346, 0]
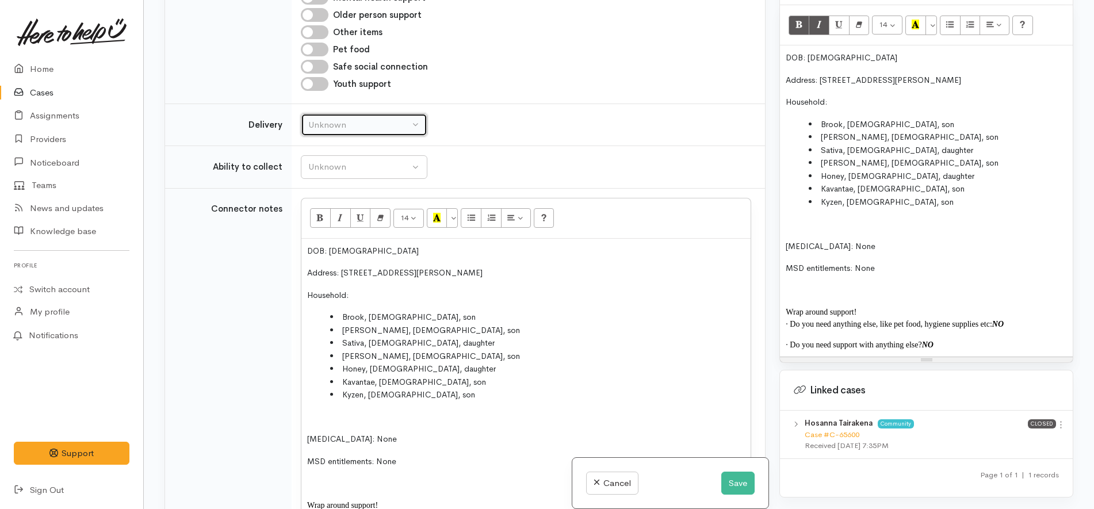
click at [379, 113] on button "Unknown" at bounding box center [364, 125] width 127 height 24
click at [331, 224] on link "No" at bounding box center [363, 233] width 125 height 18
select select "1"
click at [379, 146] on td "Unknown Able to pick up / collect help on my own Able to pick up / collect with…" at bounding box center [528, 167] width 473 height 43
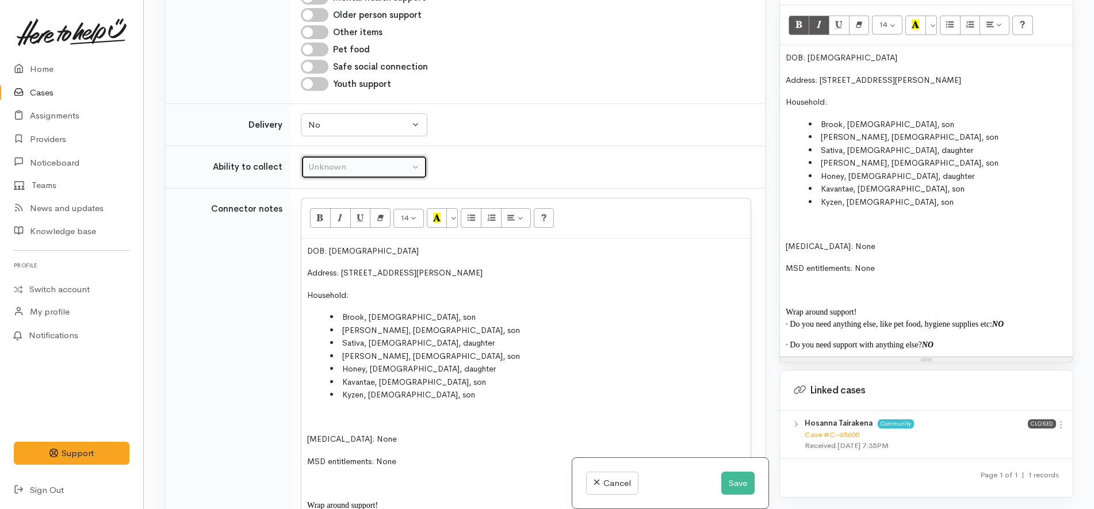
click at [380, 160] on div "Unknown" at bounding box center [358, 166] width 101 height 13
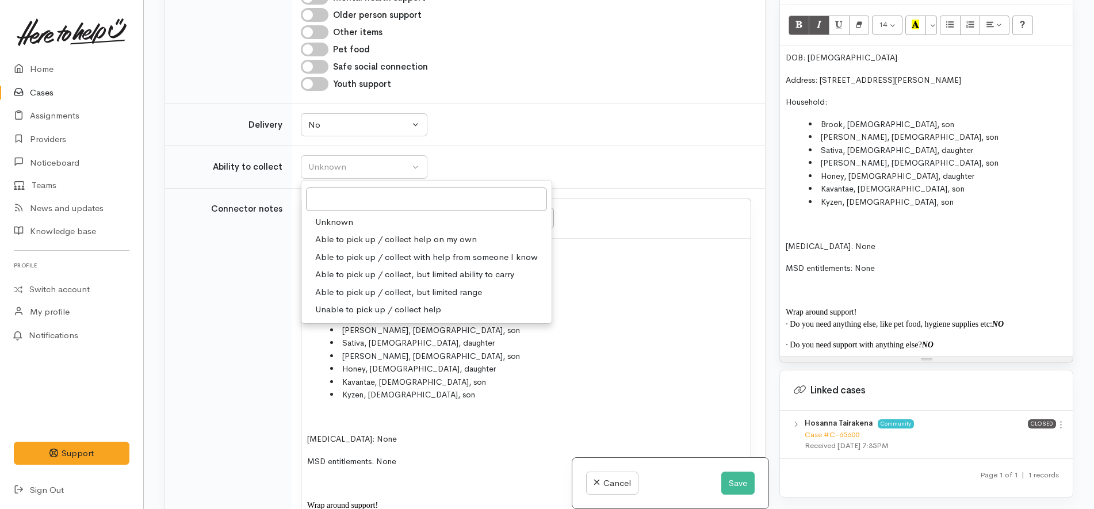
drag, startPoint x: 353, startPoint y: 201, endPoint x: 368, endPoint y: 201, distance: 15.0
click at [355, 233] on span "Able to pick up / collect help on my own" at bounding box center [396, 239] width 162 height 13
select select "2"
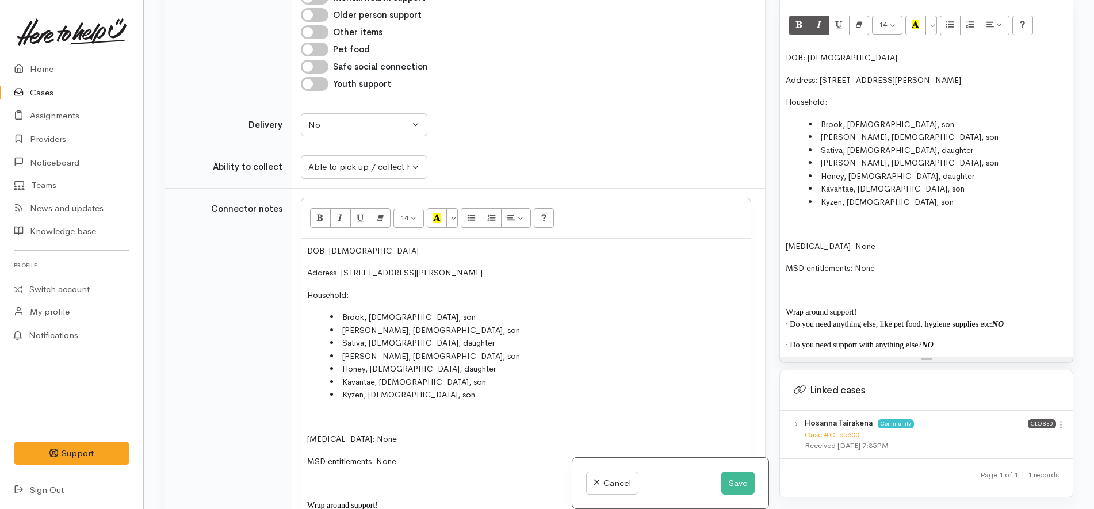
click at [519, 113] on div "Unknown Delivery needed Delivery preferred No No Unknown Delivery needed Delive…" at bounding box center [526, 125] width 450 height 24
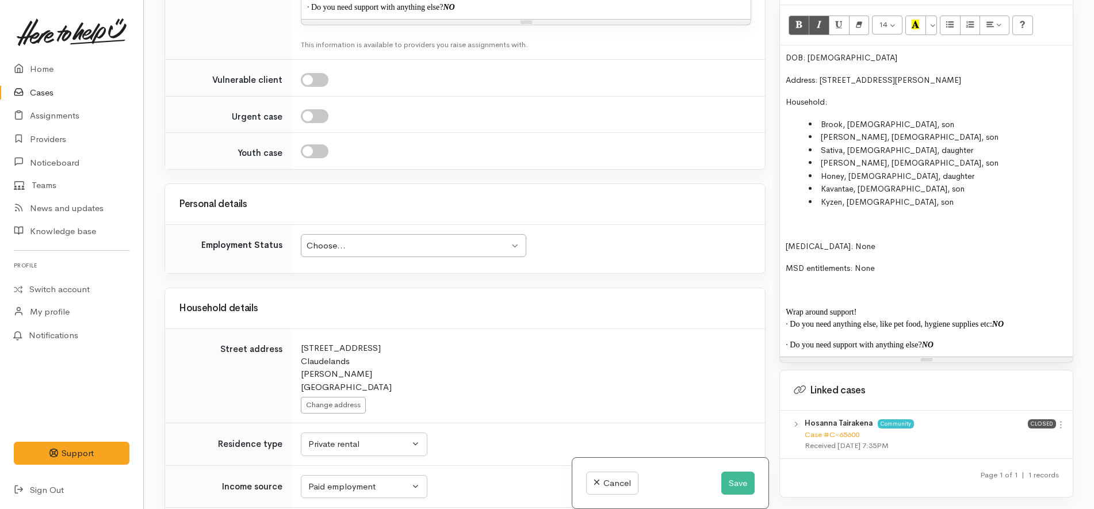
scroll to position [1993, 0]
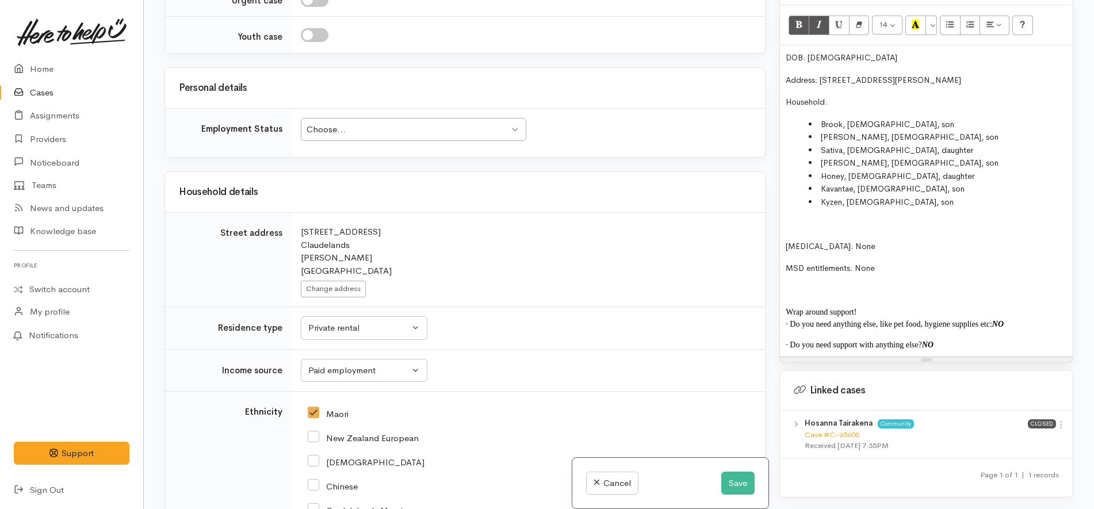
click at [456, 118] on div "Choose... Choose..." at bounding box center [414, 130] width 226 height 24
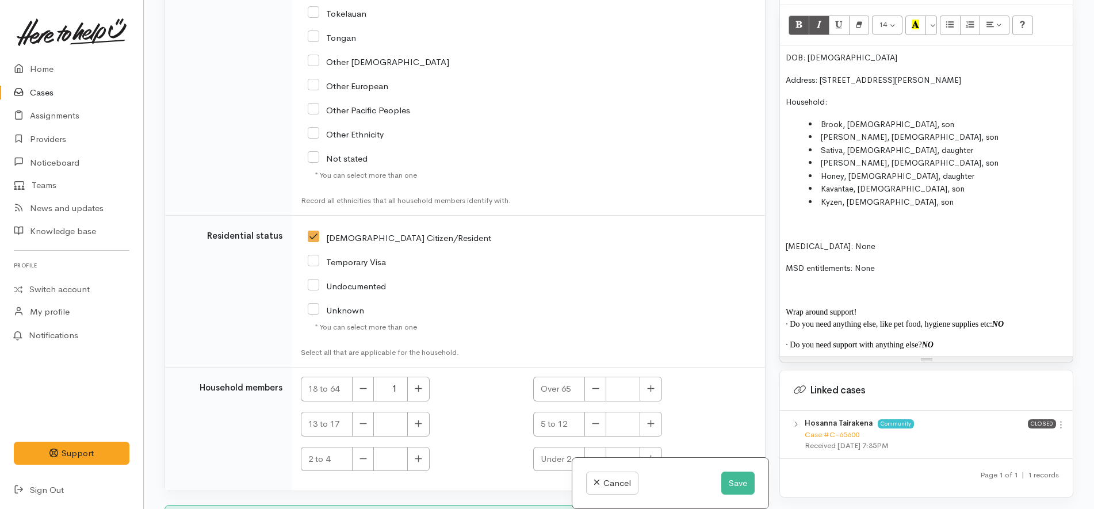
scroll to position [2770, 0]
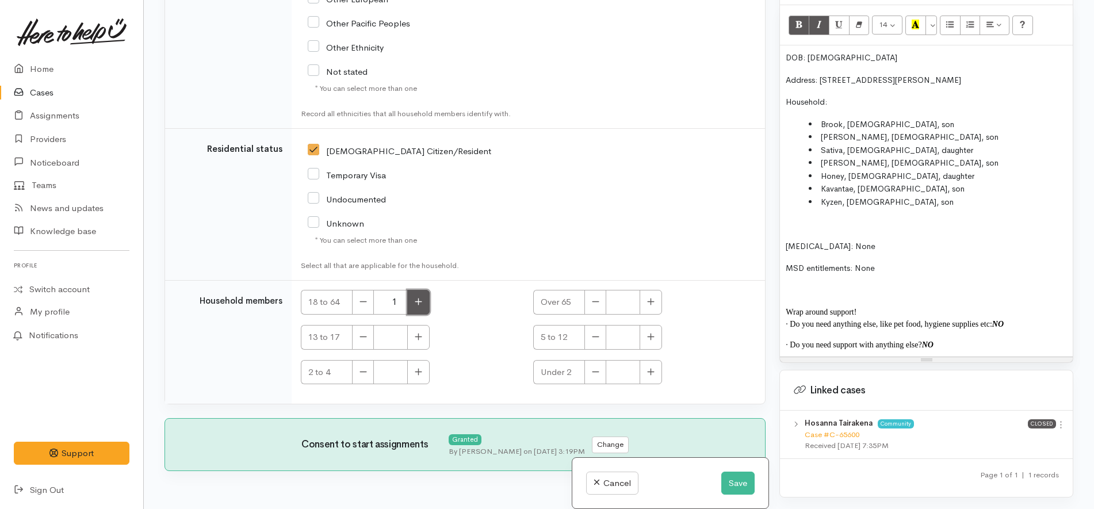
click at [422, 297] on icon "button" at bounding box center [418, 301] width 7 height 9
type input "2"
click at [423, 325] on button "button" at bounding box center [418, 337] width 22 height 25
type input "2"
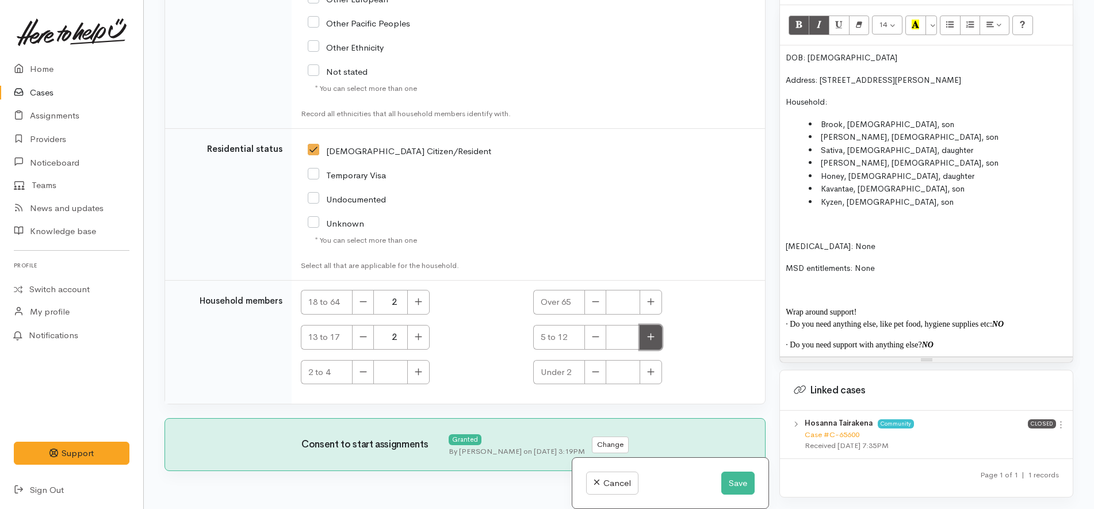
click at [654, 325] on button "button" at bounding box center [651, 337] width 22 height 25
type input "2"
click at [425, 360] on button "button" at bounding box center [418, 372] width 22 height 25
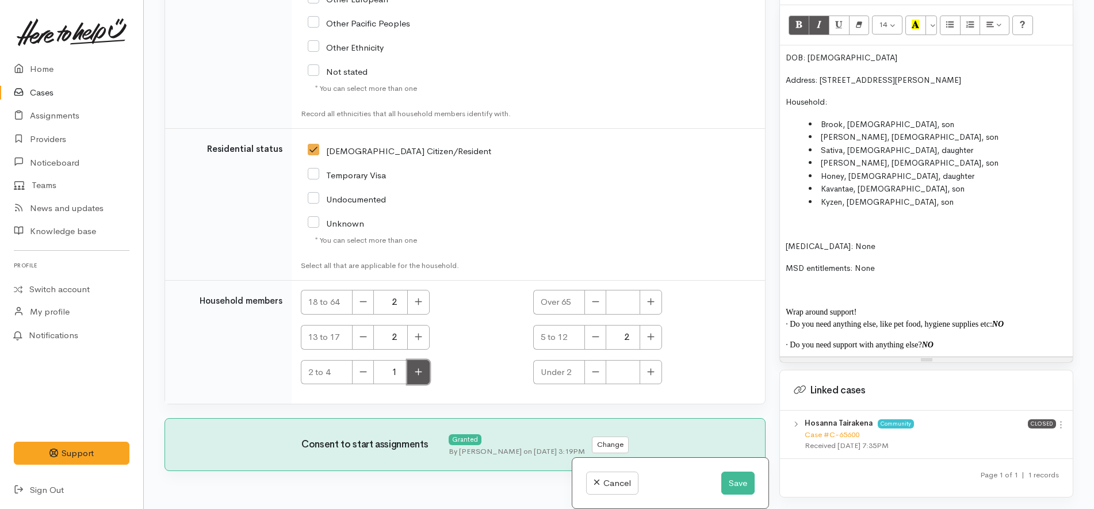
type input "2"
click at [523, 211] on div "Unknown" at bounding box center [451, 223] width 286 height 24
click at [736, 483] on button "Save" at bounding box center [737, 484] width 33 height 24
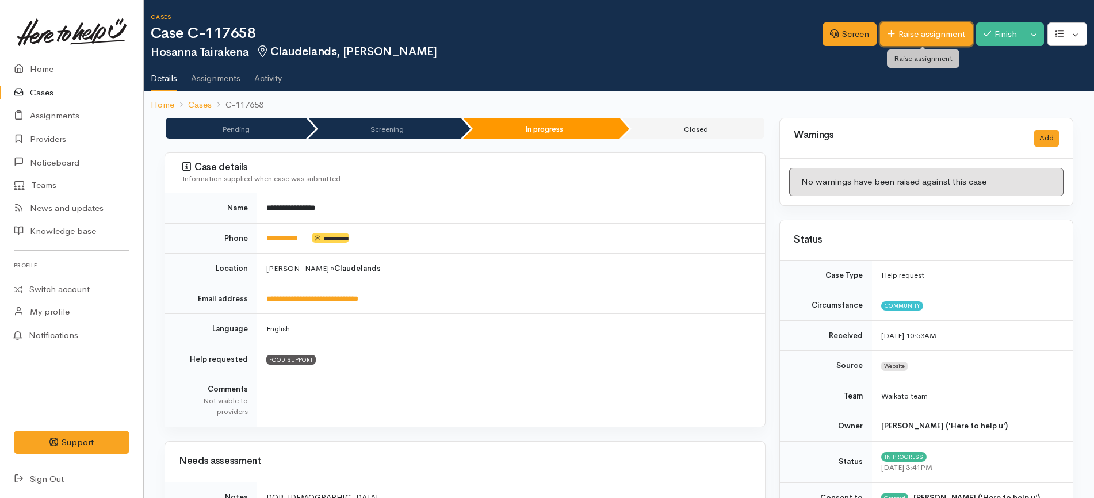
click at [927, 32] on link "Raise assignment" at bounding box center [926, 34] width 93 height 24
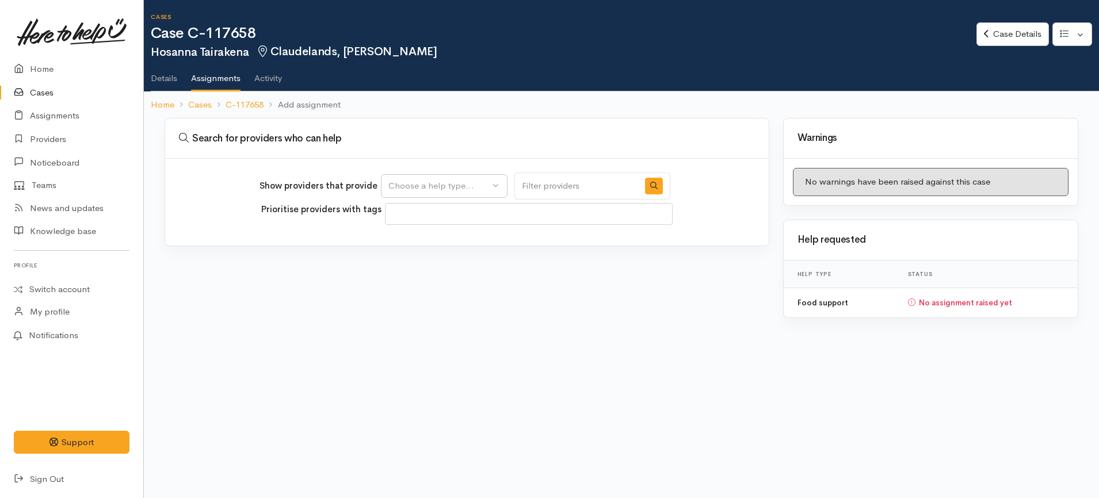
select select
click at [468, 192] on div "Choose a help type..." at bounding box center [438, 185] width 101 height 13
click at [453, 241] on link "Food support" at bounding box center [443, 241] width 125 height 18
select select "3"
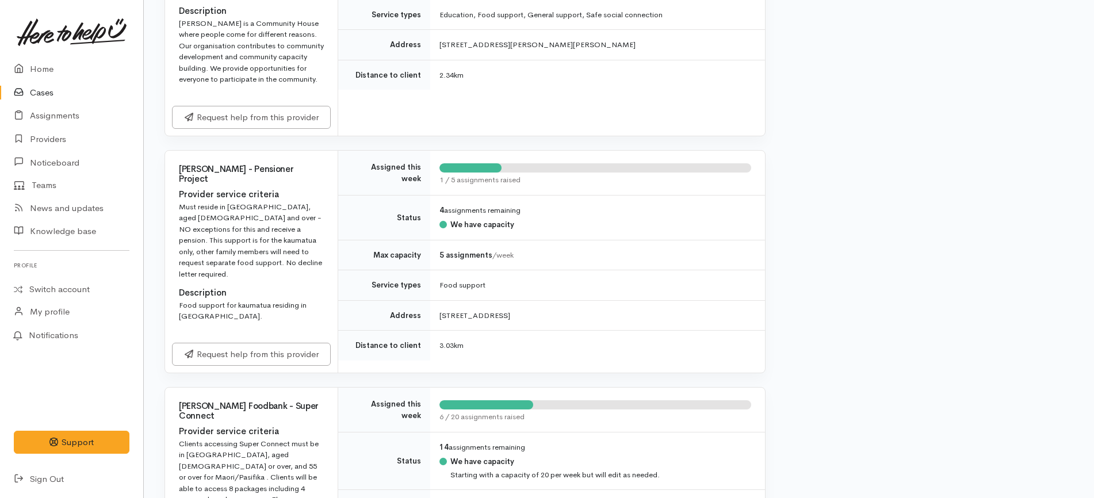
scroll to position [1294, 0]
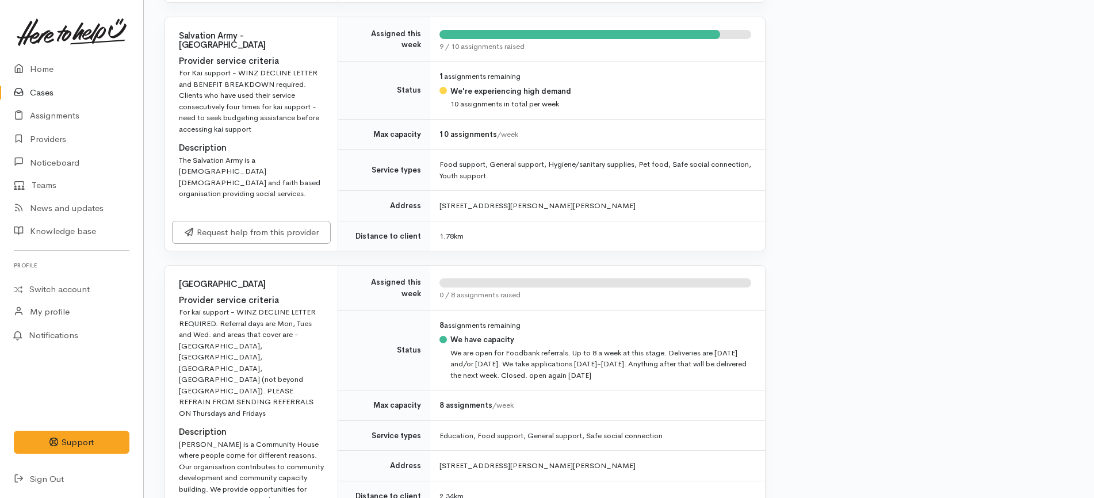
scroll to position [719, 0]
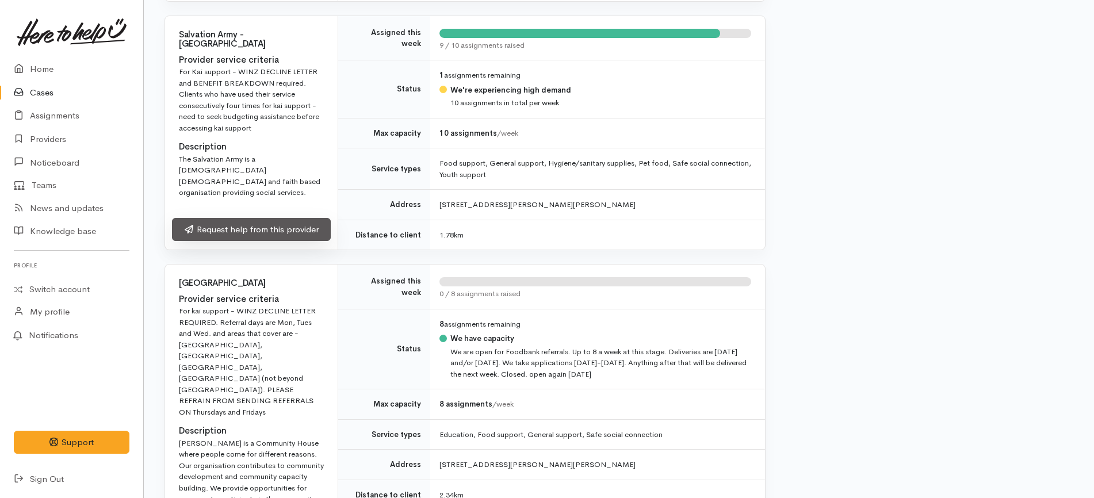
click at [293, 242] on link "Request help from this provider" at bounding box center [251, 230] width 159 height 24
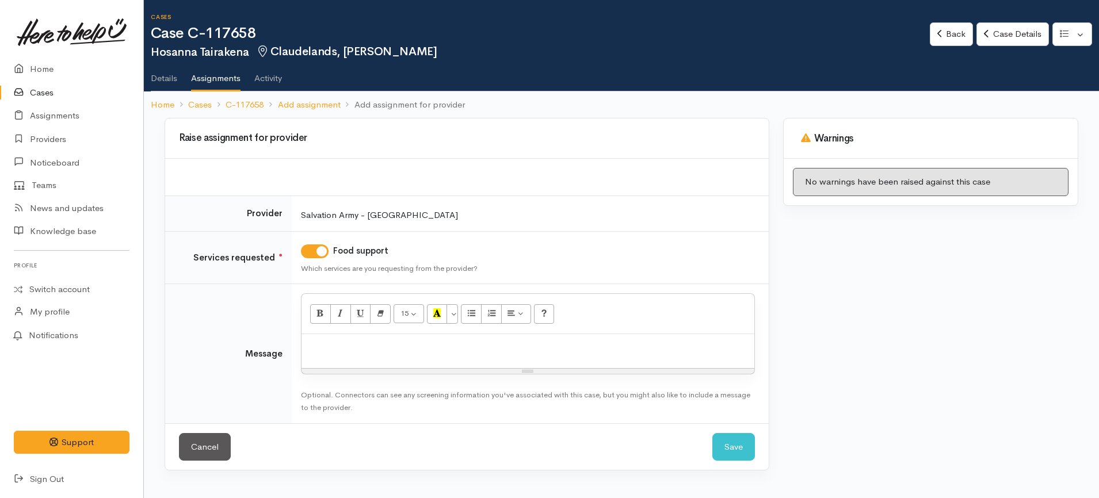
click at [396, 350] on p at bounding box center [527, 346] width 441 height 13
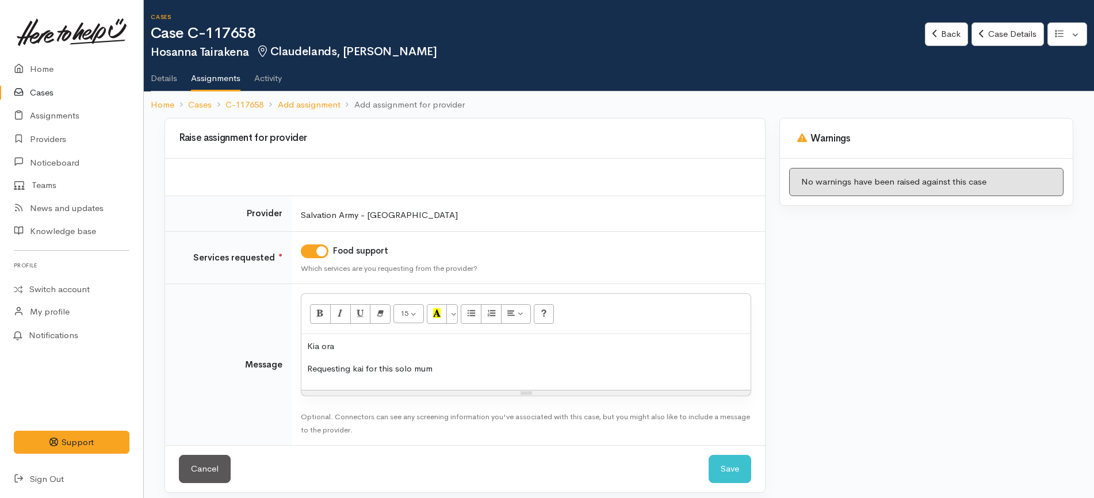
click at [445, 374] on p "Requesting kai for this solo mum" at bounding box center [526, 368] width 438 height 13
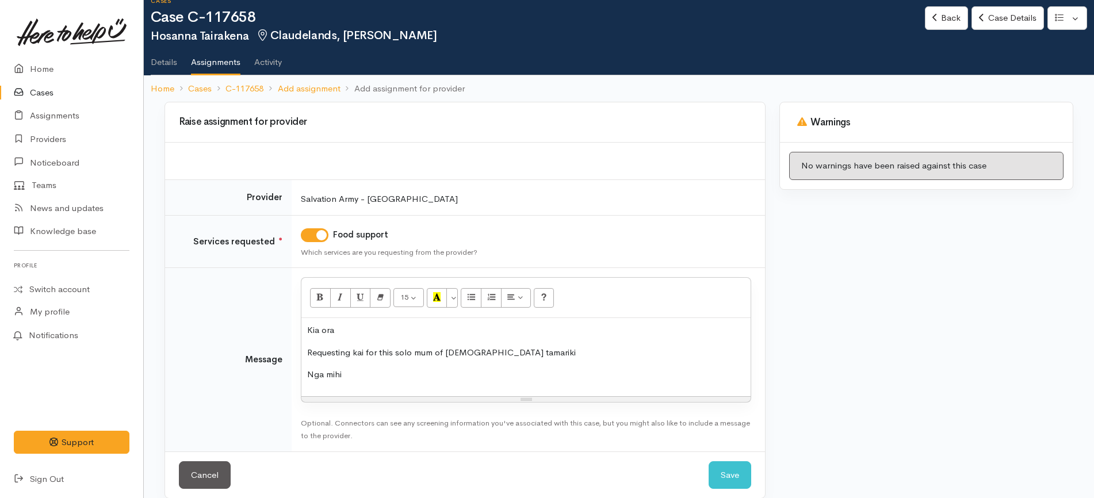
scroll to position [30, 0]
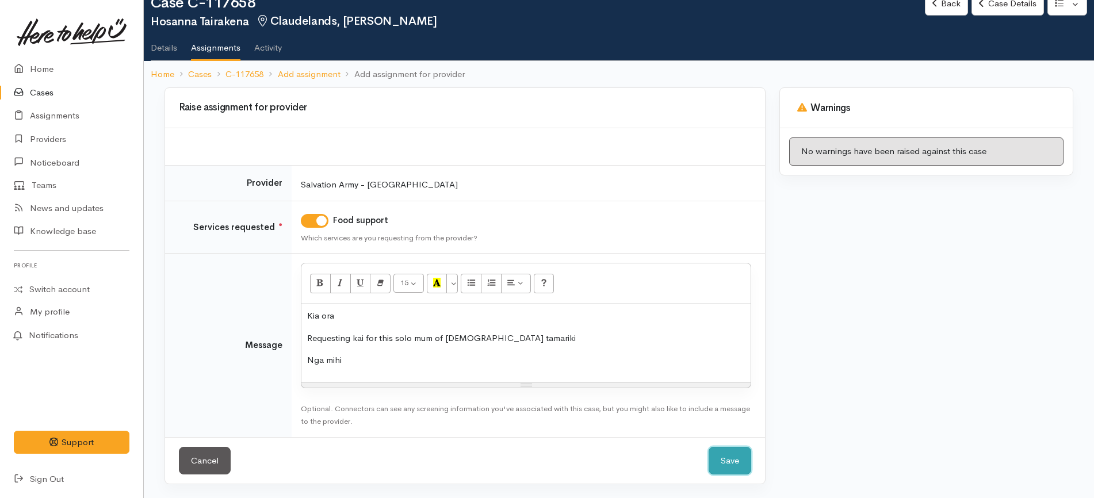
click at [724, 461] on button "Save" at bounding box center [730, 461] width 43 height 28
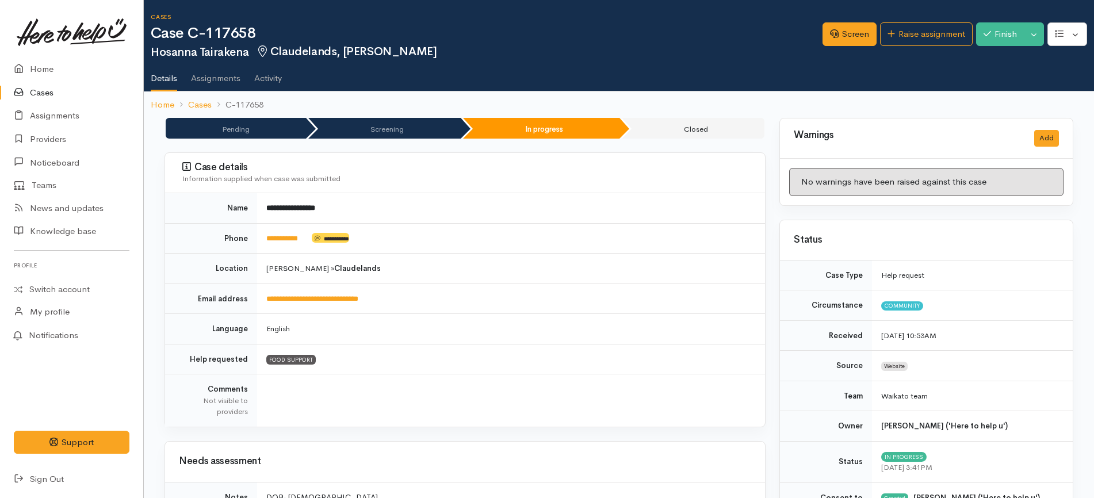
scroll to position [503, 0]
click at [849, 33] on link "Screen" at bounding box center [850, 34] width 54 height 24
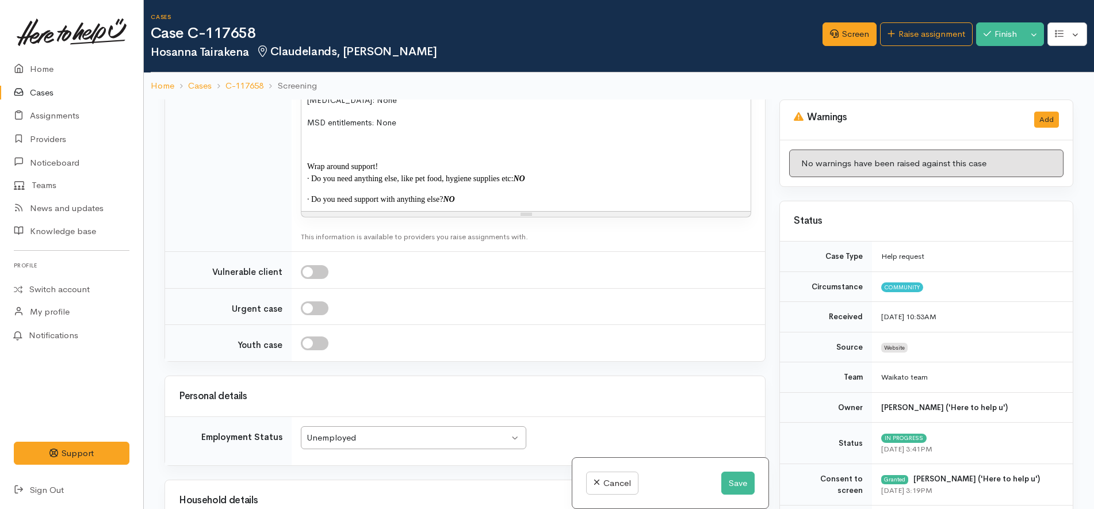
scroll to position [1641, 0]
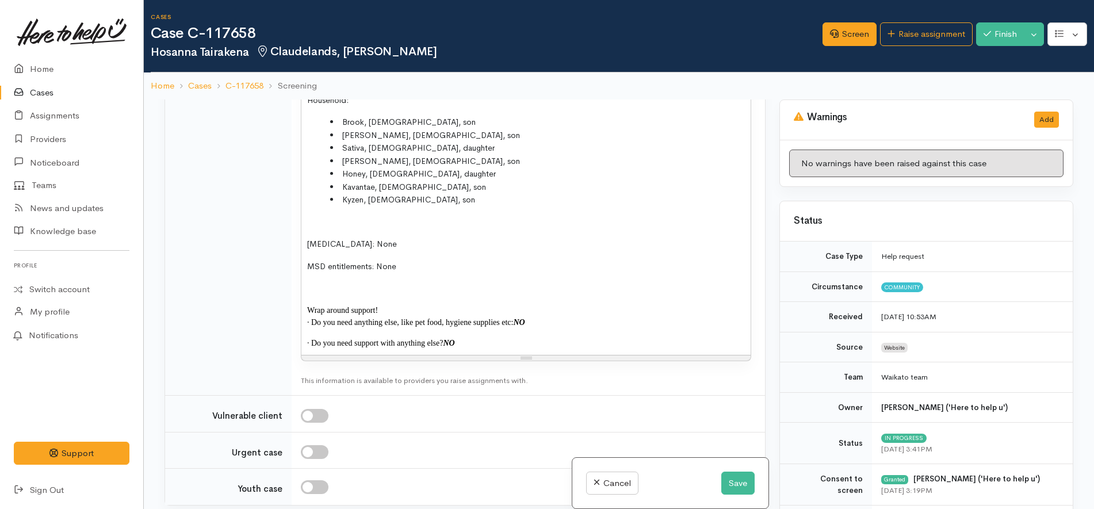
click at [404, 196] on div "DOB: 8/2/1989 Address: 17B Brooklyn Road, Claudelands, Hamilton, New Zealand Ho…" at bounding box center [525, 199] width 449 height 311
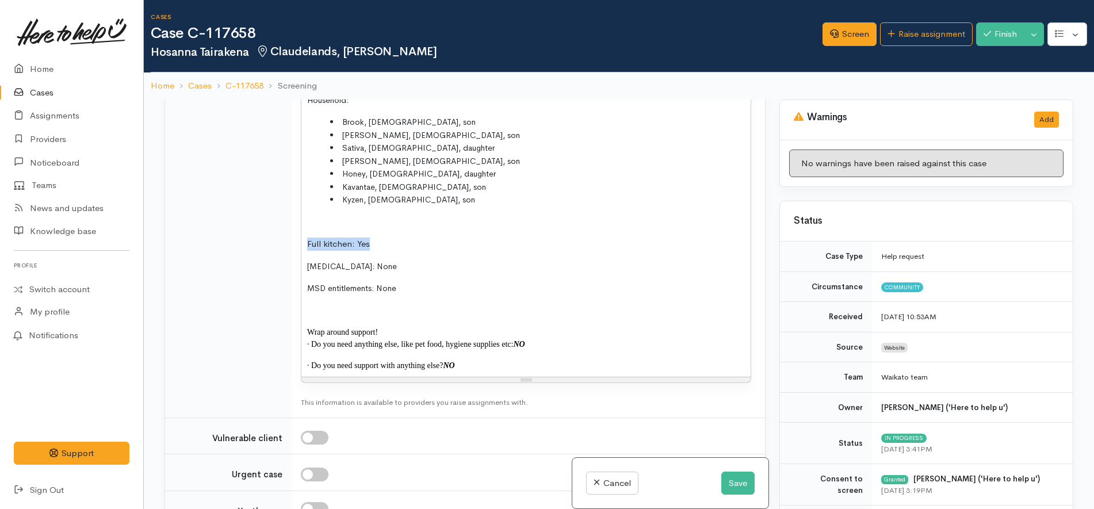
copy p "Full kitchen: Yes"
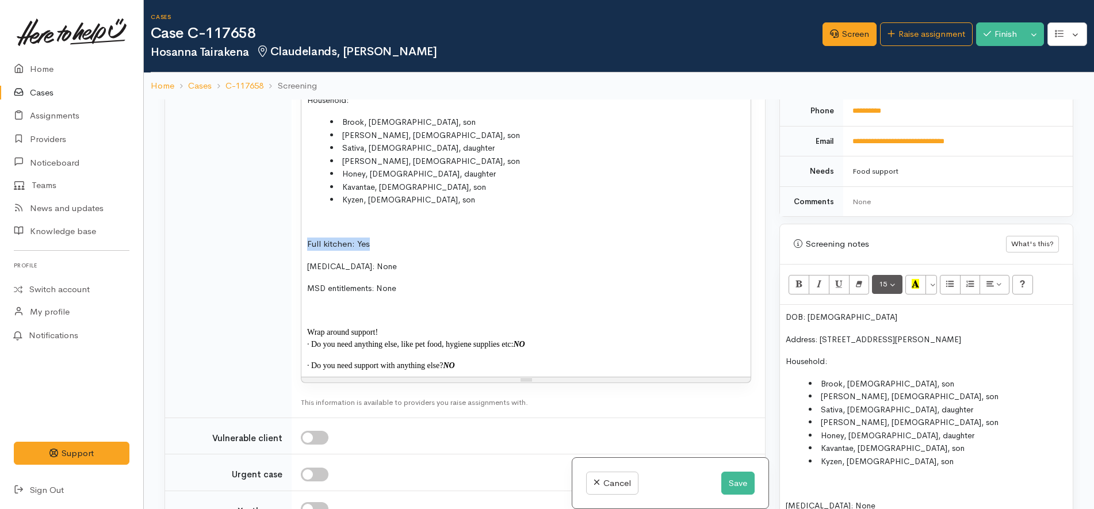
scroll to position [647, 0]
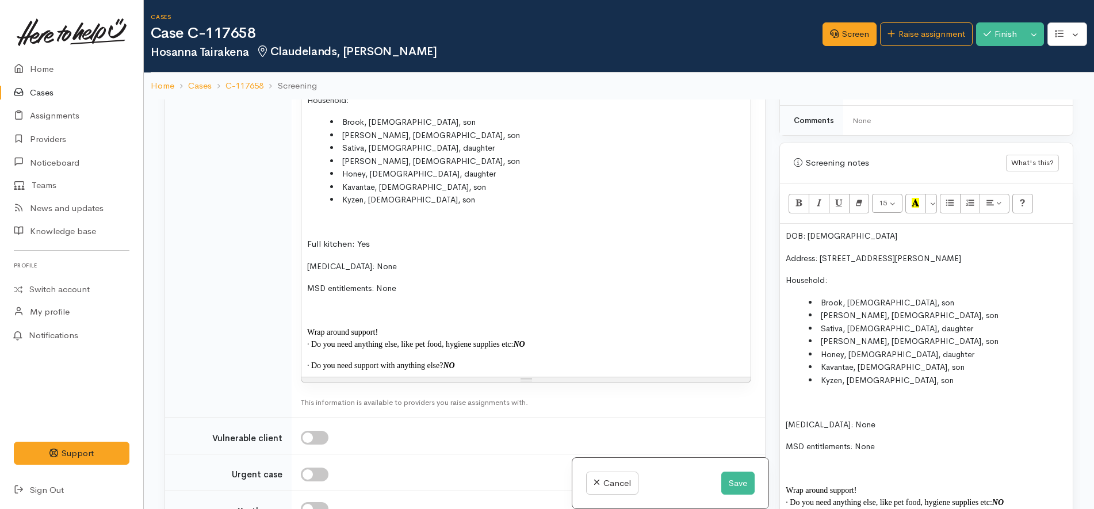
click at [784, 424] on div "DOB: 8/2/1989 Address: 17B Brooklyn Road, Claudelands, Hamilton, New Zealand Ho…" at bounding box center [926, 379] width 293 height 311
paste div
click at [736, 487] on button "Save" at bounding box center [737, 484] width 33 height 24
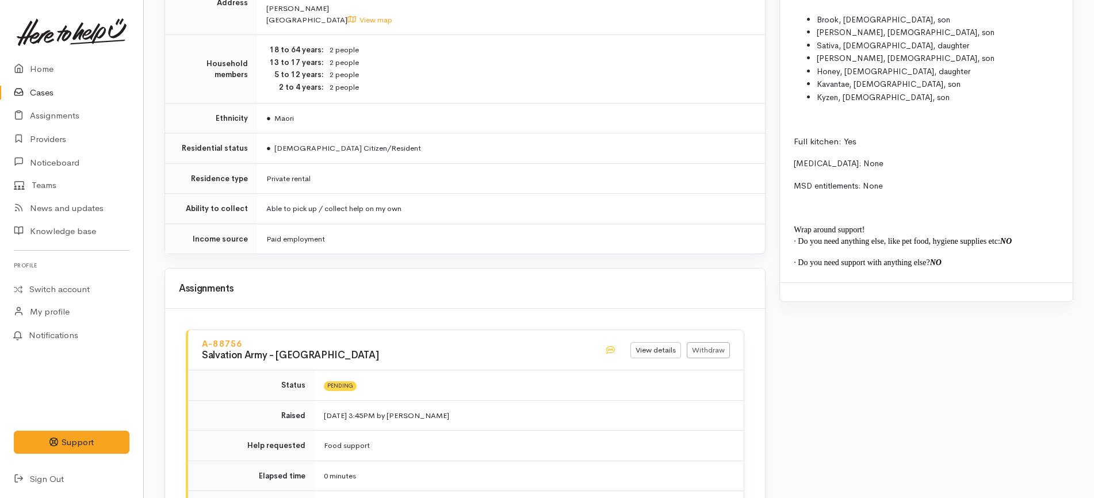
scroll to position [1222, 0]
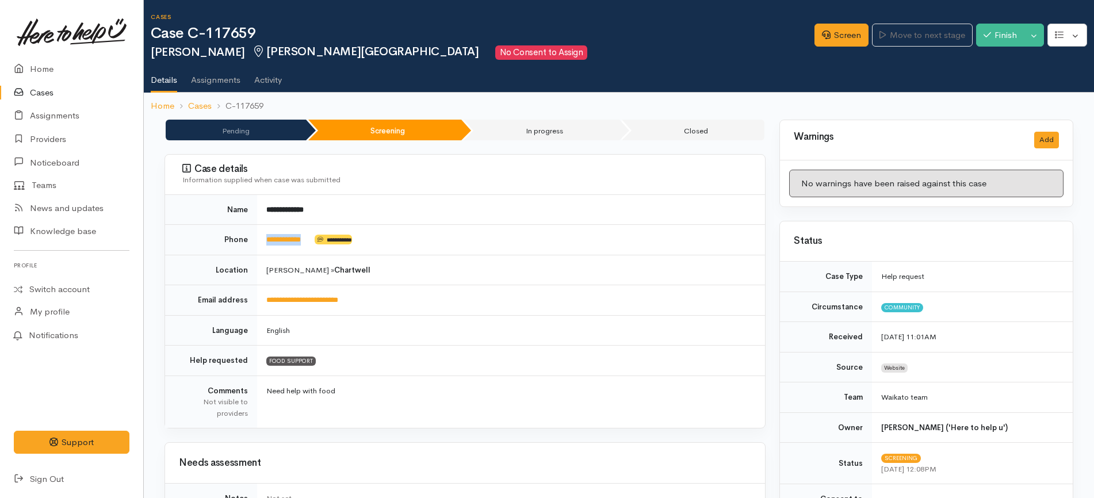
drag, startPoint x: 324, startPoint y: 245, endPoint x: 263, endPoint y: 245, distance: 61.0
click at [263, 245] on td "**********" at bounding box center [511, 240] width 508 height 30
copy td "**********"
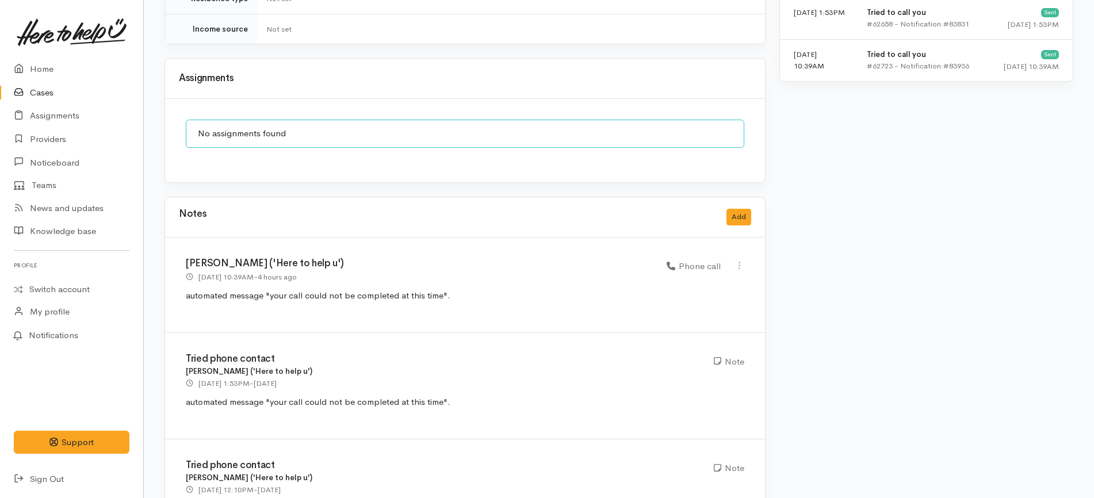
scroll to position [883, 0]
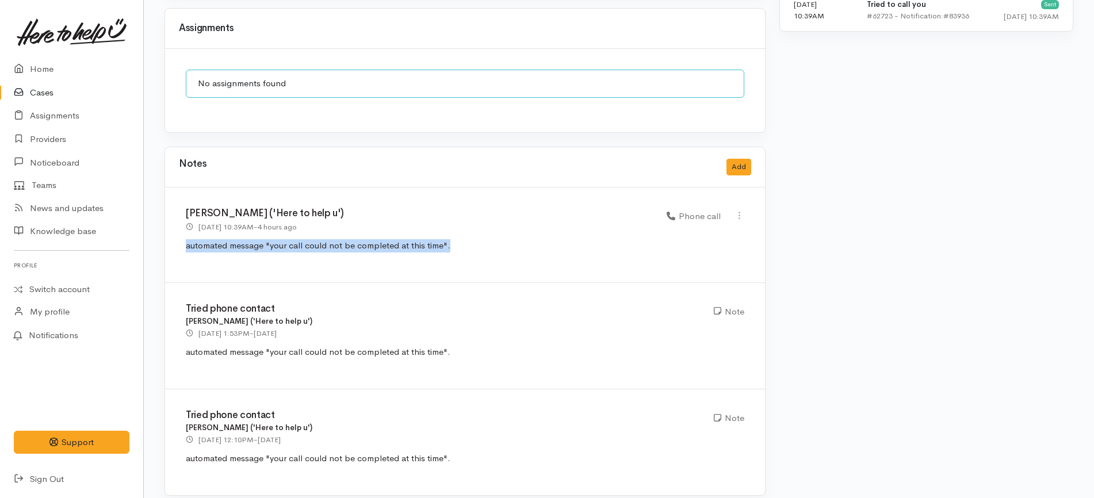
drag, startPoint x: 463, startPoint y: 236, endPoint x: 165, endPoint y: 232, distance: 298.6
click at [165, 232] on div "Notes Add Katarina Daly ('Here to help u') 12 Sep 2025 10:39AM - 4 hours ago Ph…" at bounding box center [465, 321] width 601 height 349
copy span "automated message "your call could not be completed at this time"."
click at [736, 159] on button "Add" at bounding box center [739, 167] width 25 height 17
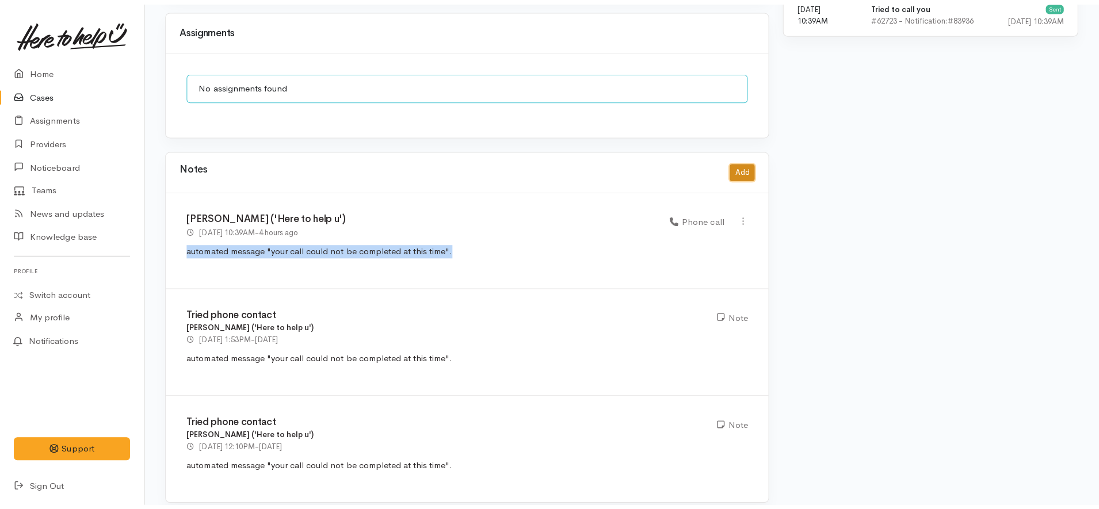
scroll to position [872, 0]
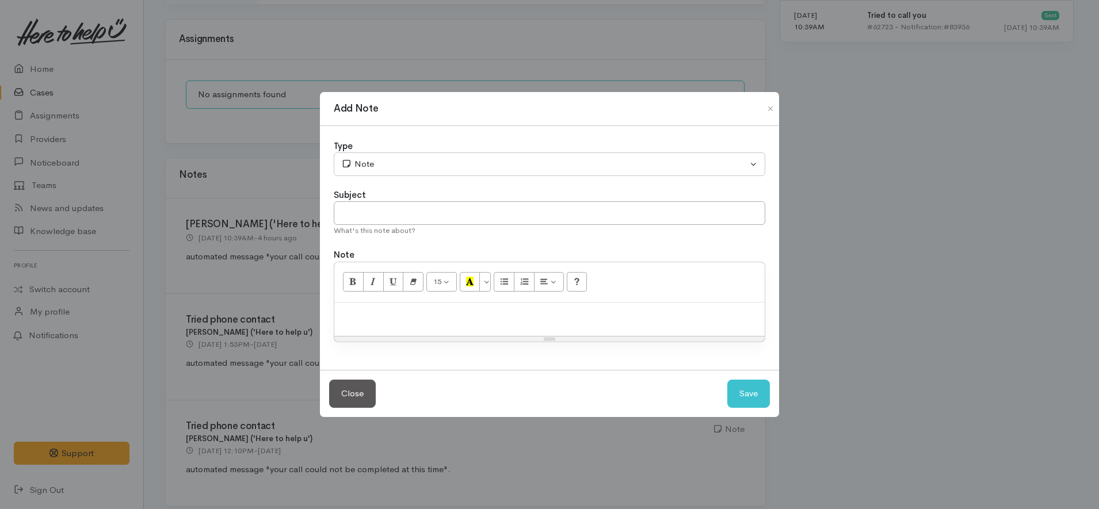
click at [469, 310] on p at bounding box center [549, 314] width 419 height 13
paste div
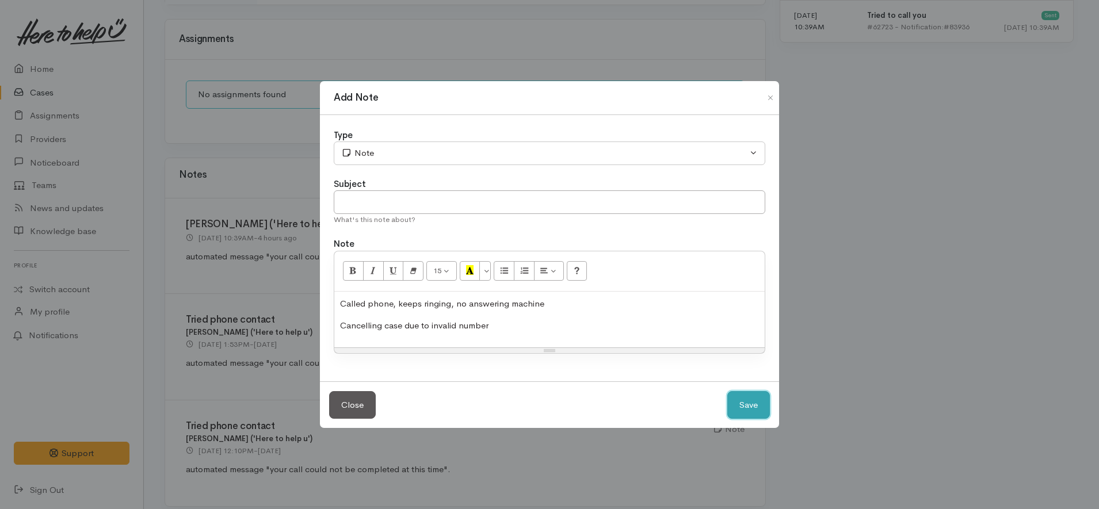
click at [753, 404] on button "Save" at bounding box center [748, 405] width 43 height 28
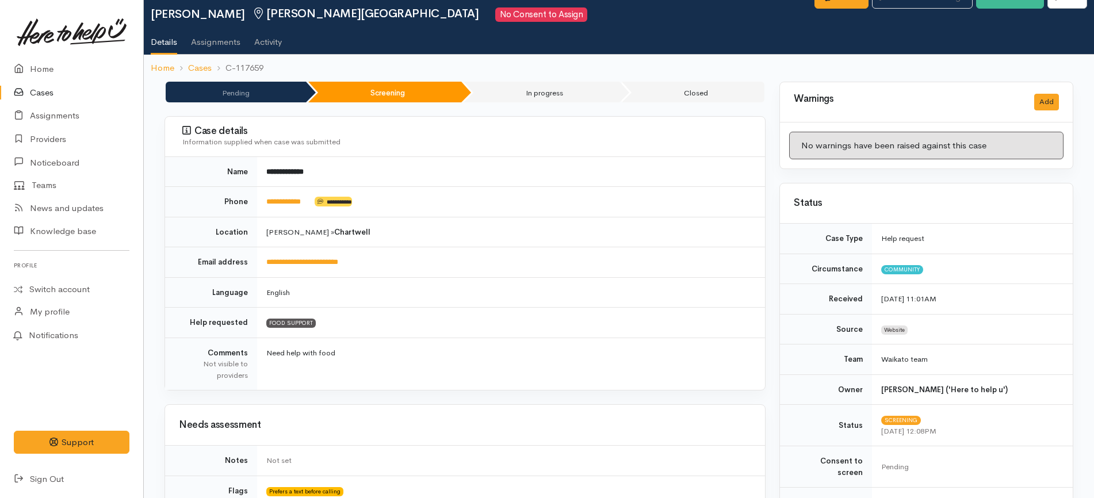
scroll to position [0, 0]
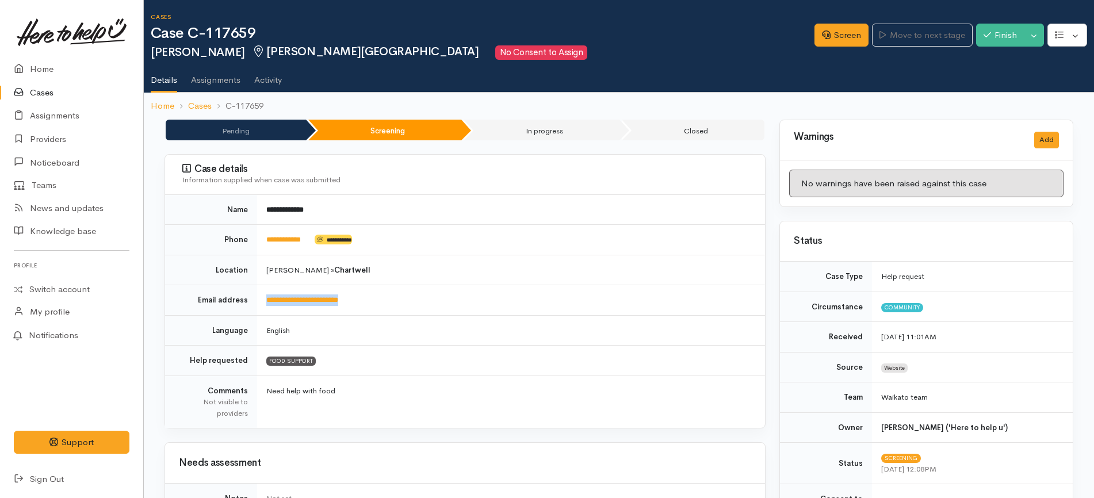
drag, startPoint x: 391, startPoint y: 300, endPoint x: 261, endPoint y: 299, distance: 130.6
click at [261, 299] on td "**********" at bounding box center [511, 300] width 508 height 30
copy link "**********"
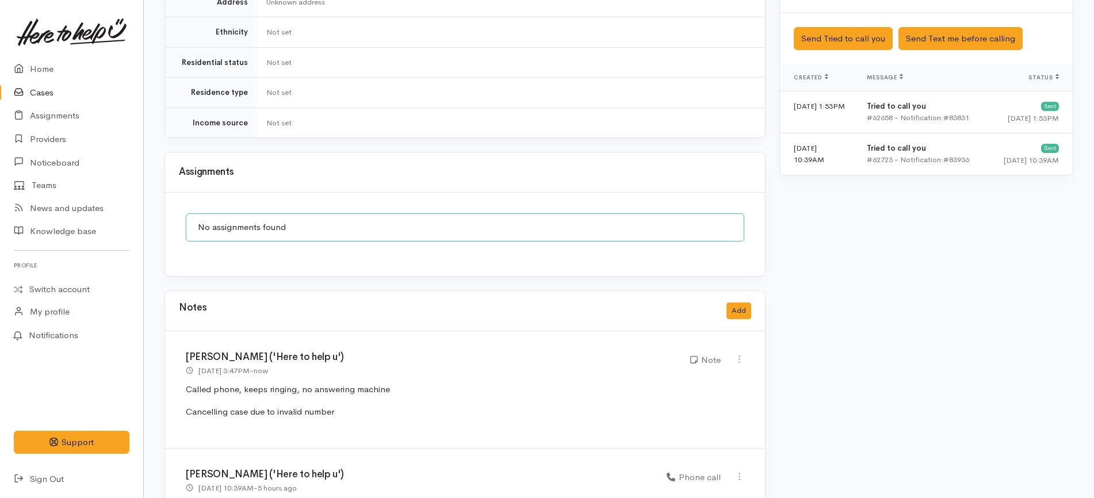
scroll to position [935, 0]
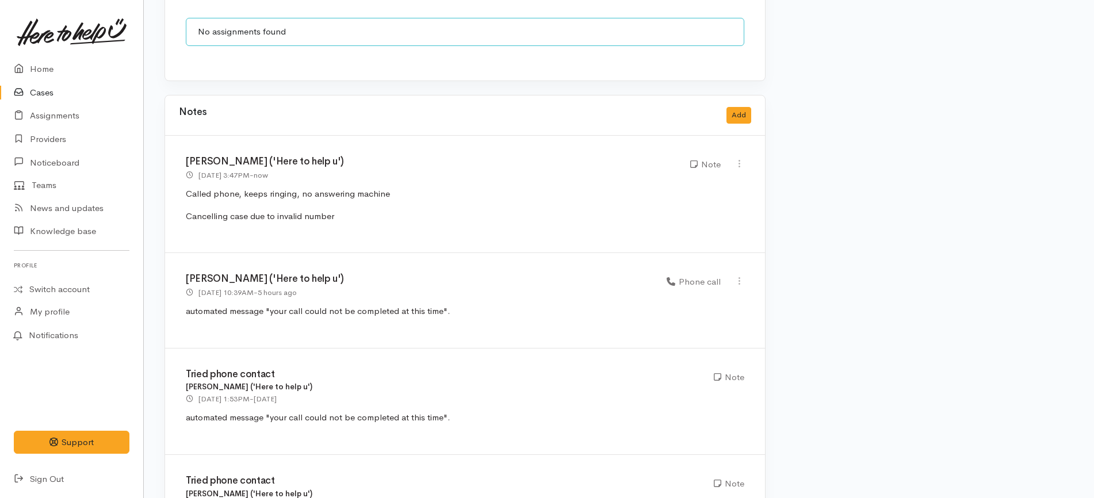
click at [737, 145] on div "Katarina Daly ('Here to help u') 12 Sep 2025 3:47PM - now Note" at bounding box center [465, 194] width 600 height 117
click at [737, 159] on icon at bounding box center [740, 164] width 10 height 10
click at [728, 177] on link "Edit" at bounding box center [698, 186] width 91 height 18
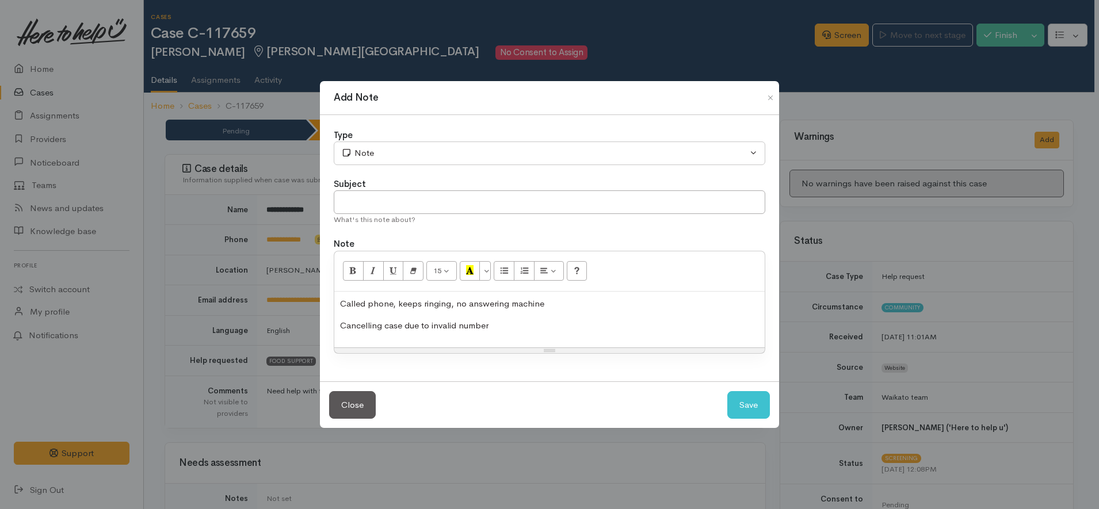
click at [503, 326] on p "Cancelling case due to invalid number" at bounding box center [549, 325] width 419 height 13
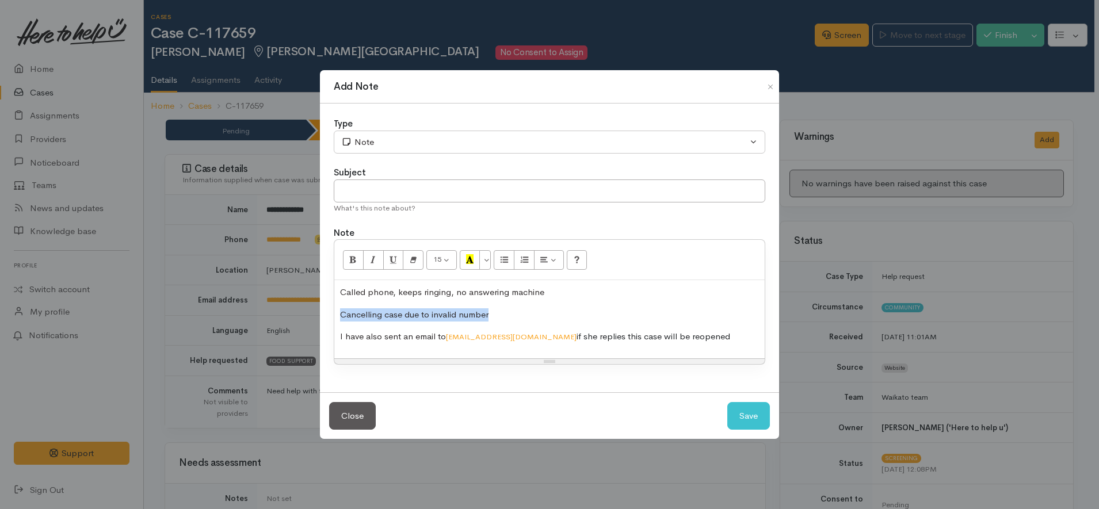
copy span "Cancelling case due to invalid number"
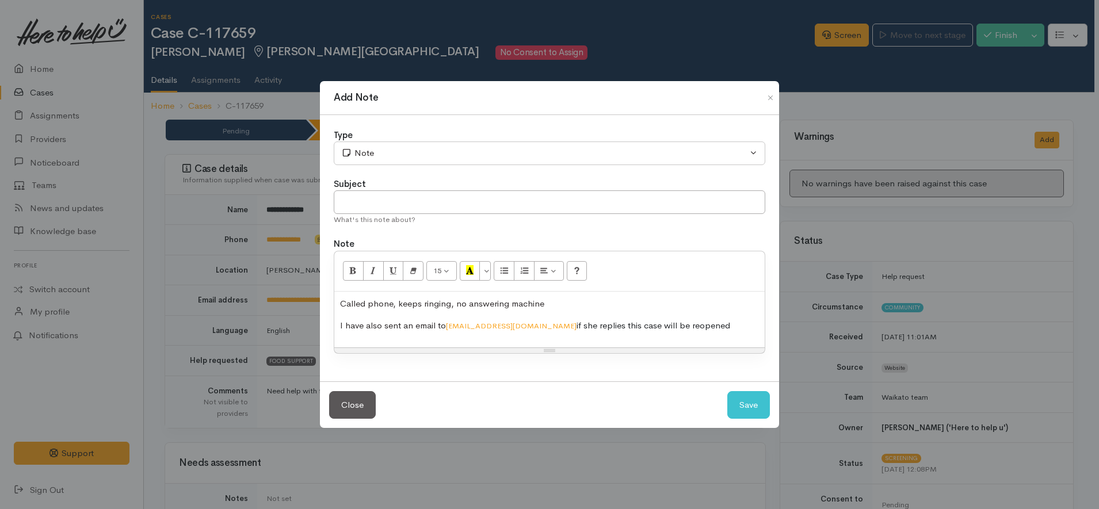
click at [576, 307] on p "Called phone, keeps ringing, no answering machine" at bounding box center [549, 303] width 419 height 13
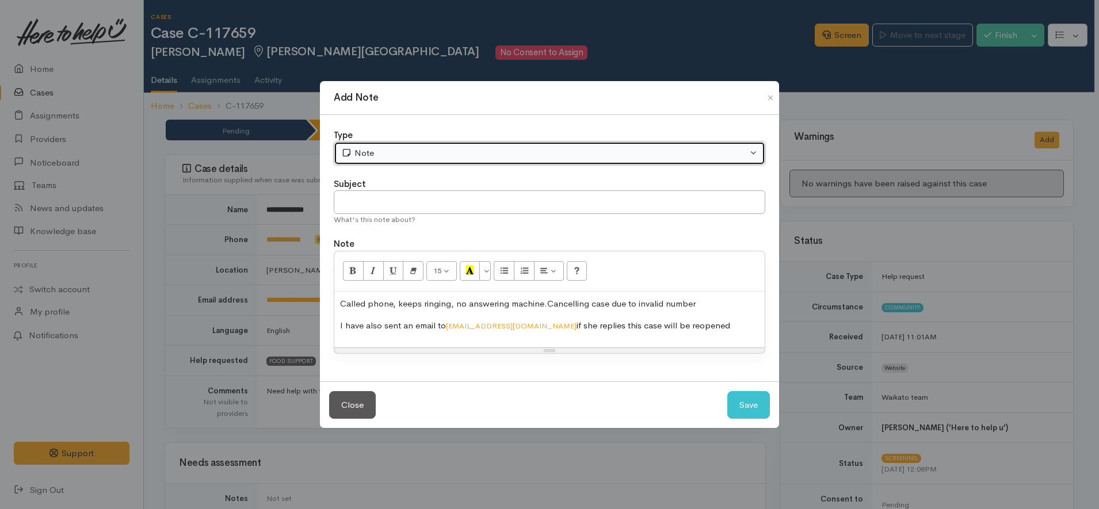
click at [479, 151] on div "Note" at bounding box center [544, 153] width 406 height 13
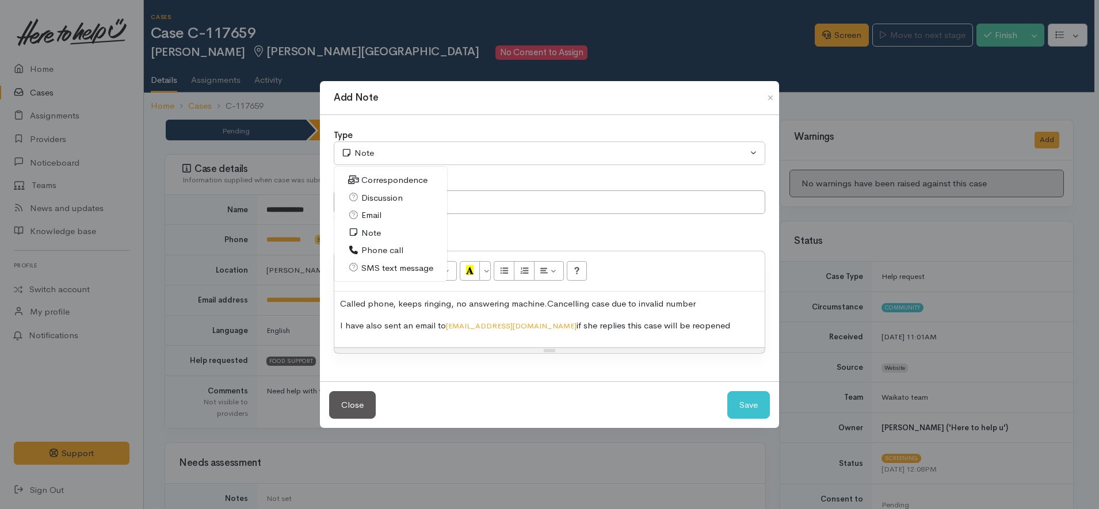
click at [395, 250] on span "Phone call" at bounding box center [382, 250] width 42 height 13
click at [756, 408] on button "Save" at bounding box center [748, 405] width 43 height 28
select select "1"
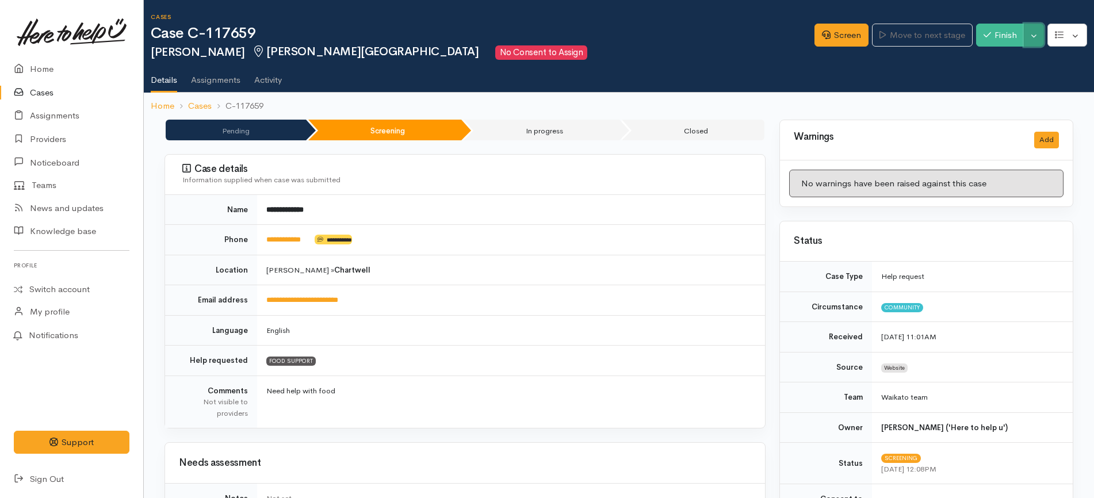
click at [1037, 38] on button "Toggle Dropdown" at bounding box center [1034, 36] width 20 height 24
click at [1004, 78] on link "Cancel" at bounding box center [998, 80] width 91 height 18
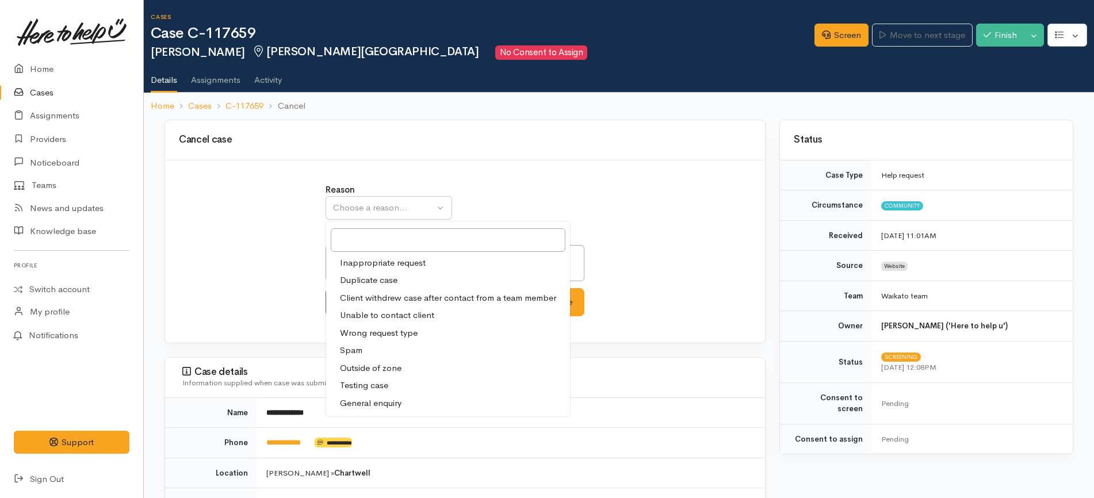
click at [402, 318] on span "Unable to contact client" at bounding box center [387, 315] width 94 height 13
select select "4"
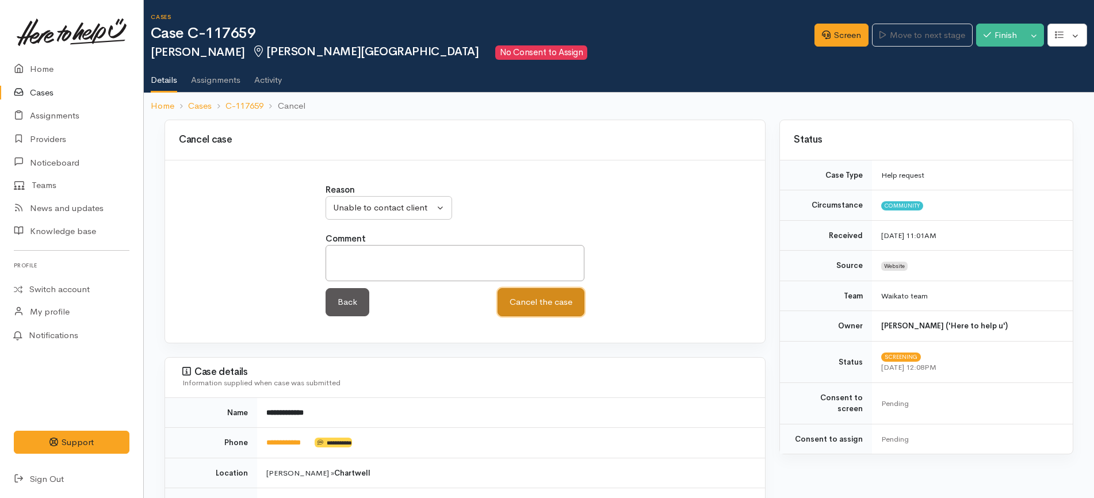
click at [514, 297] on button "Cancel the case" at bounding box center [541, 302] width 87 height 28
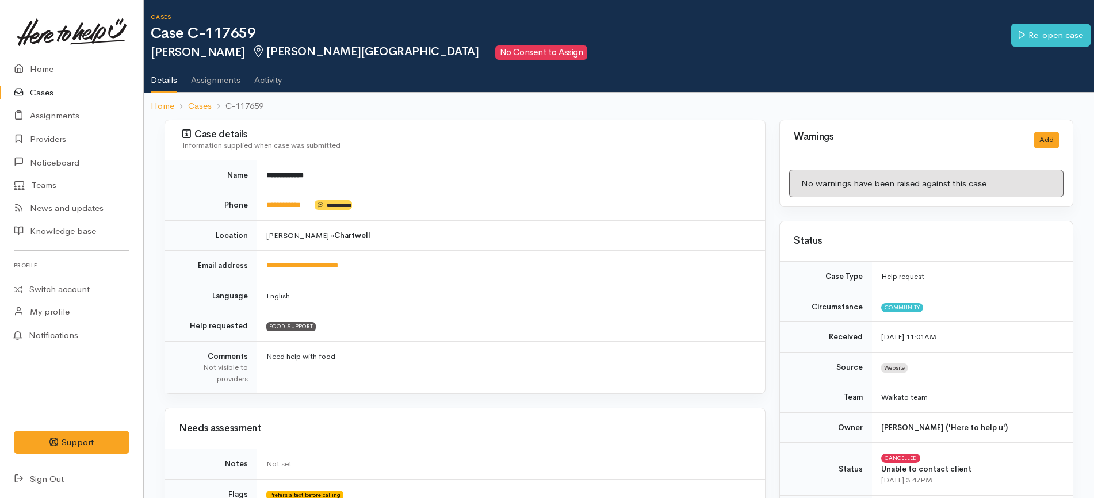
click at [827, 67] on ul "Details Assignments Activity" at bounding box center [622, 76] width 943 height 33
